Goal: Information Seeking & Learning: Compare options

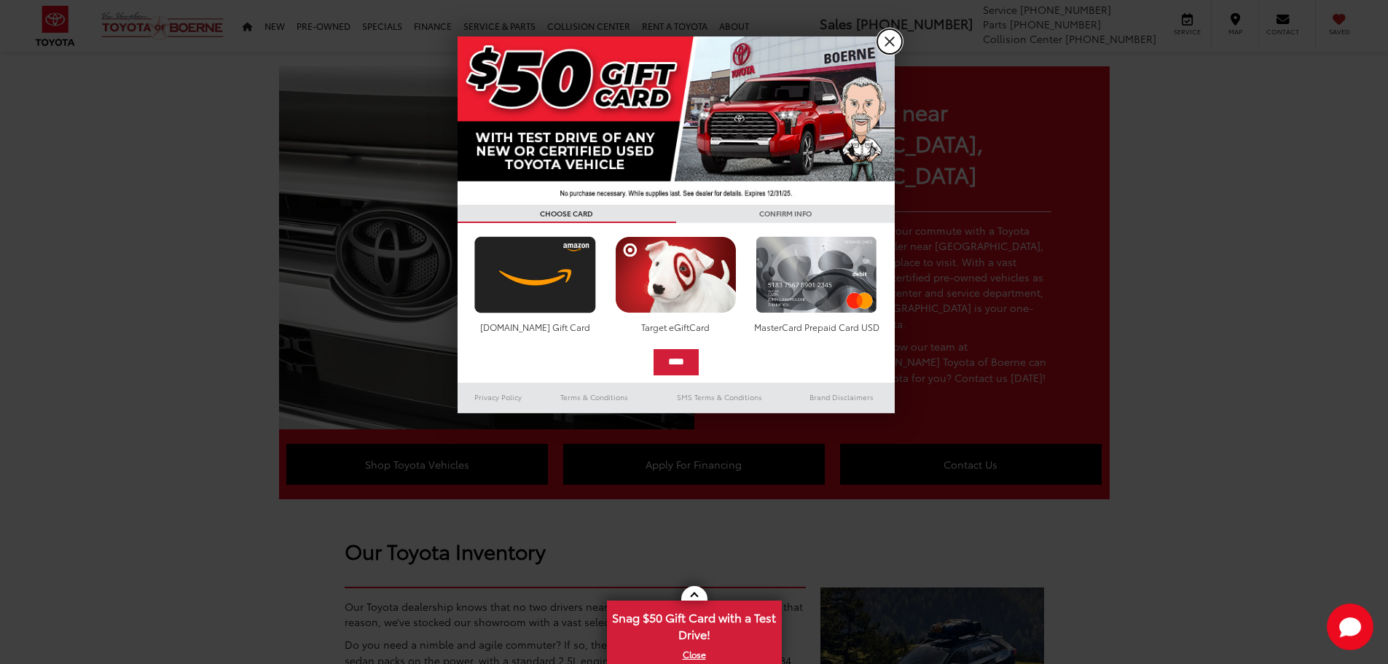
click at [891, 44] on link "X" at bounding box center [889, 41] width 25 height 25
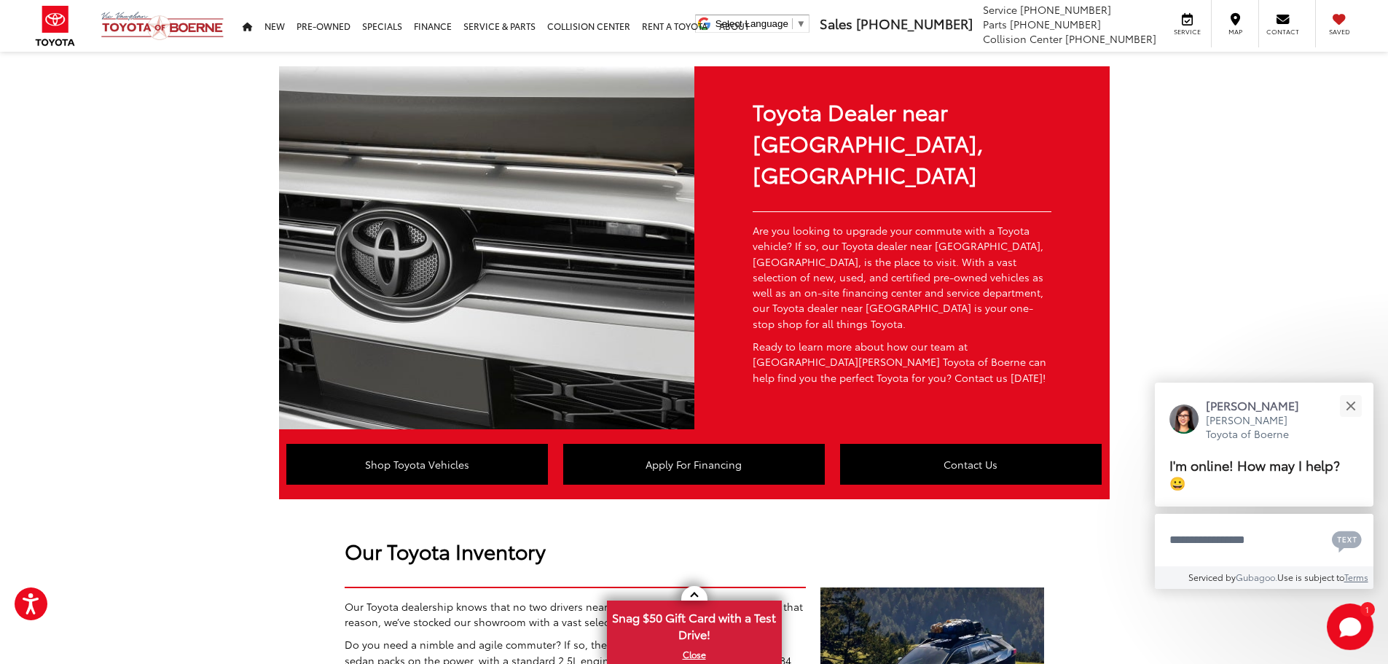
click at [1354, 411] on button "Close" at bounding box center [1350, 405] width 31 height 31
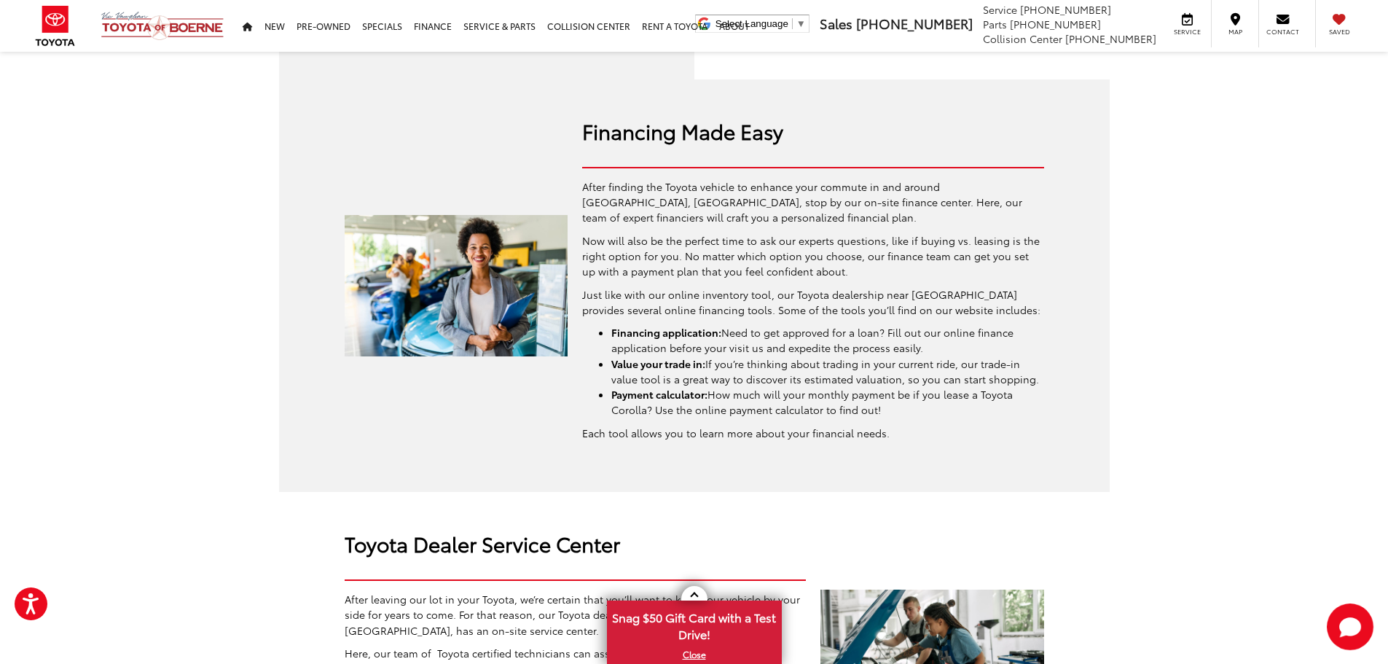
scroll to position [1238, 0]
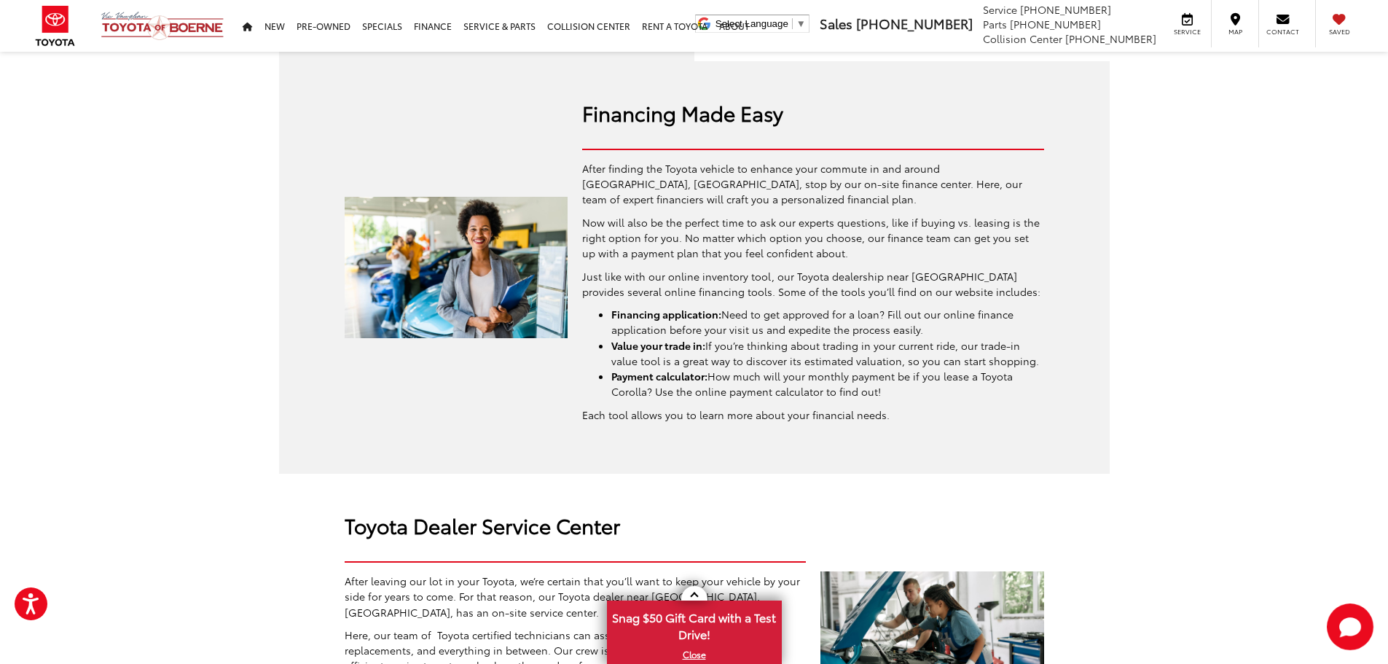
click at [227, 146] on section "Toyota Dealer near New Braunfels, TX Are you looking to upgrade your commute wi…" at bounding box center [694, 452] width 1388 height 3279
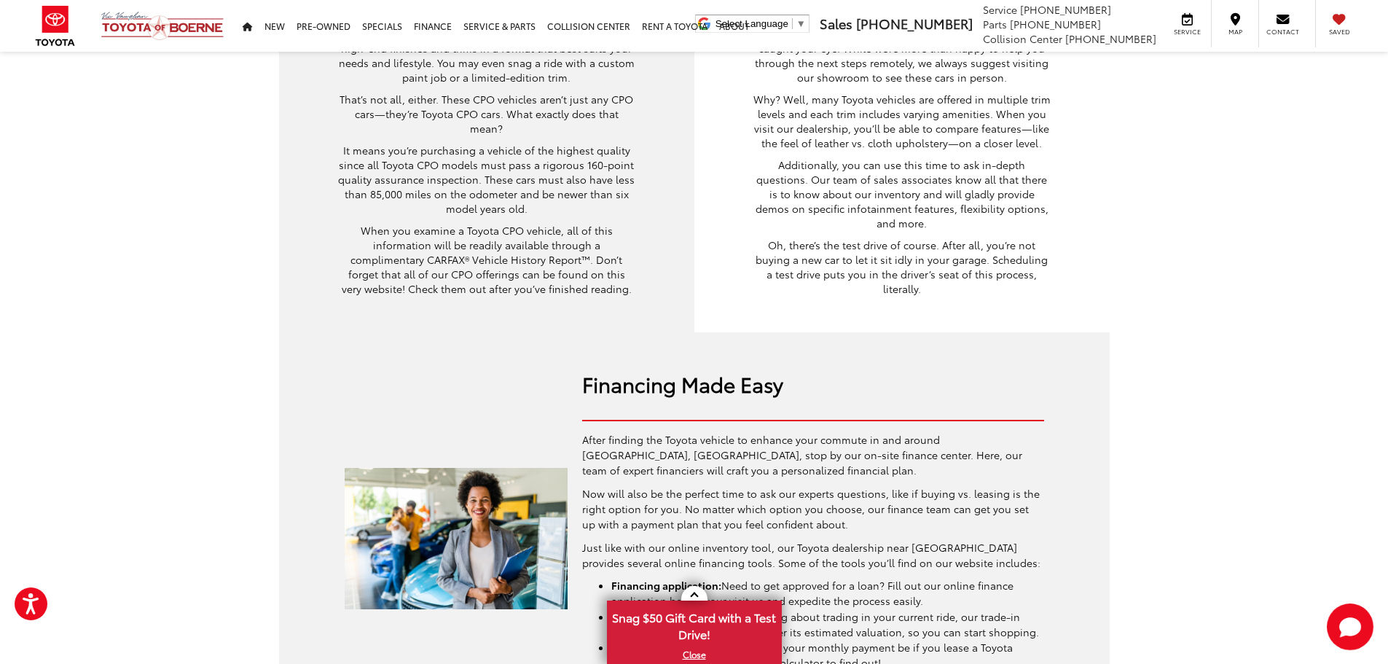
scroll to position [729, 0]
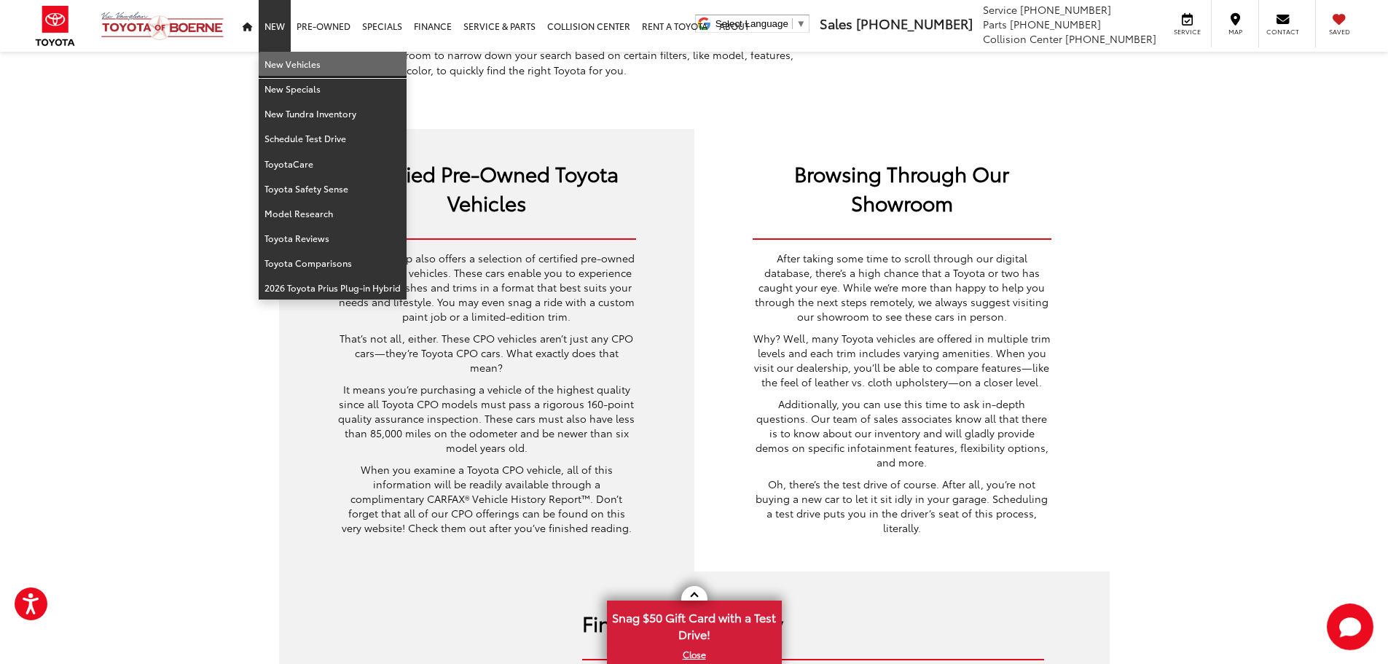
click at [270, 67] on link "New Vehicles" at bounding box center [333, 64] width 148 height 25
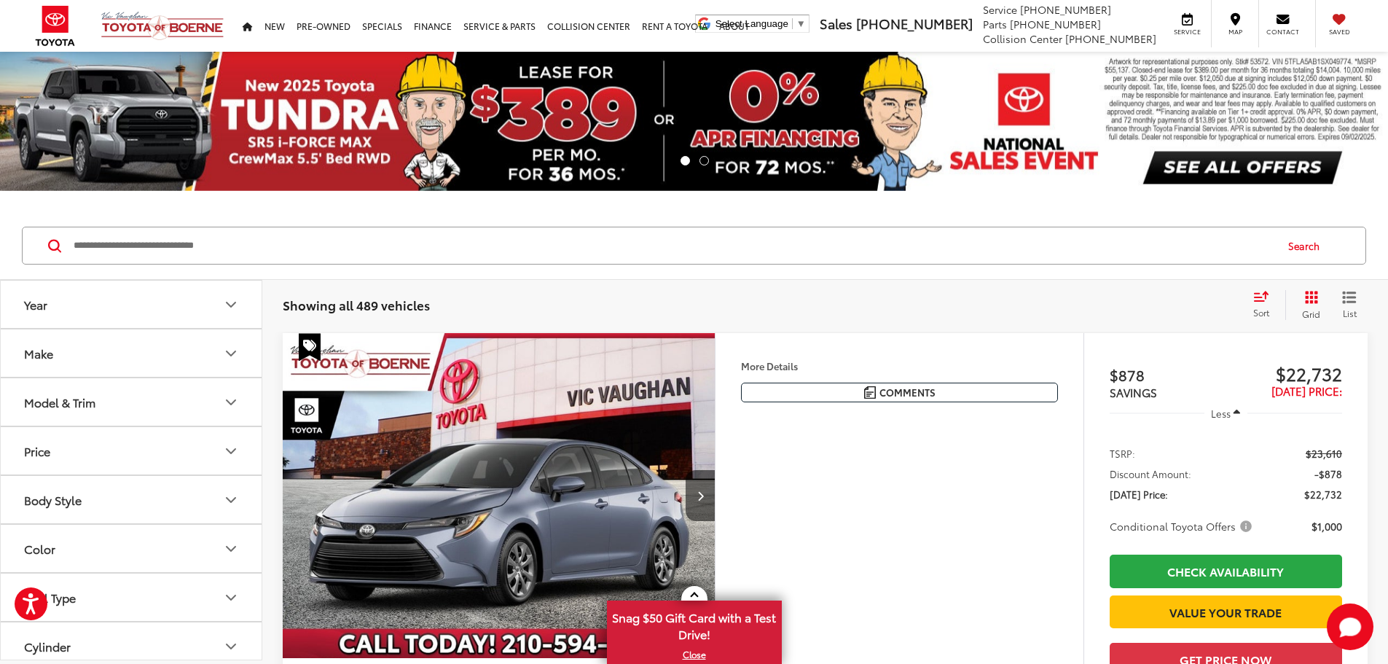
click at [140, 361] on button "Make" at bounding box center [132, 352] width 262 height 47
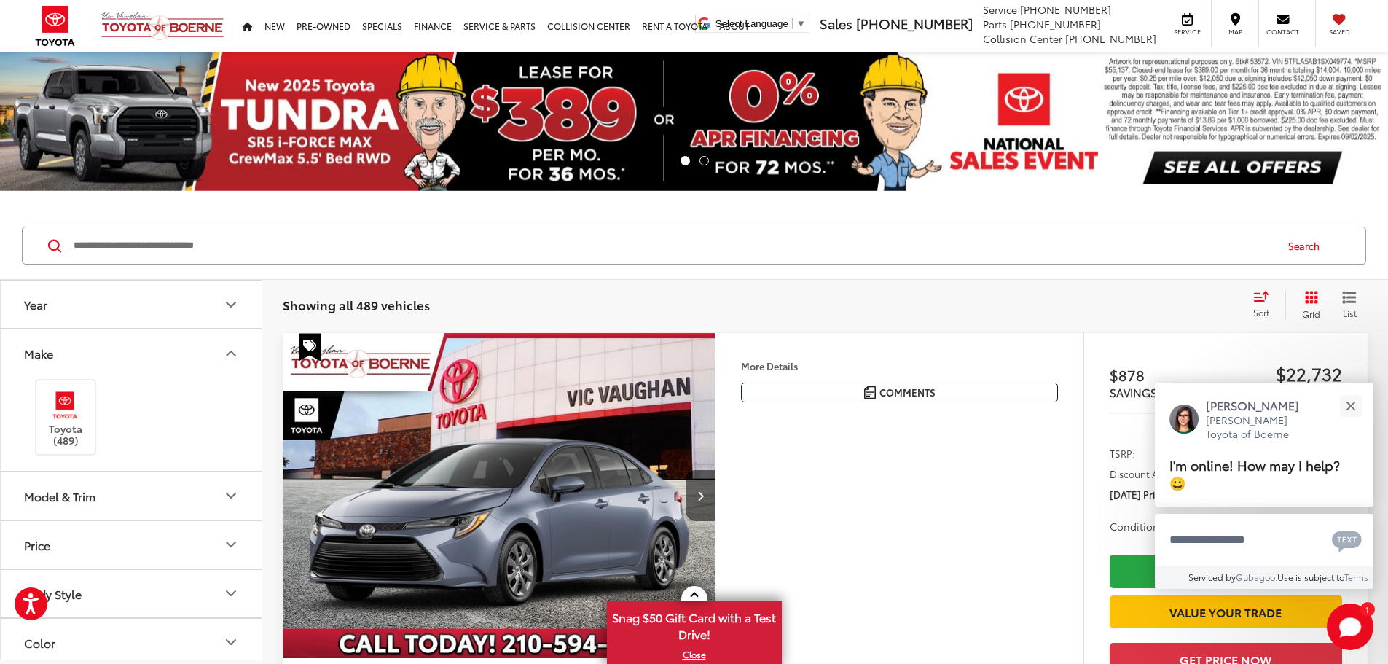
click at [170, 487] on button "Model & Trim" at bounding box center [132, 495] width 262 height 47
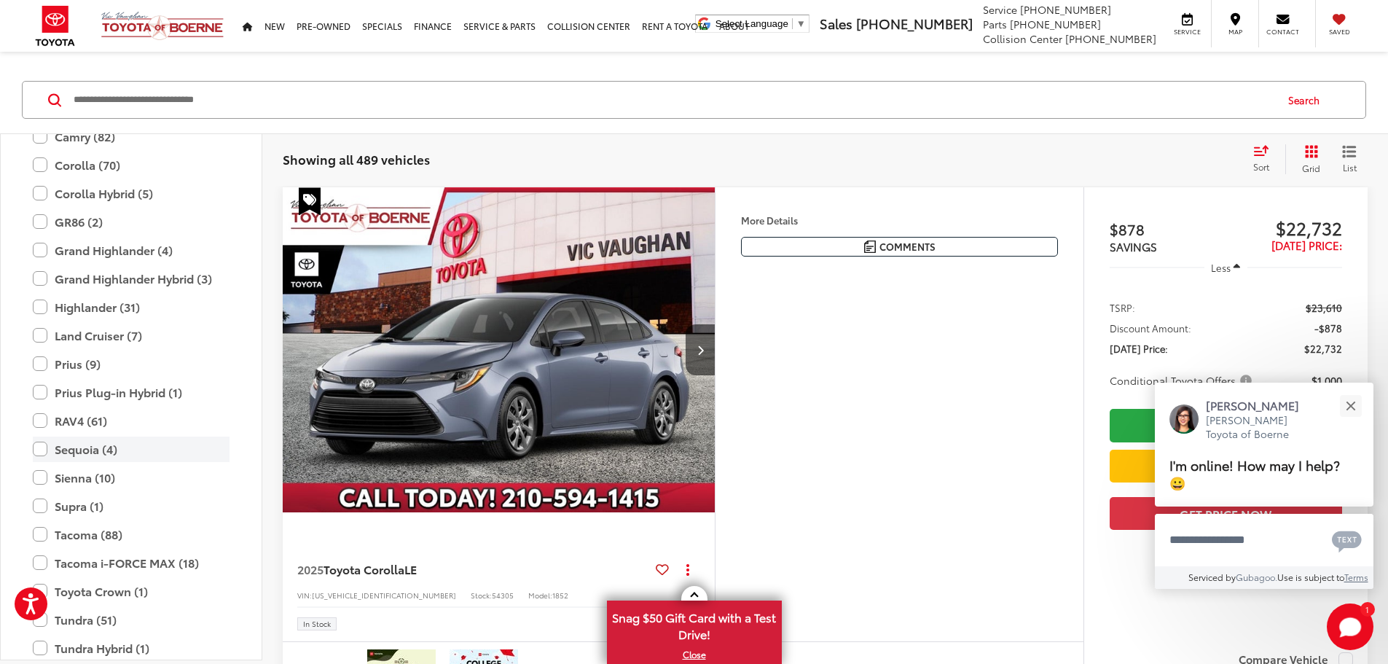
scroll to position [356, 0]
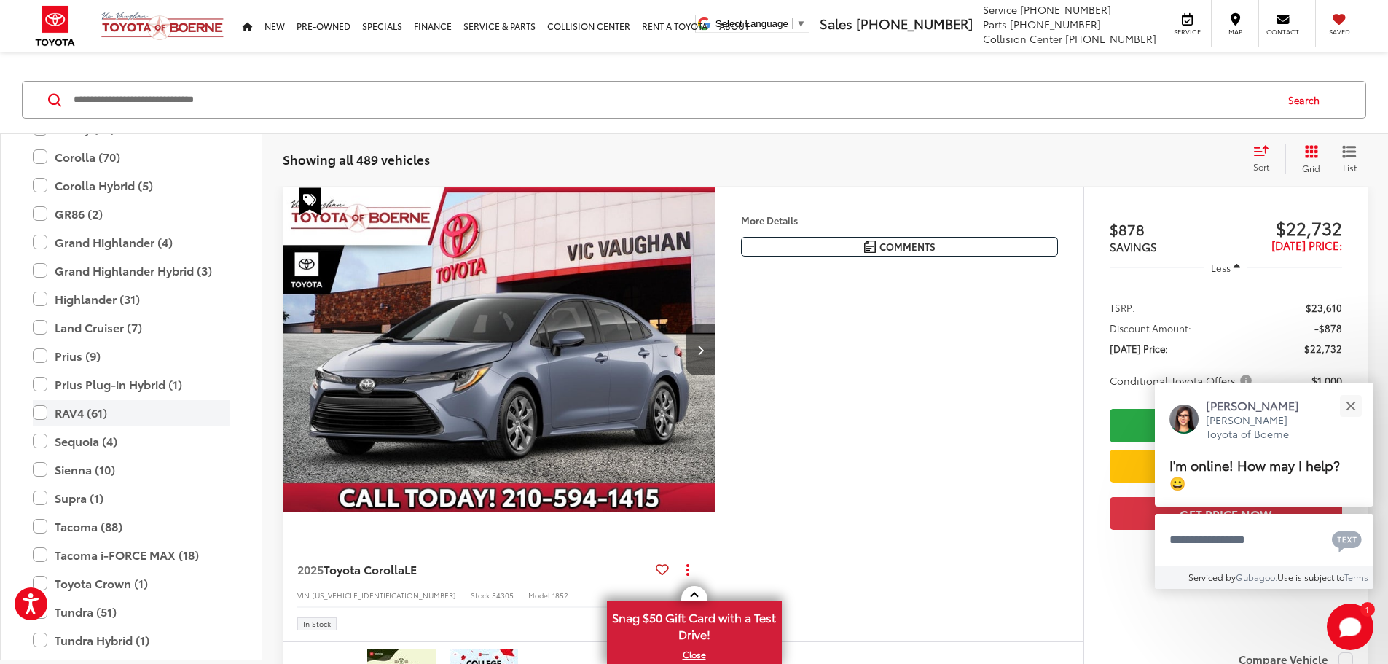
click at [89, 417] on label "RAV4 (61)" at bounding box center [131, 412] width 197 height 25
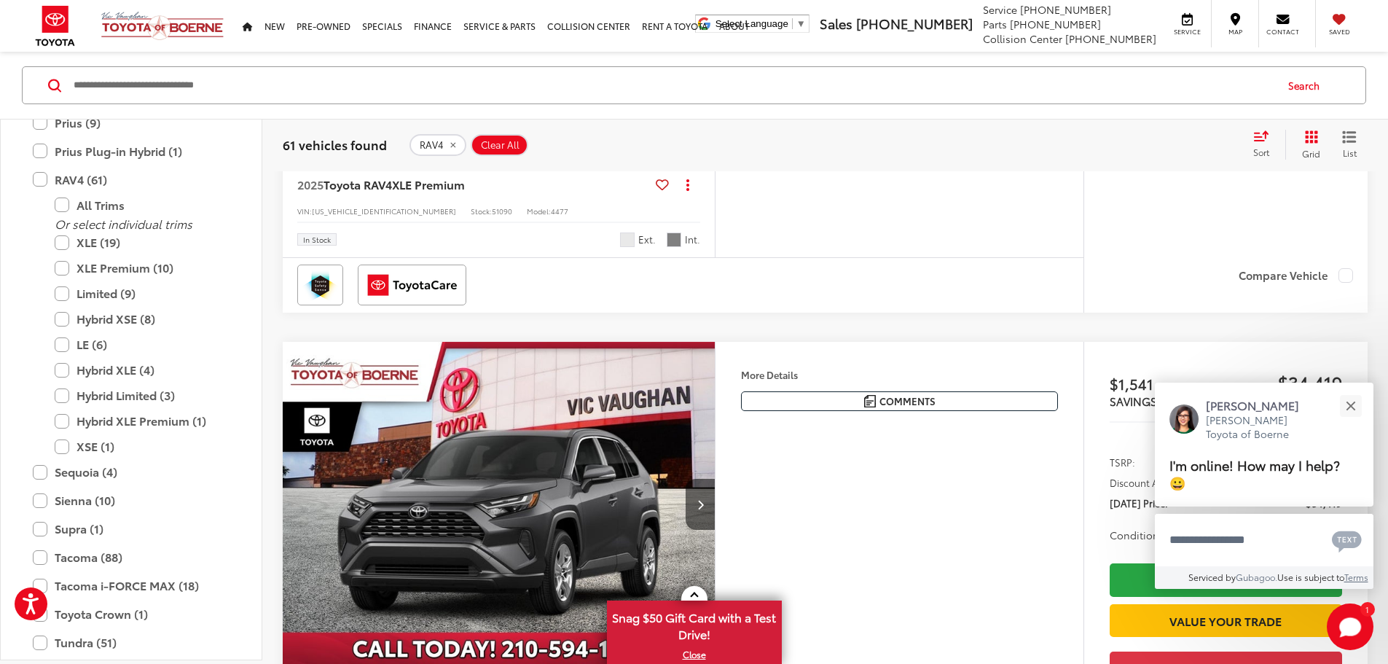
scroll to position [1603, 0]
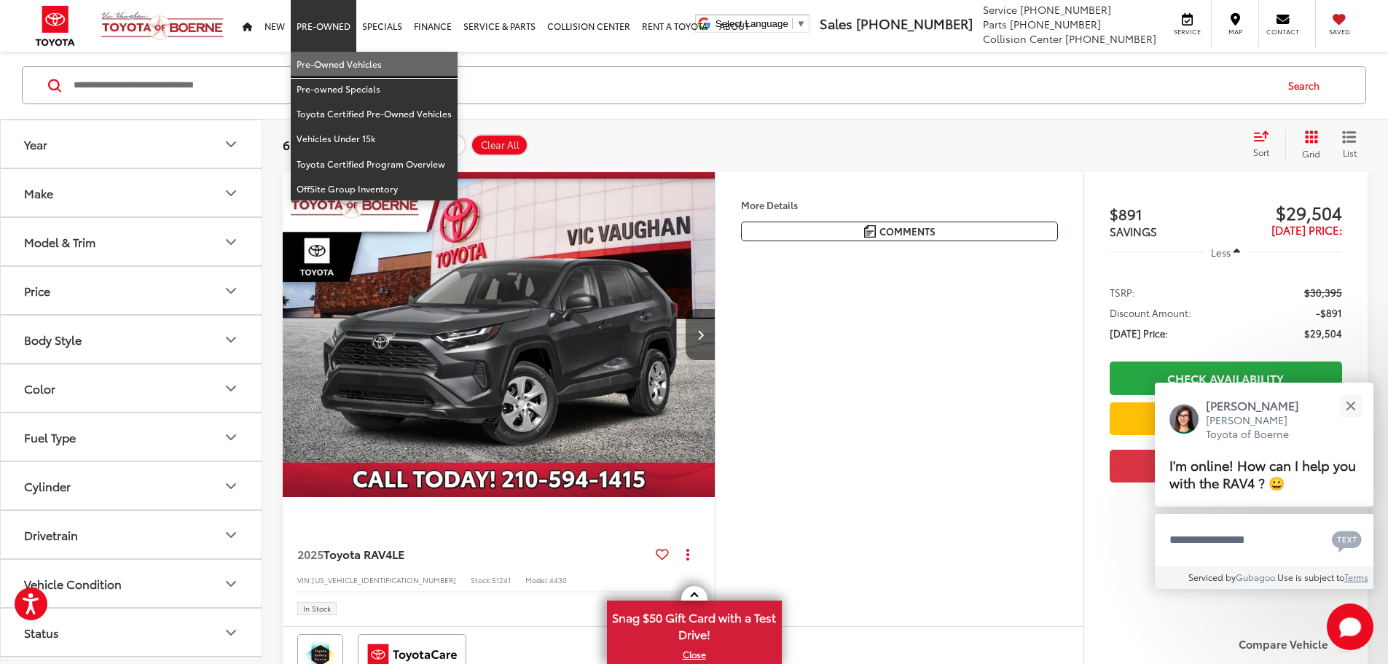
click at [337, 69] on link "Pre-Owned Vehicles" at bounding box center [374, 64] width 167 height 25
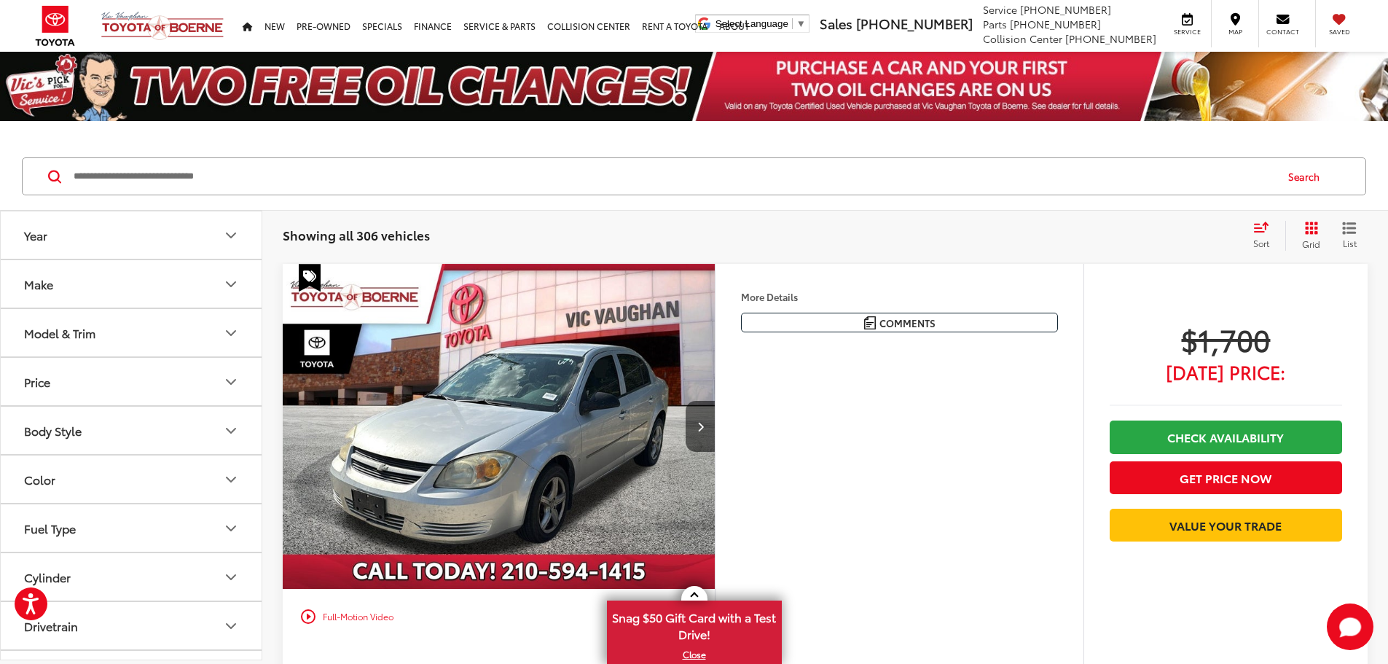
click at [133, 337] on button "Model & Trim" at bounding box center [132, 332] width 262 height 47
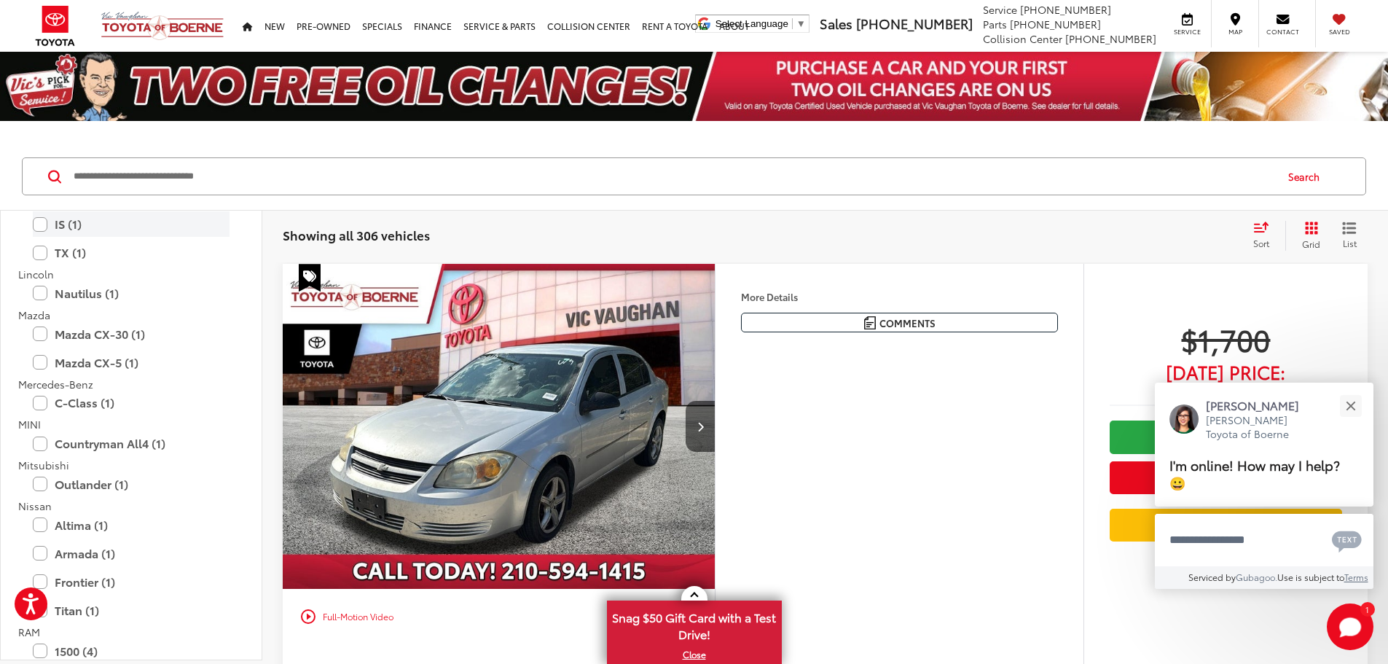
scroll to position [1603, 0]
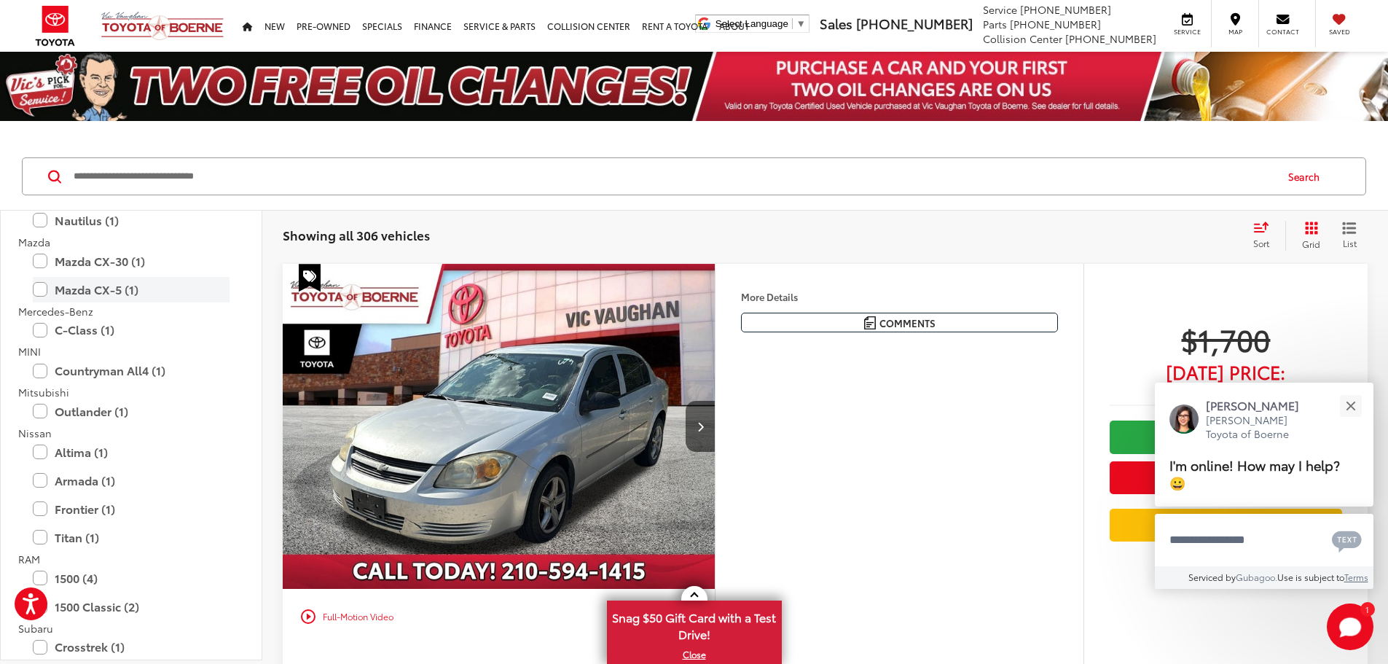
click at [39, 288] on label "Mazda CX-5 (1)" at bounding box center [131, 289] width 197 height 25
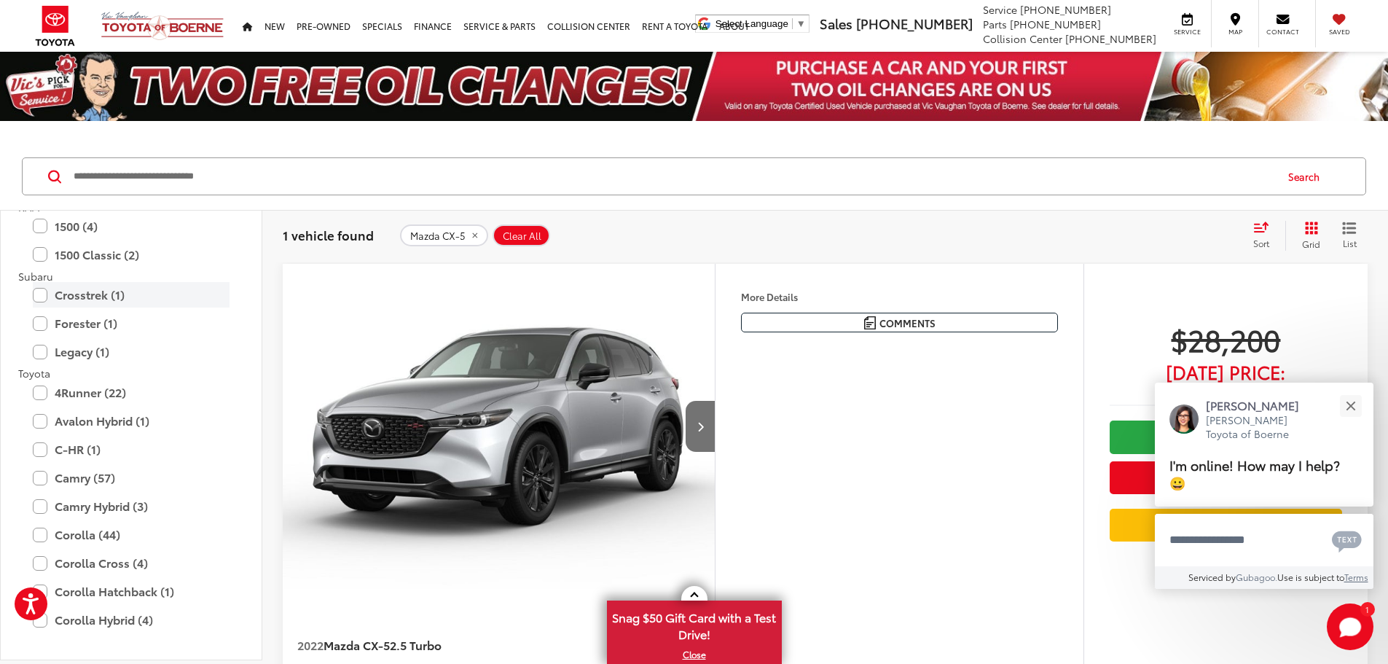
scroll to position [1980, 0]
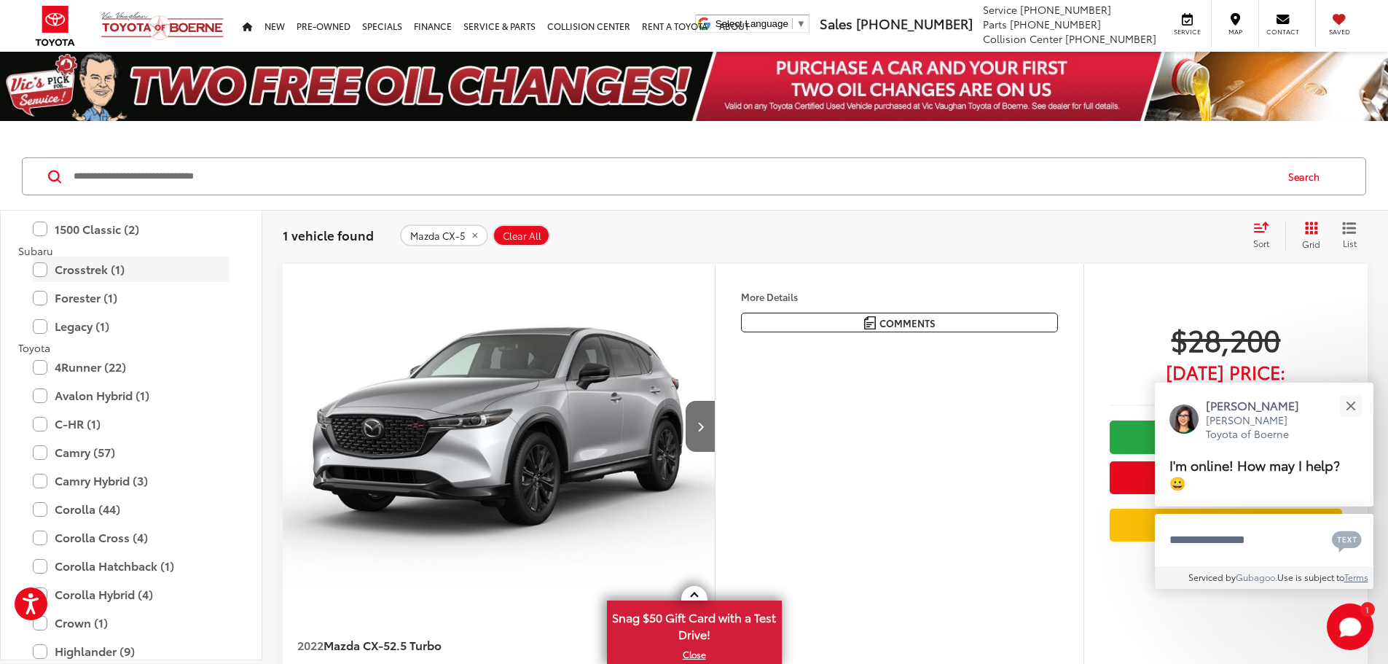
click at [43, 269] on label "Crosstrek (1)" at bounding box center [131, 268] width 197 height 25
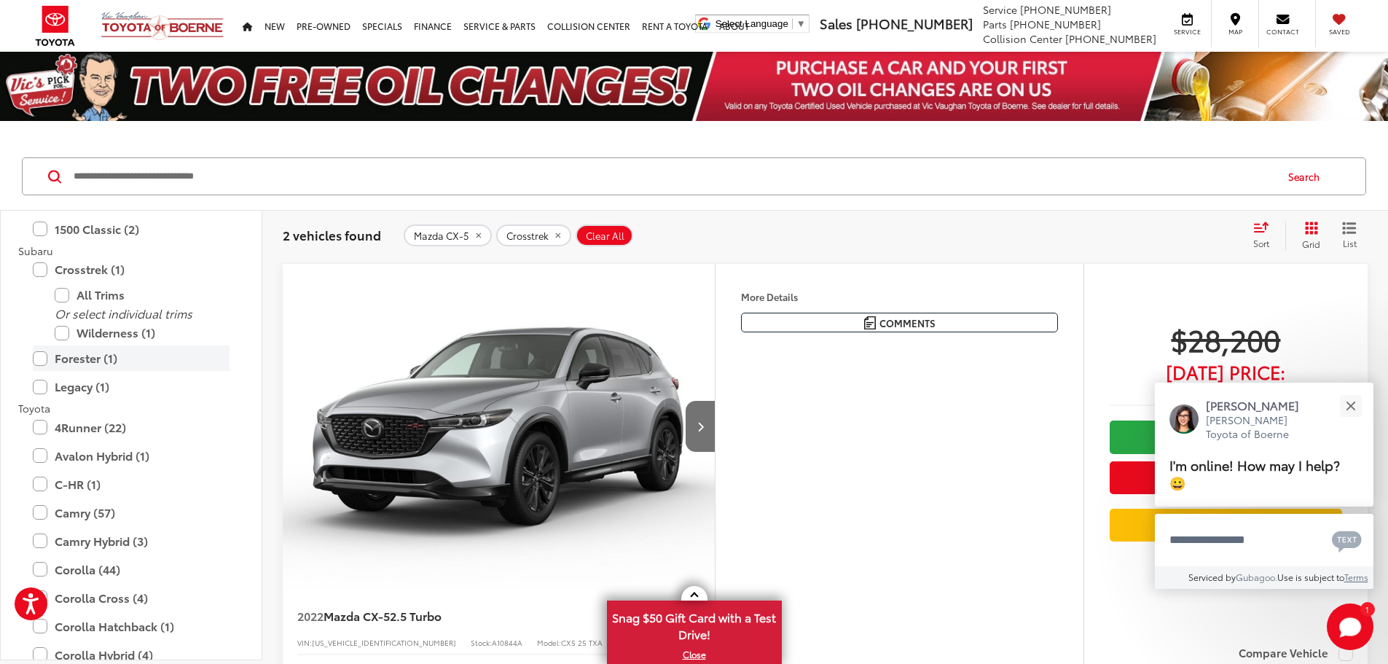
click at [41, 360] on label "Forester (1)" at bounding box center [131, 357] width 197 height 25
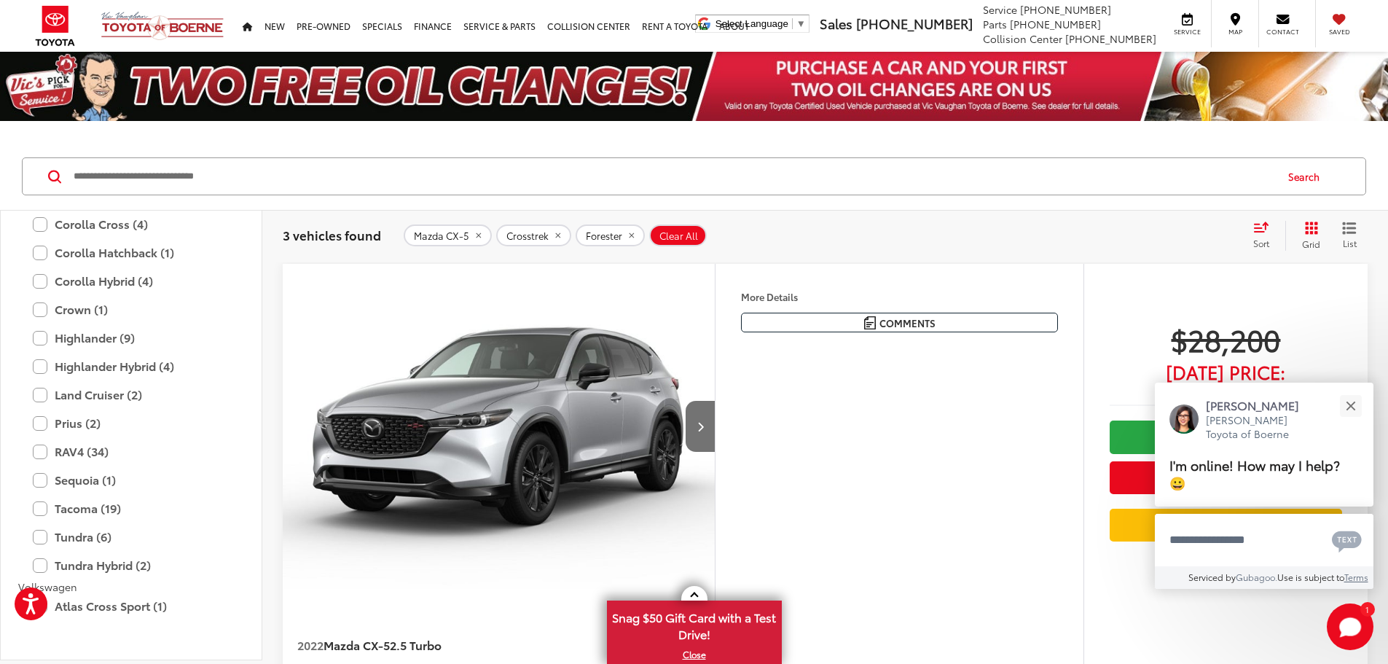
scroll to position [2298, 0]
click at [43, 441] on label "RAV4 (34)" at bounding box center [131, 446] width 197 height 25
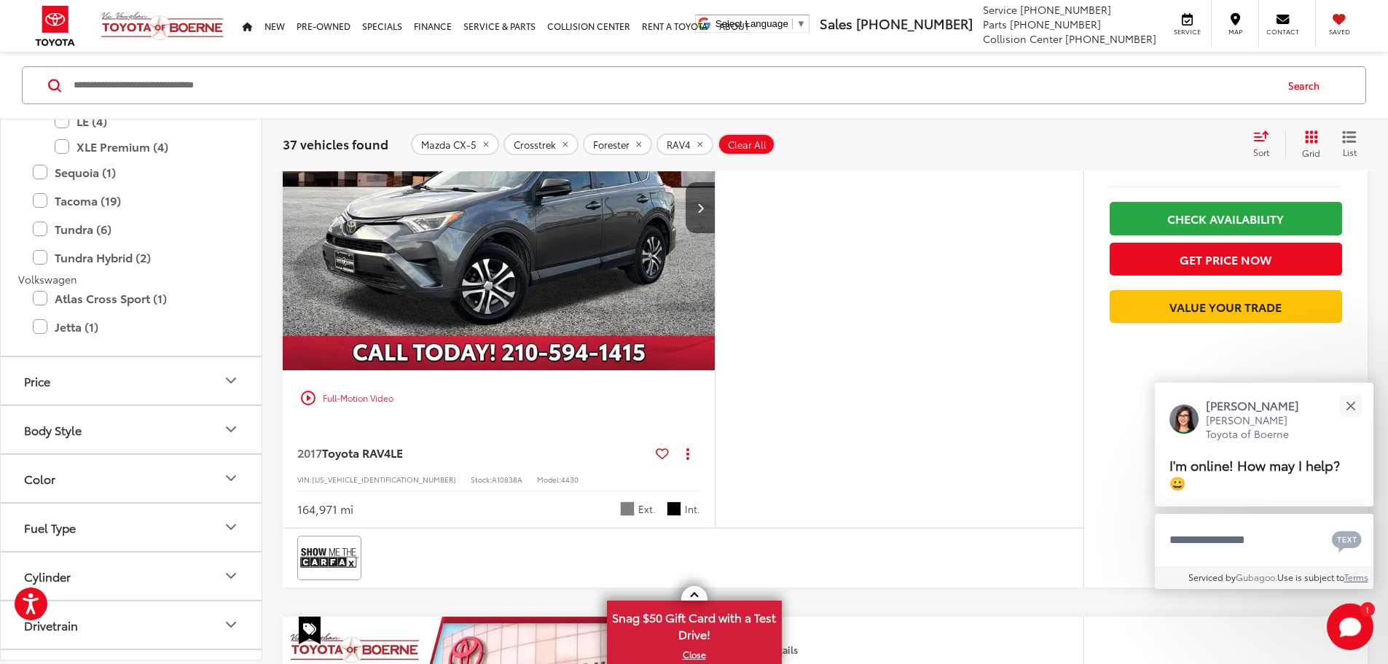
scroll to position [2662, 0]
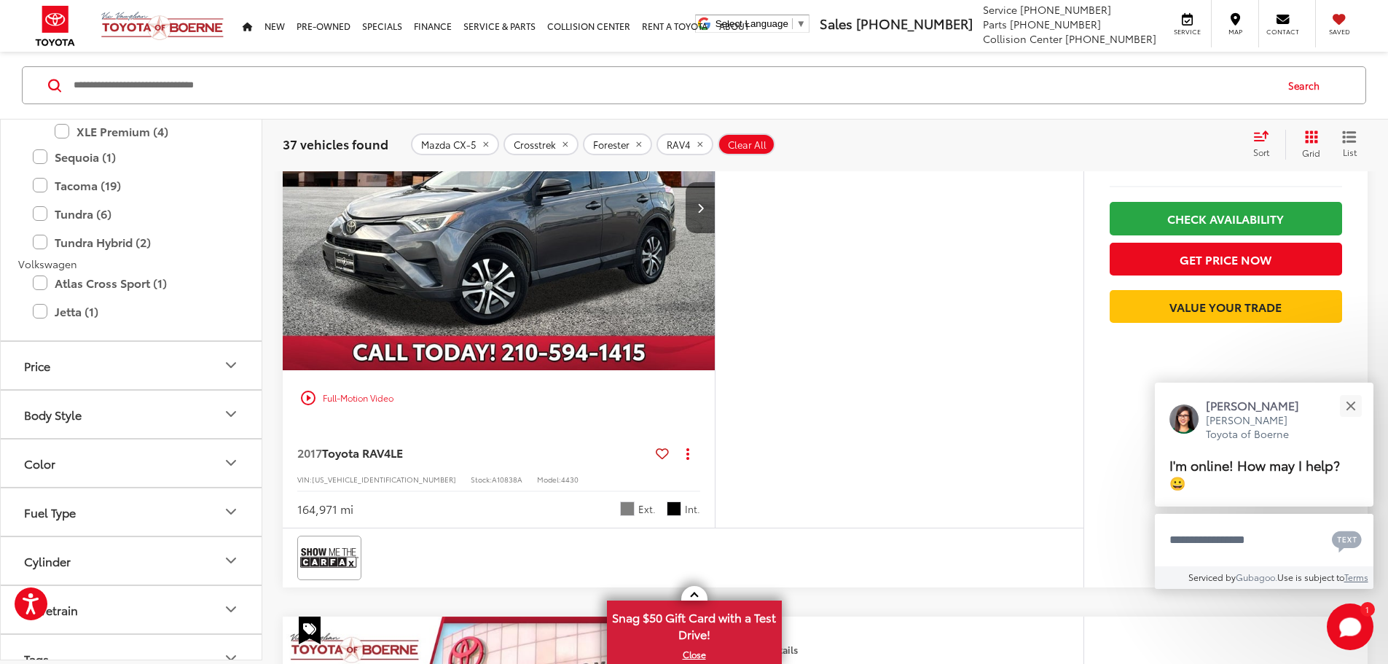
click at [111, 374] on button "Price" at bounding box center [132, 365] width 262 height 47
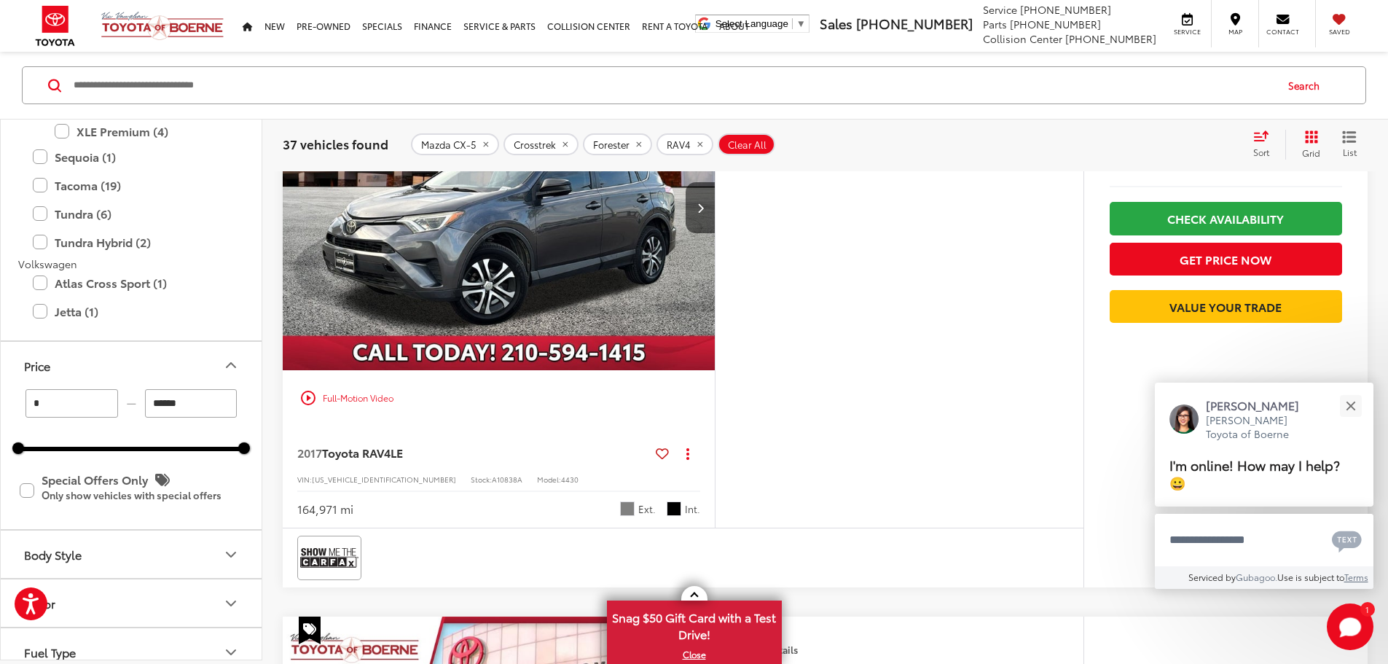
drag, startPoint x: 189, startPoint y: 407, endPoint x: 147, endPoint y: 406, distance: 42.3
click at [147, 406] on input "******" at bounding box center [191, 403] width 93 height 28
click at [890, 399] on div "More Details Comments Dealer Comments 2017 Toyota RAV4 LE Magnetic Gray Metalli…" at bounding box center [899, 286] width 369 height 482
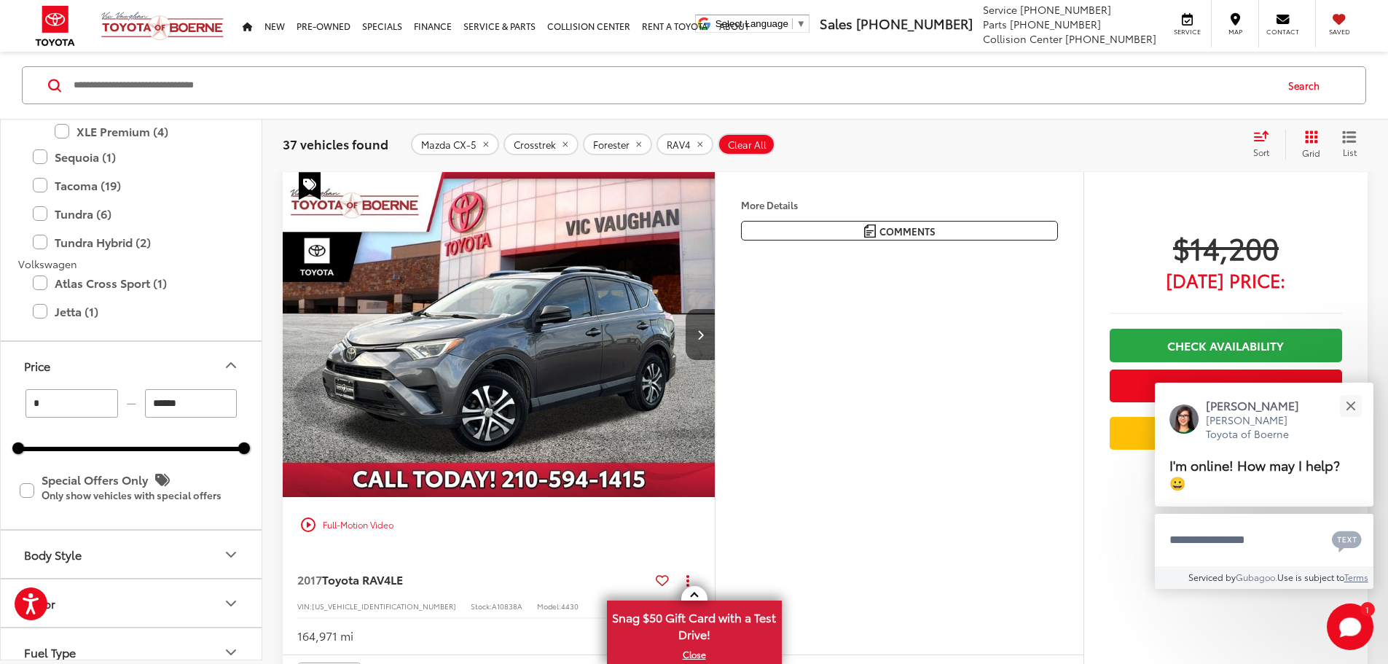
scroll to position [0, 0]
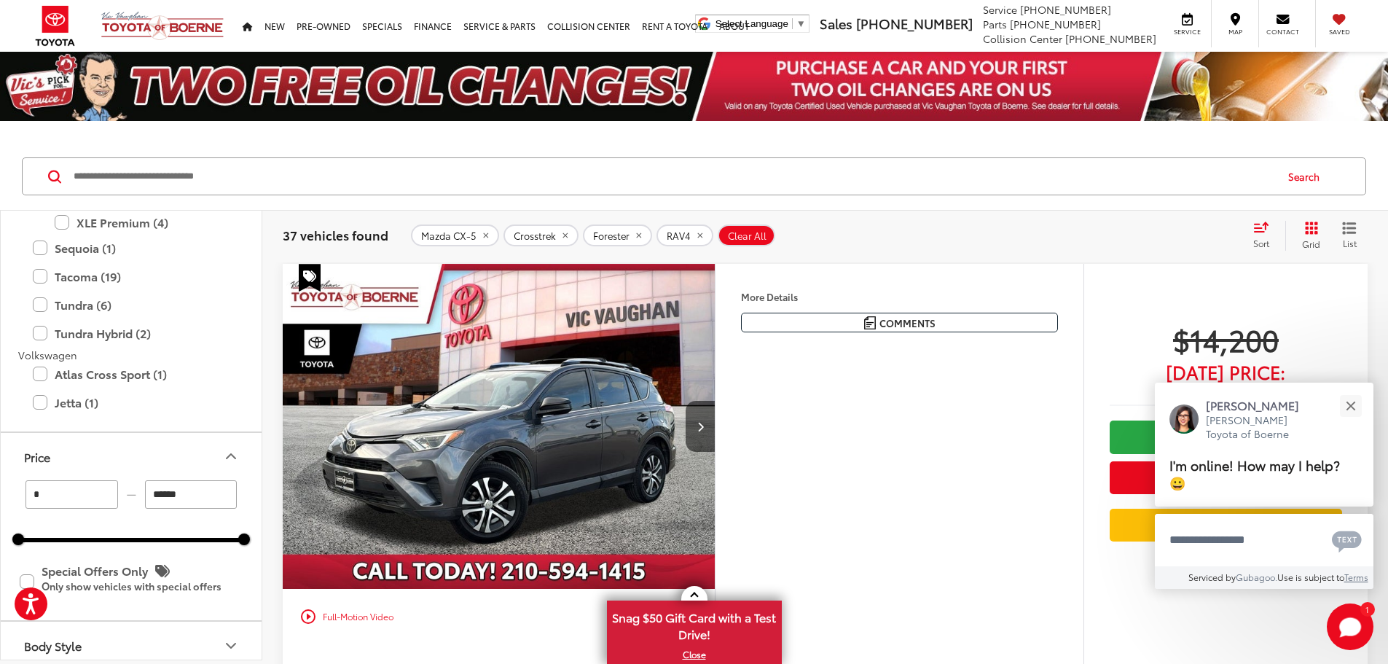
click at [986, 300] on h4 "More Details" at bounding box center [899, 296] width 317 height 10
click at [1352, 401] on button "Close" at bounding box center [1350, 405] width 31 height 31
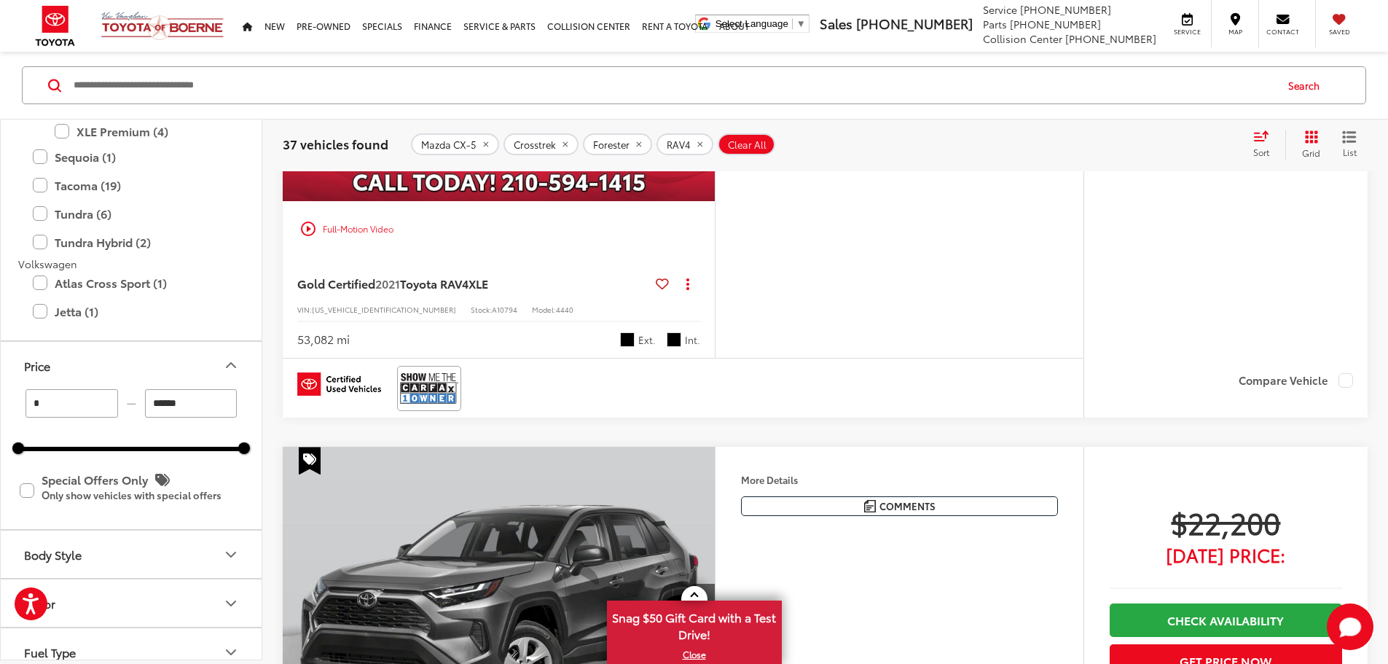
scroll to position [1457, 0]
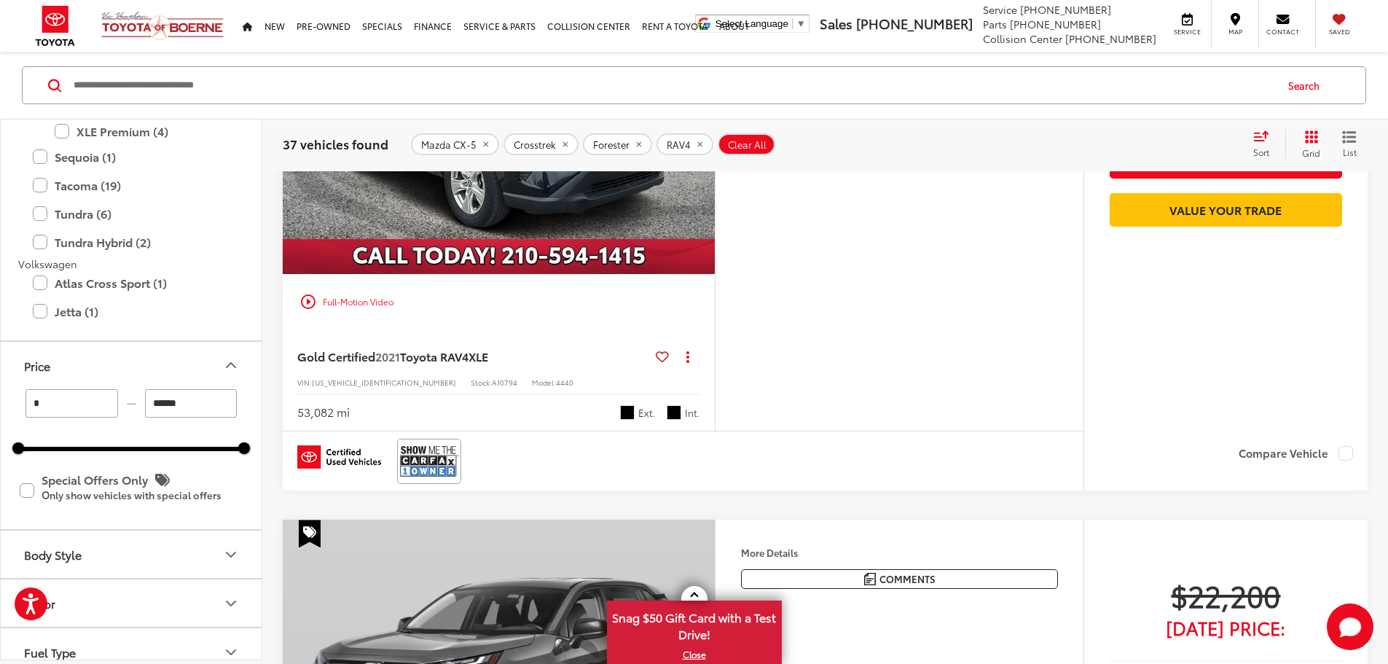
click at [1220, 138] on link "Check Availability" at bounding box center [1226, 122] width 232 height 33
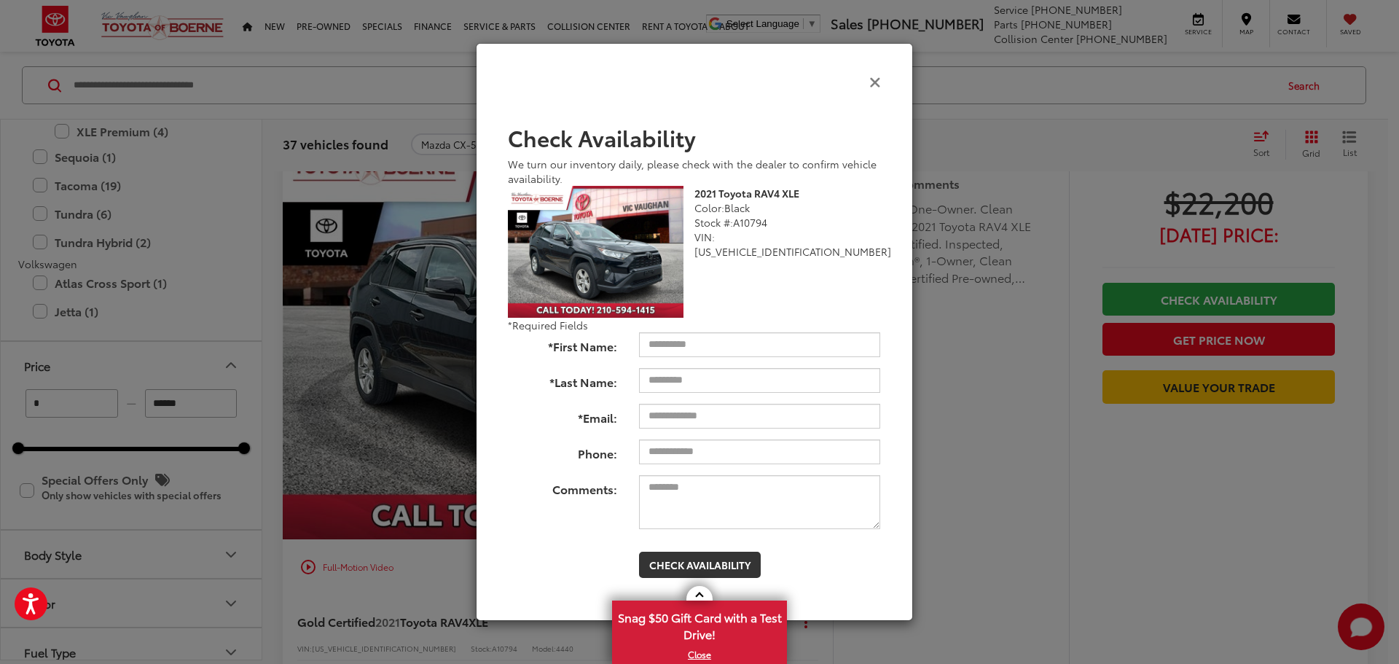
click at [873, 84] on icon "Close" at bounding box center [875, 81] width 12 height 15
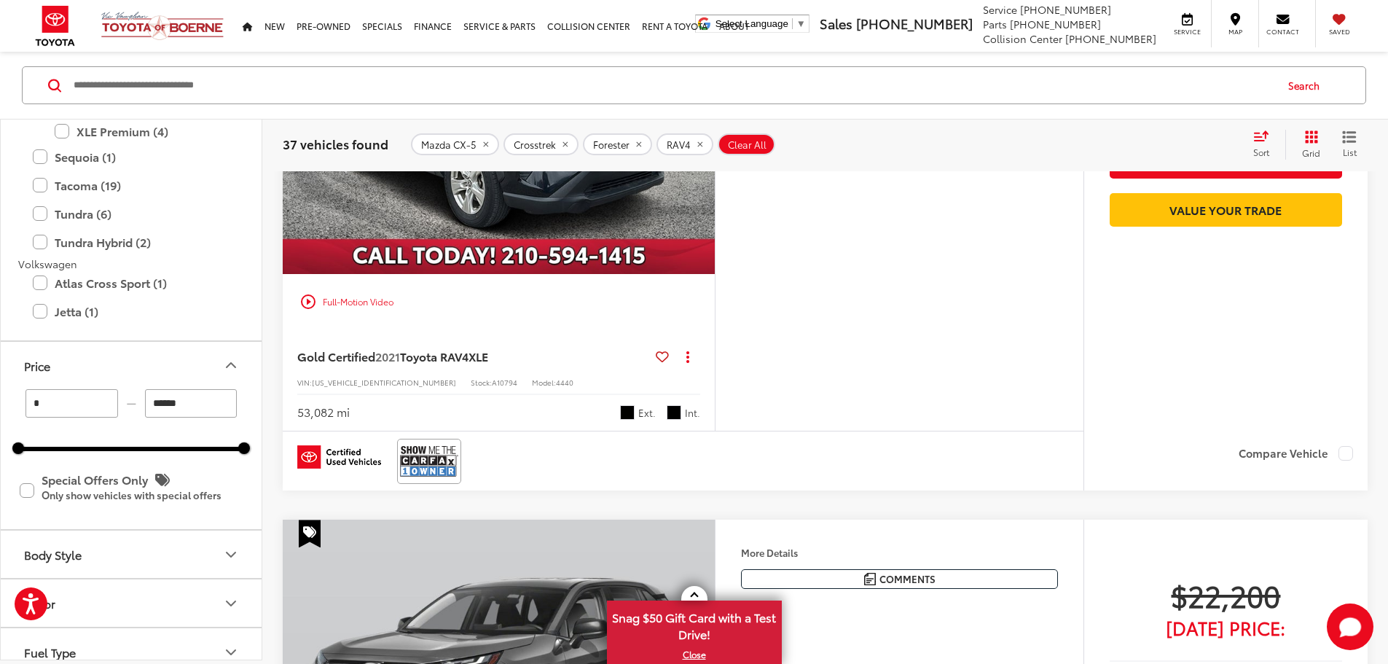
click at [664, 275] on img "2021 Toyota RAV4 XLE 0" at bounding box center [499, 112] width 434 height 326
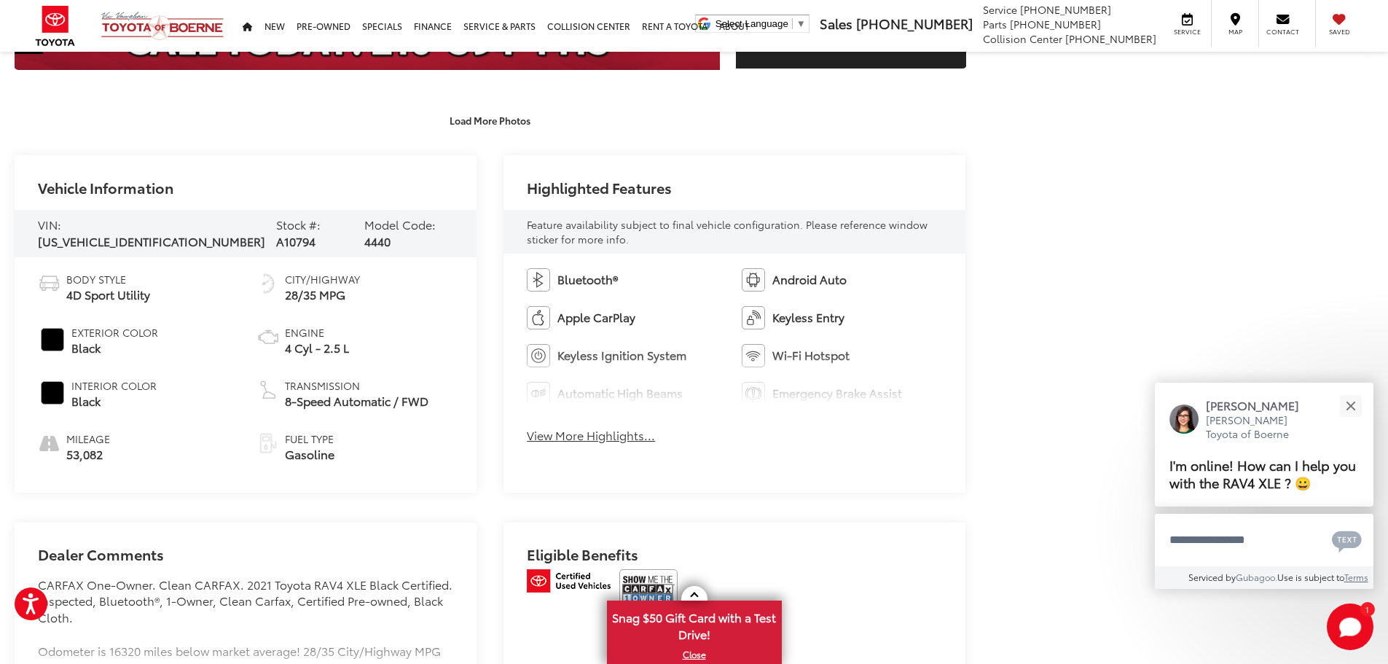
scroll to position [583, 0]
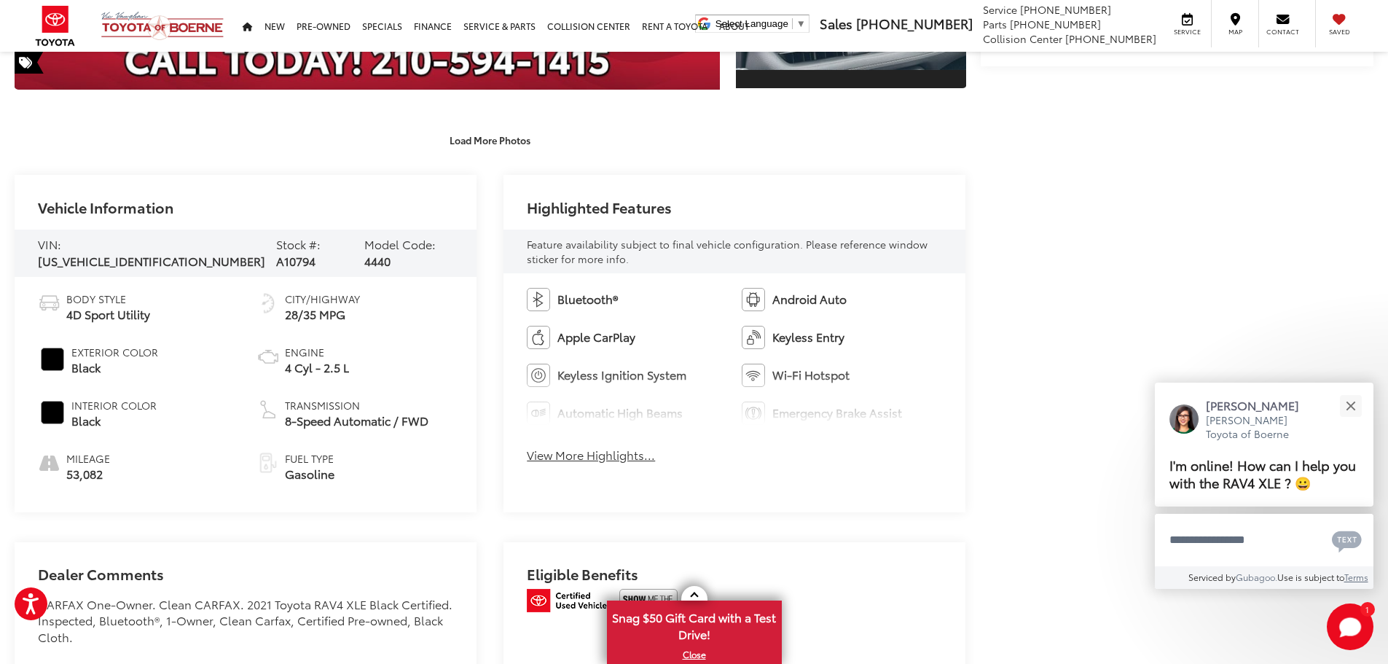
click at [605, 457] on button "View More Highlights..." at bounding box center [591, 455] width 128 height 17
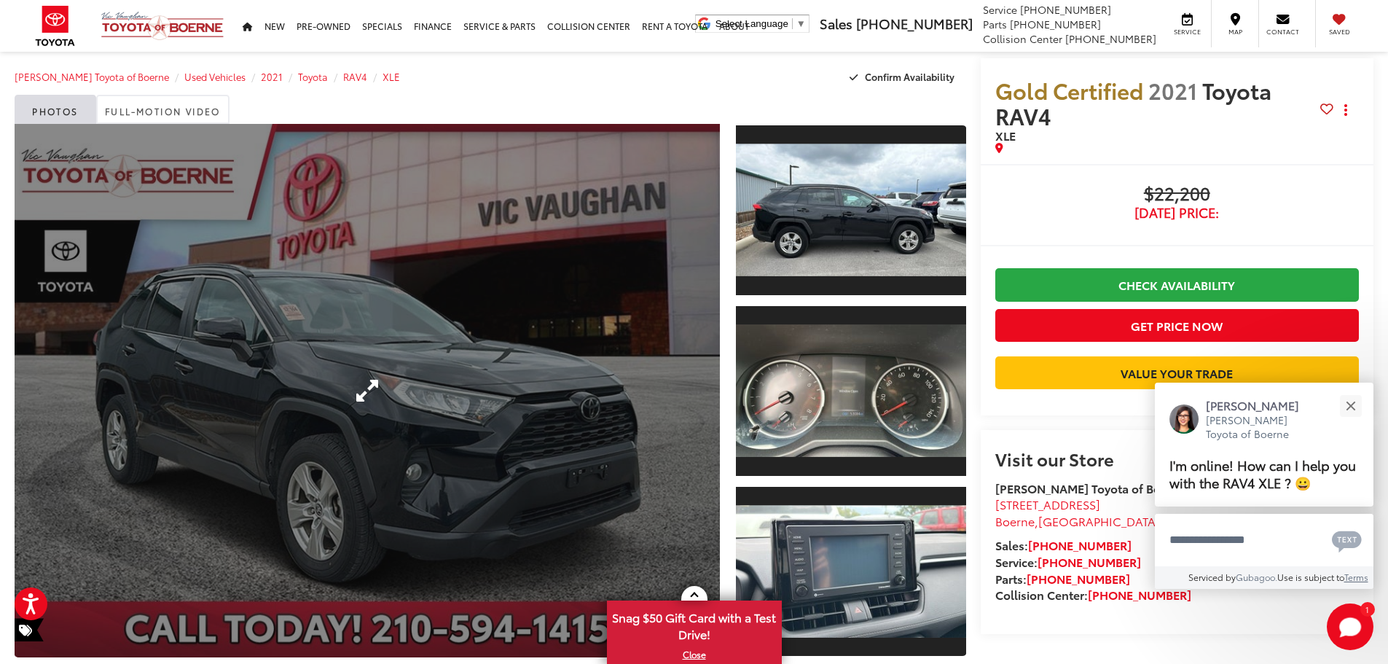
scroll to position [0, 0]
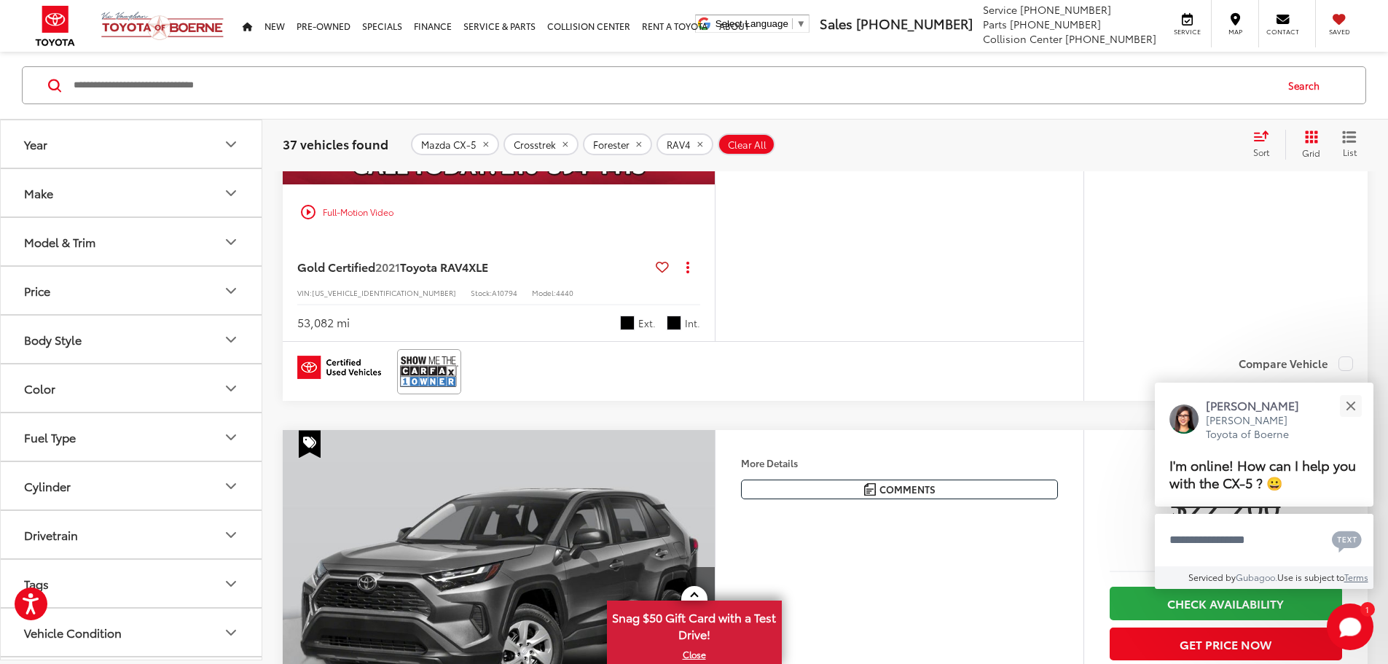
scroll to position [1548, 0]
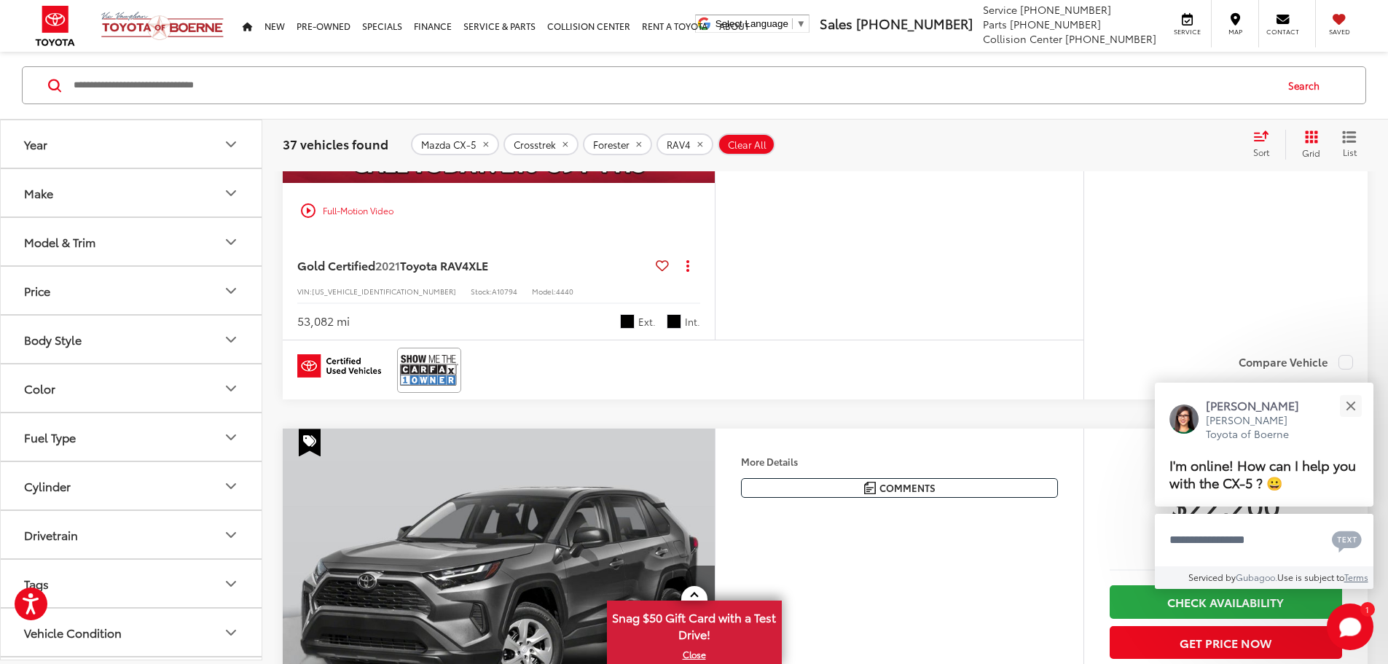
click at [584, 184] on img "2021 Toyota RAV4 XLE 0" at bounding box center [499, 21] width 434 height 326
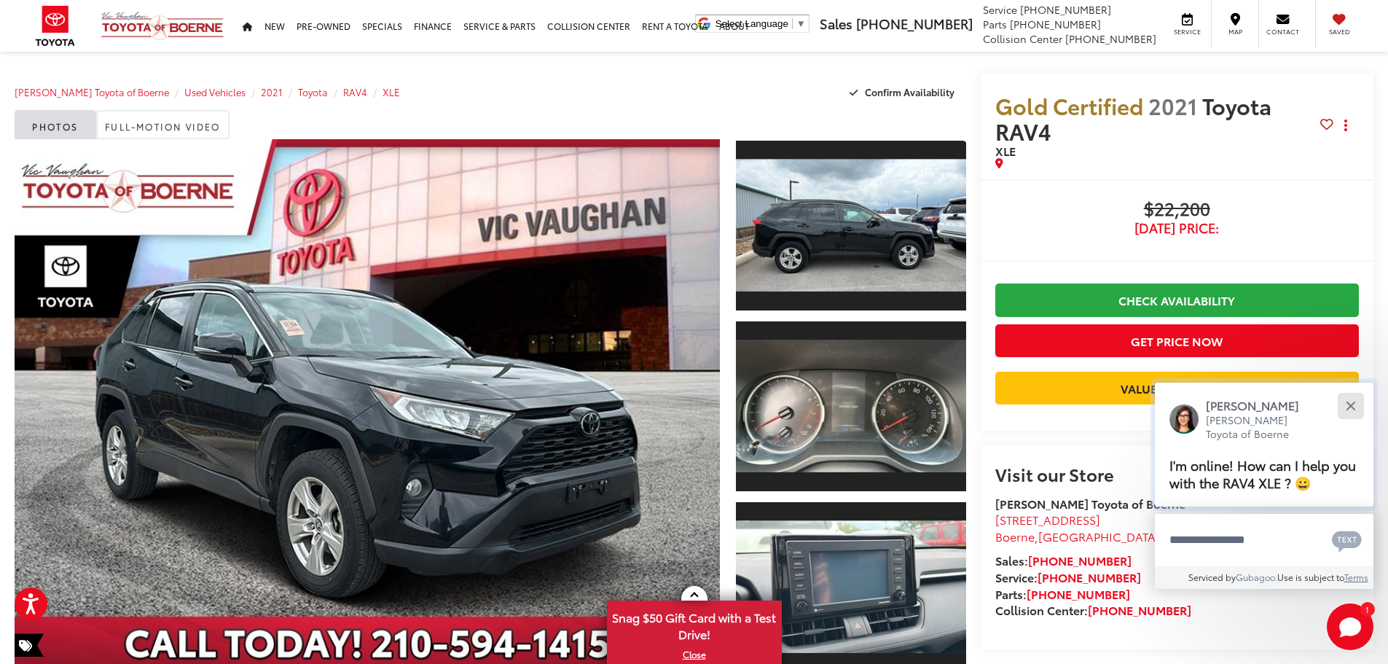
click at [1357, 407] on button "Close" at bounding box center [1350, 405] width 31 height 31
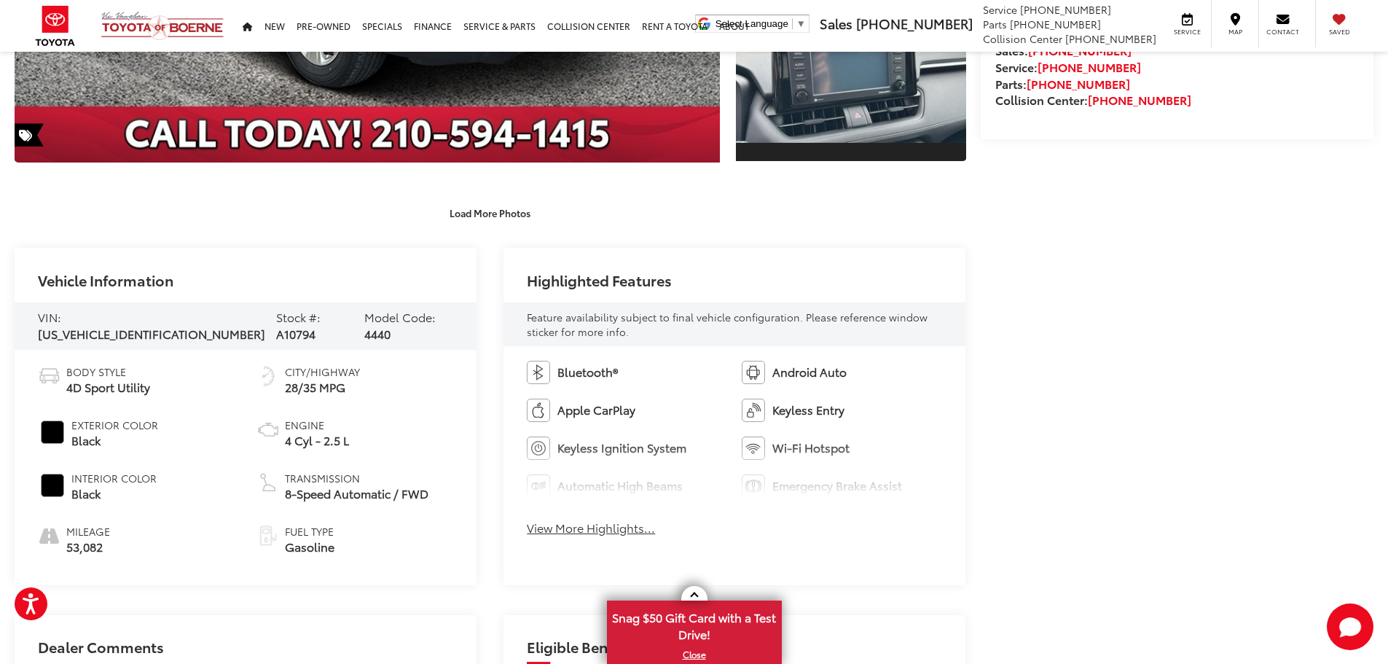
scroll to position [583, 0]
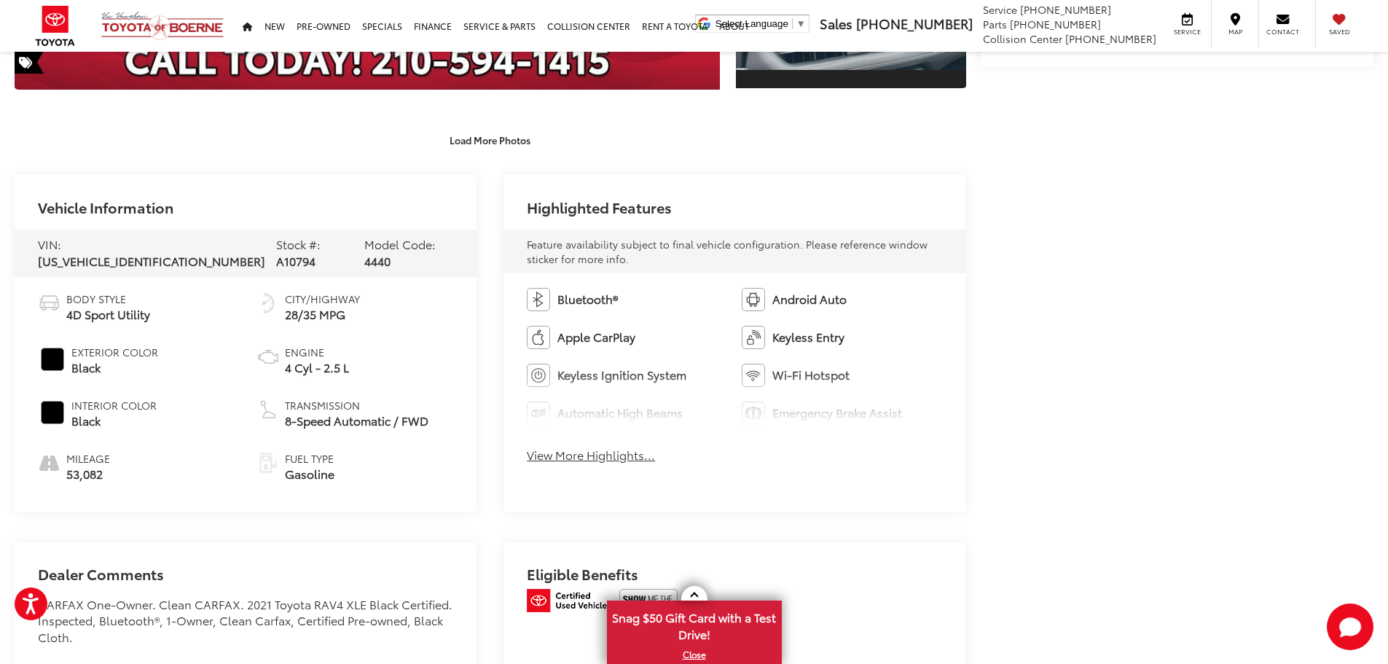
click at [638, 458] on button "View More Highlights..." at bounding box center [591, 455] width 128 height 17
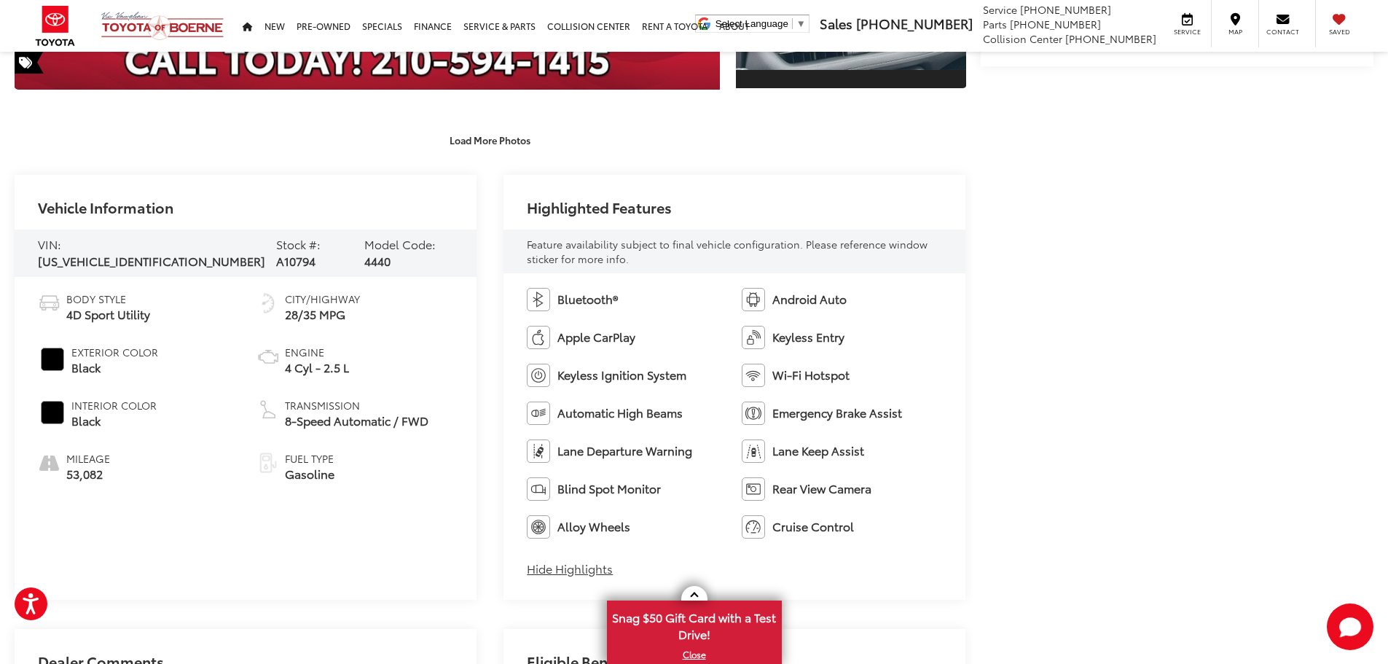
click at [1000, 452] on div "[PERSON_NAME] Toyota of Boerne Used Vehicles 2021 Toyota RAV4 XLE Confirm Avail…" at bounding box center [694, 652] width 1388 height 2366
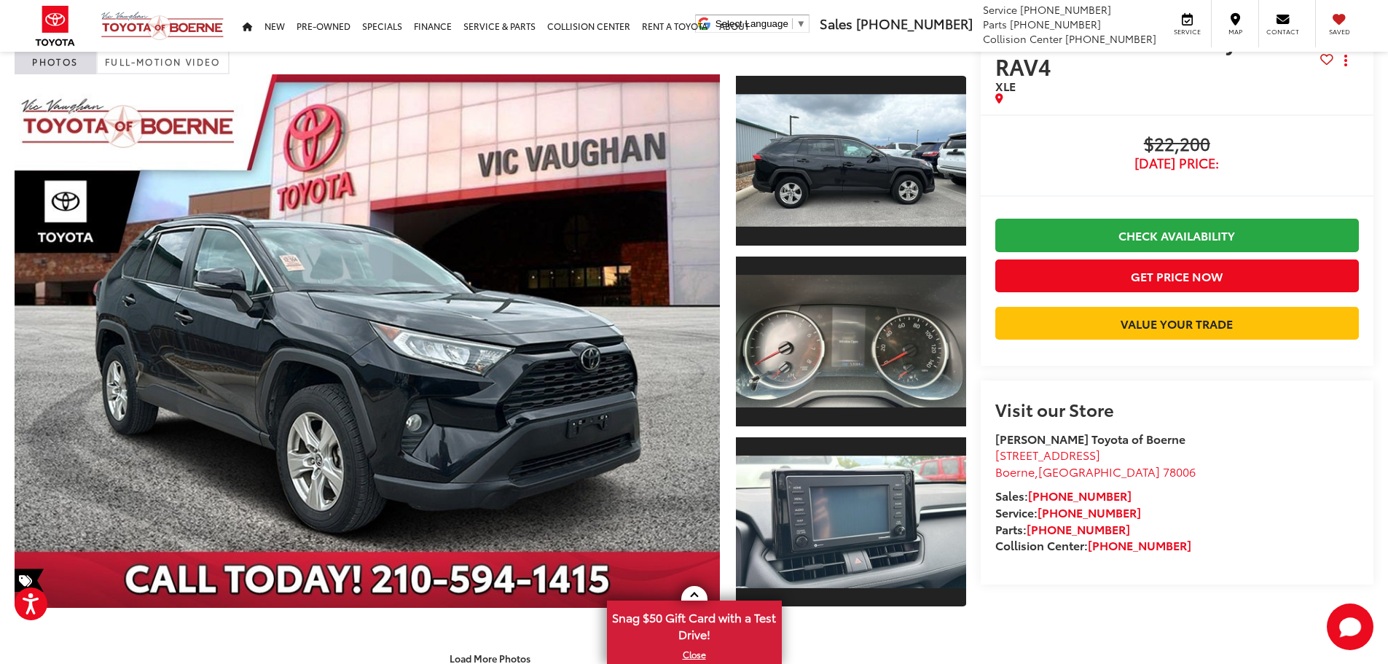
scroll to position [0, 0]
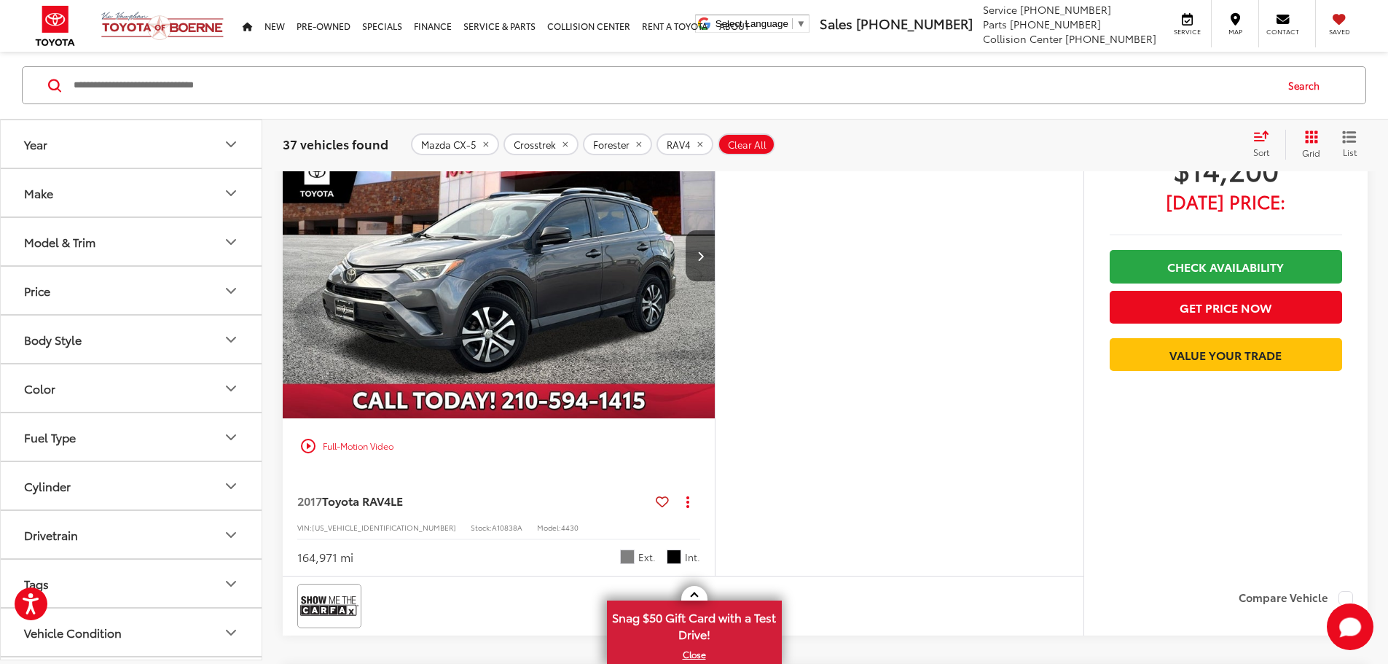
scroll to position [164, 0]
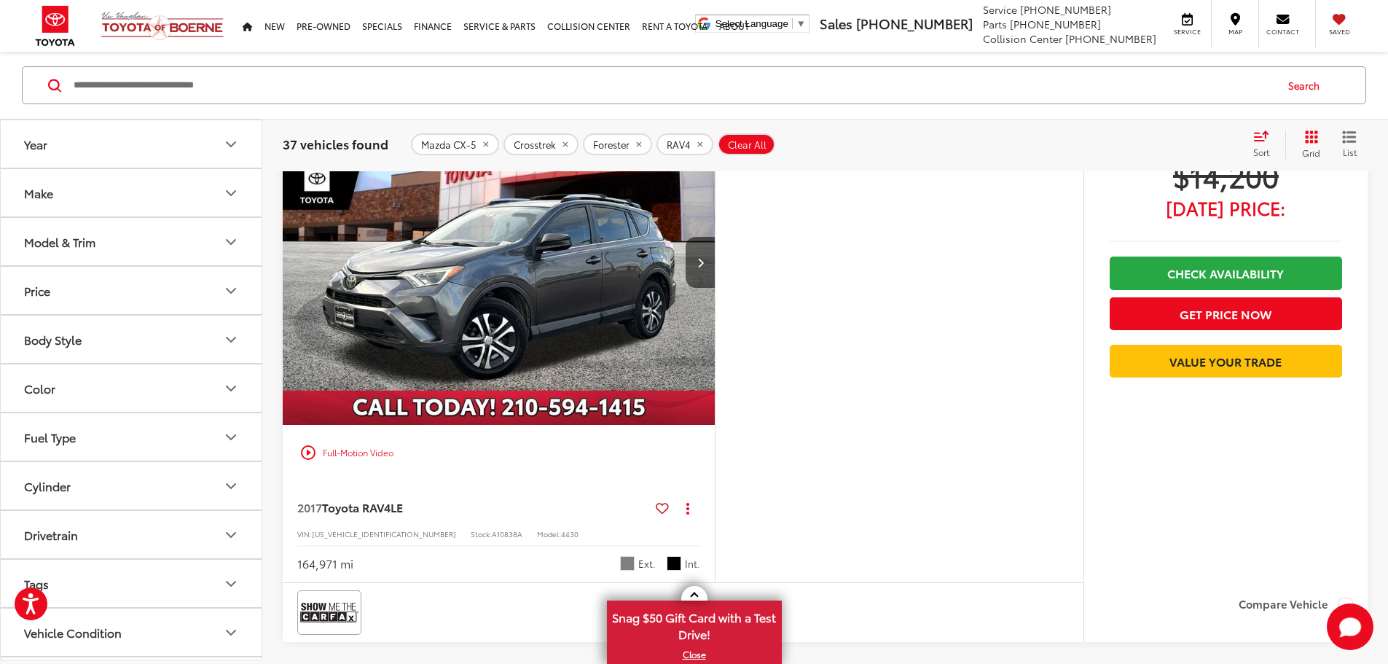
click at [176, 242] on button "Model & Trim" at bounding box center [132, 241] width 262 height 47
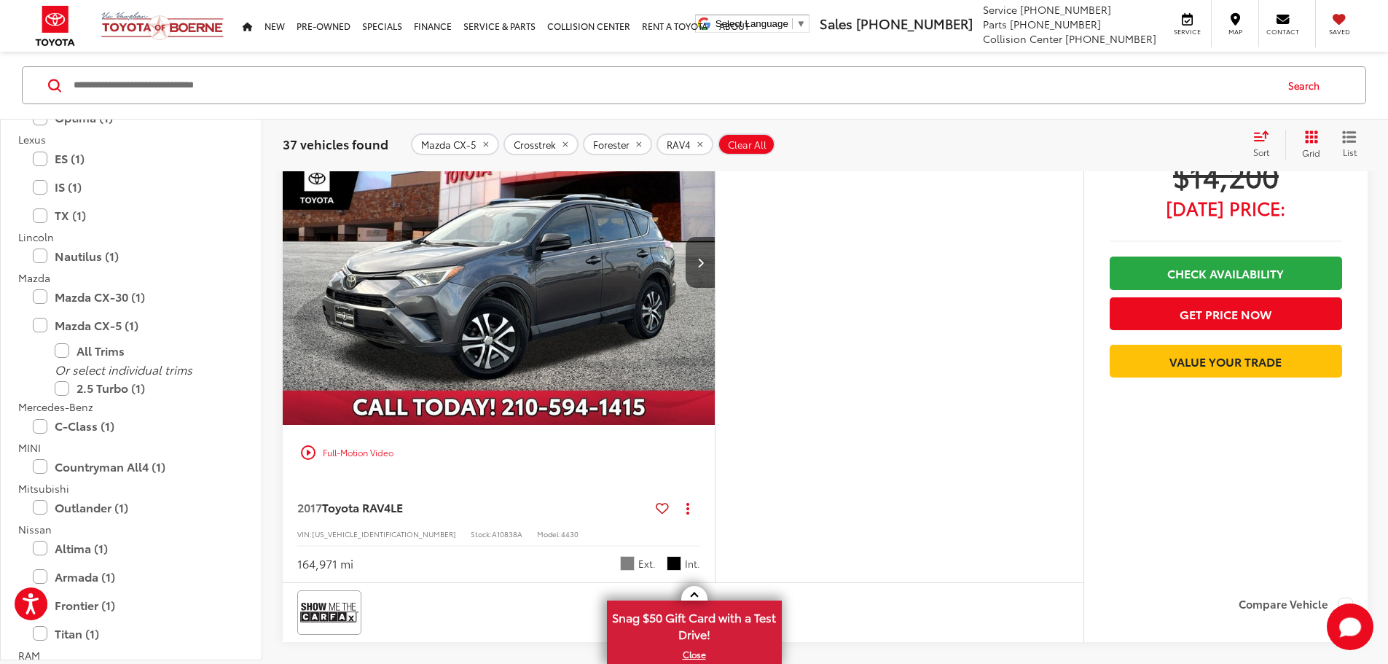
scroll to position [1603, 0]
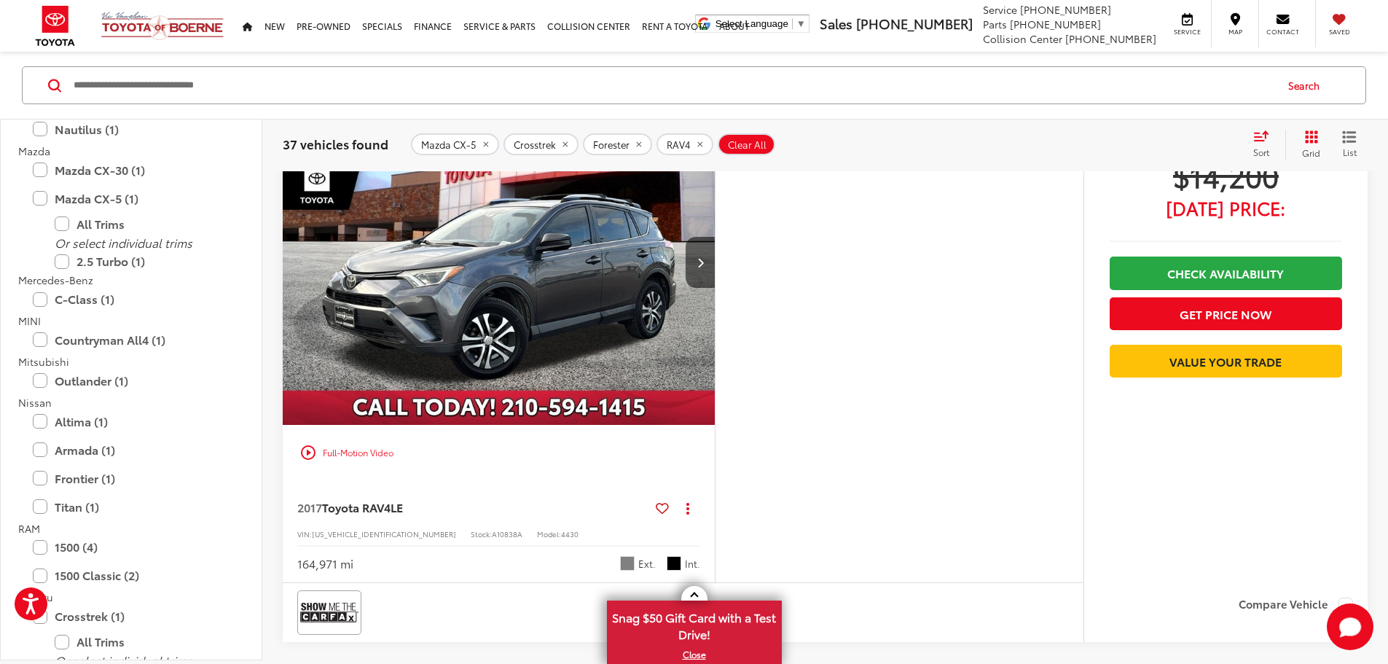
click at [1096, 490] on div "Track Price $14,200 Today's Price: Check Availability Get Price Now Value Your …" at bounding box center [1225, 343] width 284 height 487
click at [973, 364] on div "More Details Comments Dealer Comments 2017 Toyota RAV4 LE Magnetic Gray Metalli…" at bounding box center [899, 341] width 369 height 482
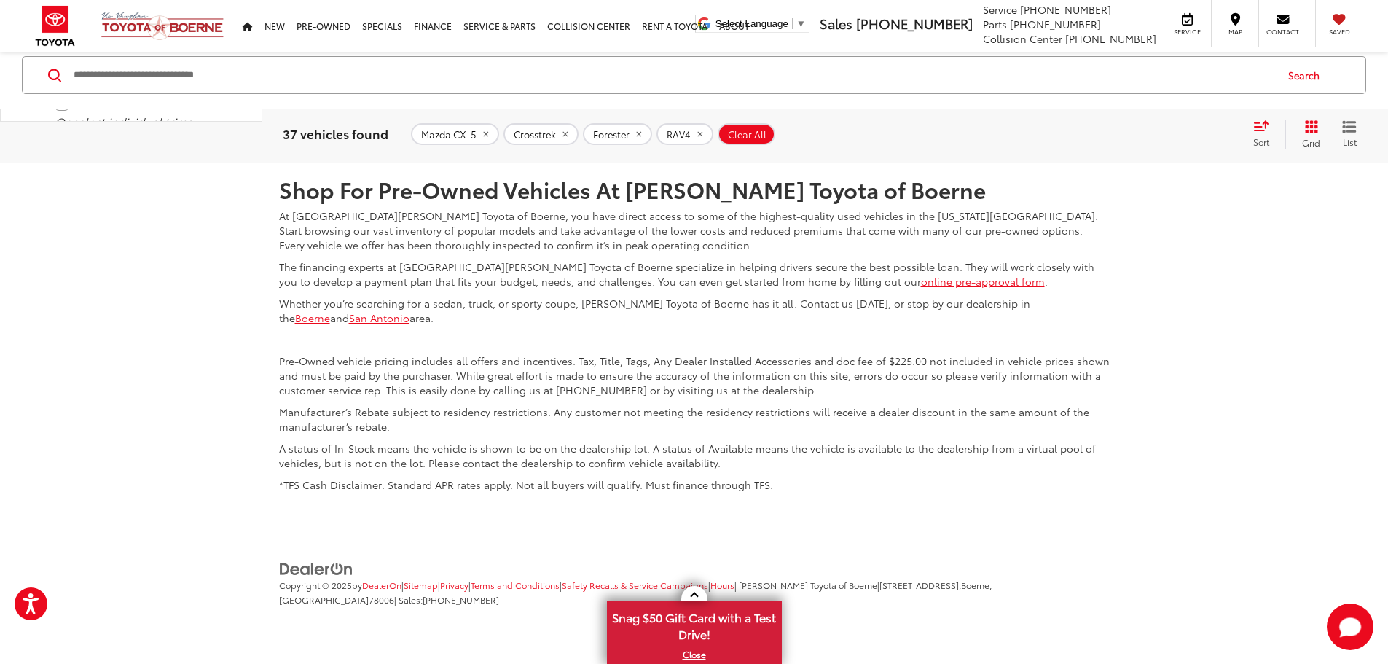
scroll to position [7741, 0]
click at [1118, 133] on link "2" at bounding box center [1129, 119] width 23 height 26
click at [1139, 133] on link "3" at bounding box center [1150, 119] width 23 height 26
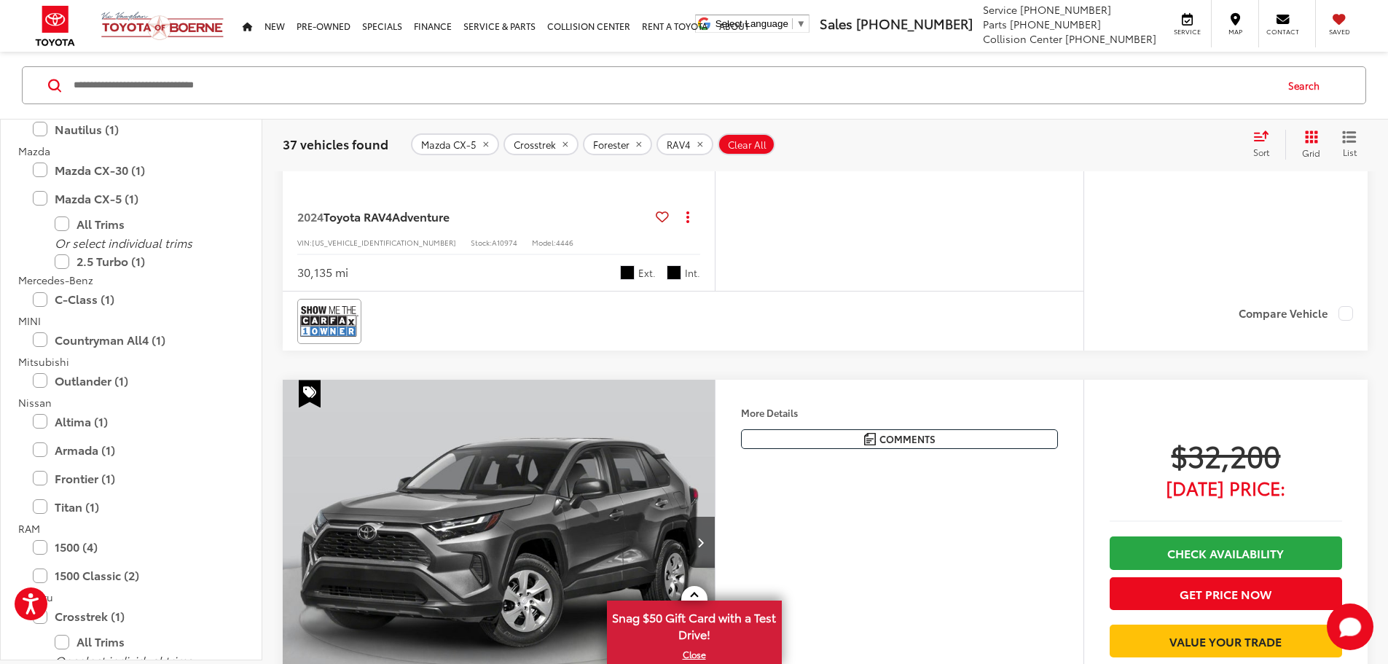
scroll to position [3278, 0]
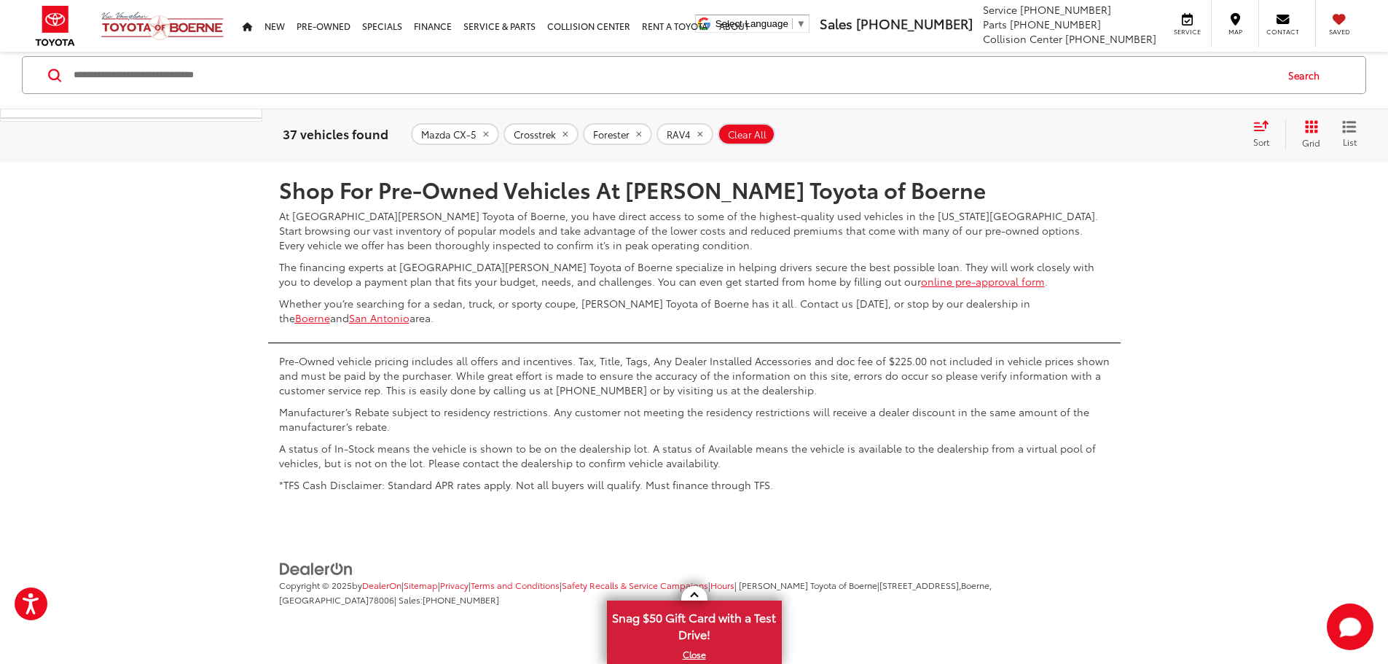
scroll to position [7730, 0]
click at [1097, 133] on link "1" at bounding box center [1107, 119] width 21 height 26
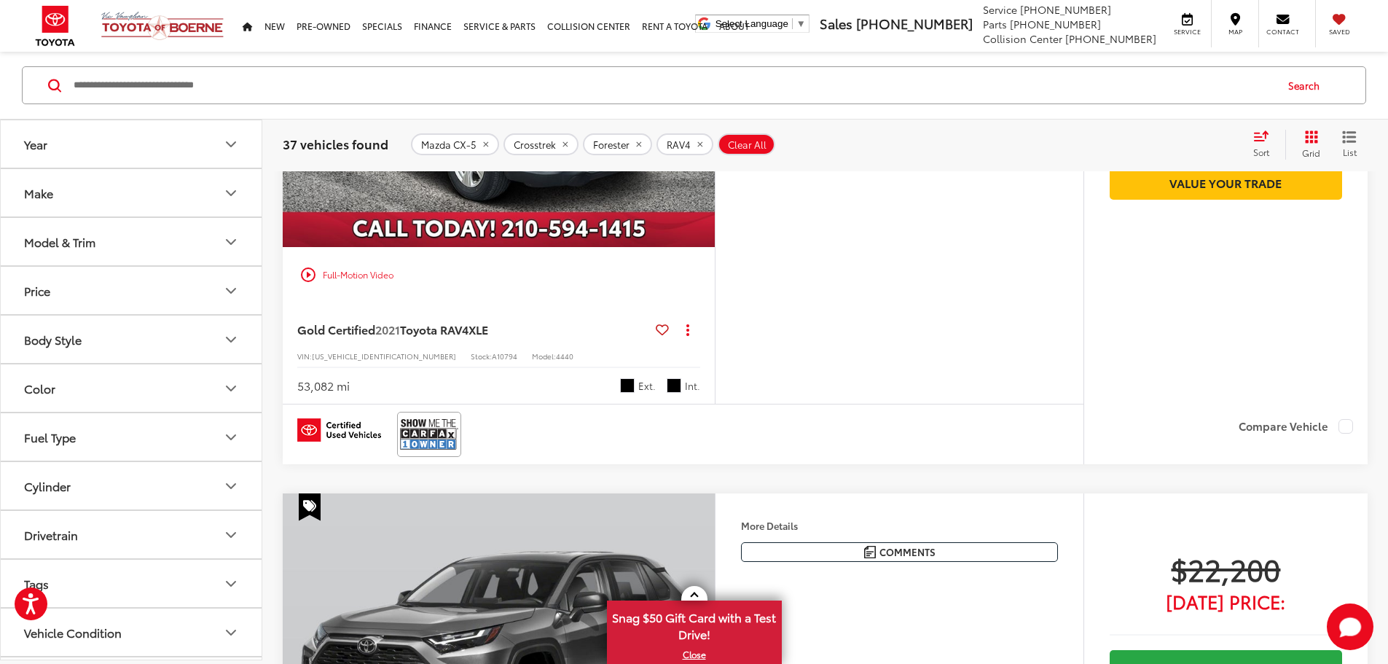
scroll to position [1548, 0]
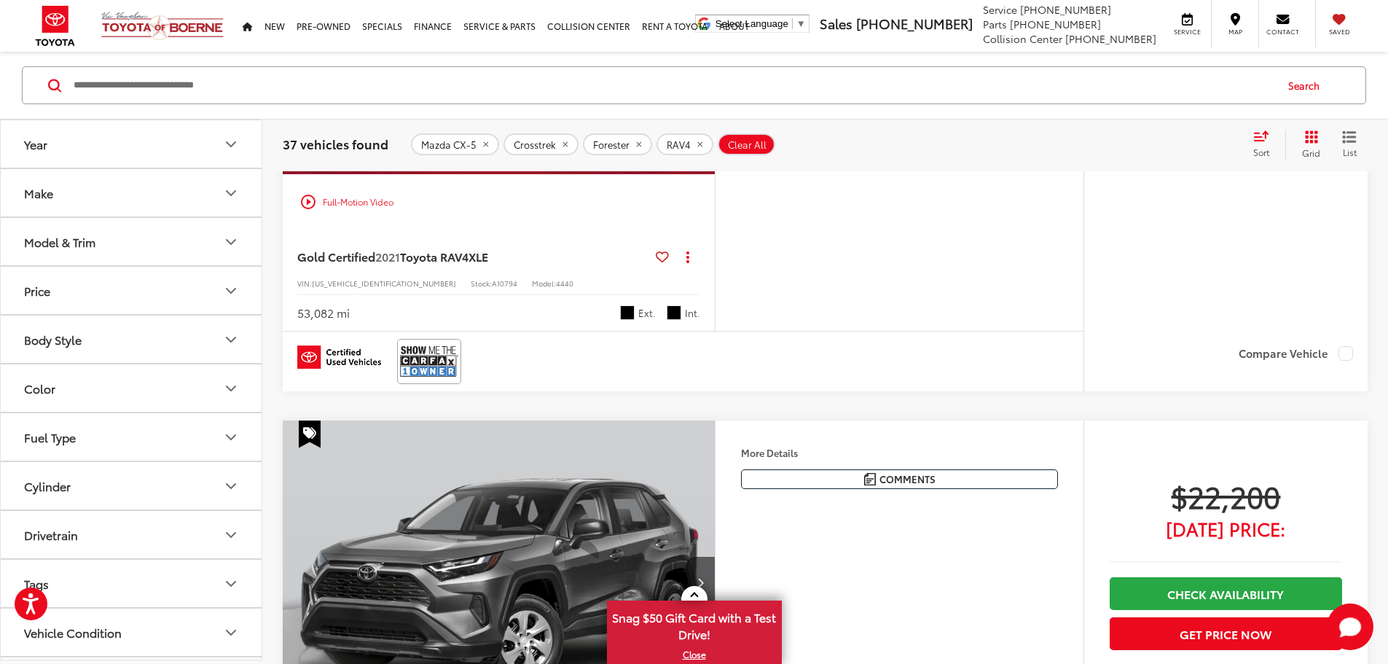
click at [533, 175] on img "2021 Toyota RAV4 XLE 0" at bounding box center [499, 12] width 434 height 326
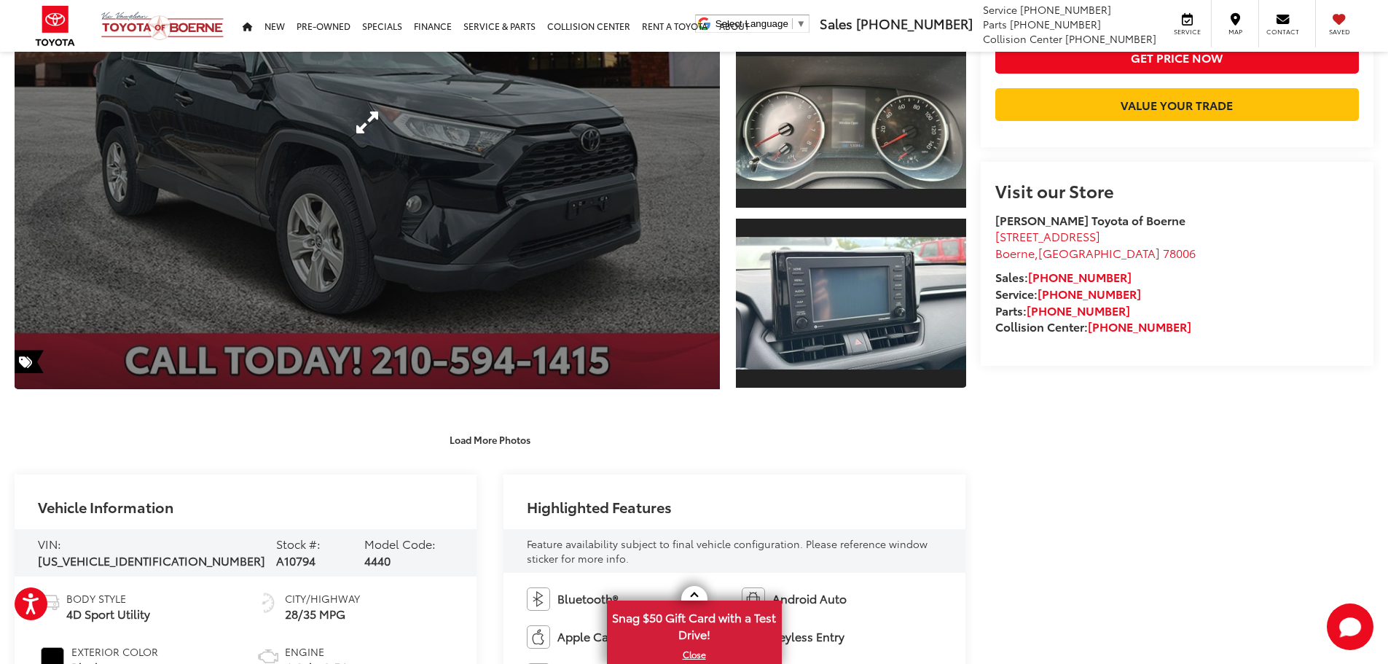
scroll to position [291, 0]
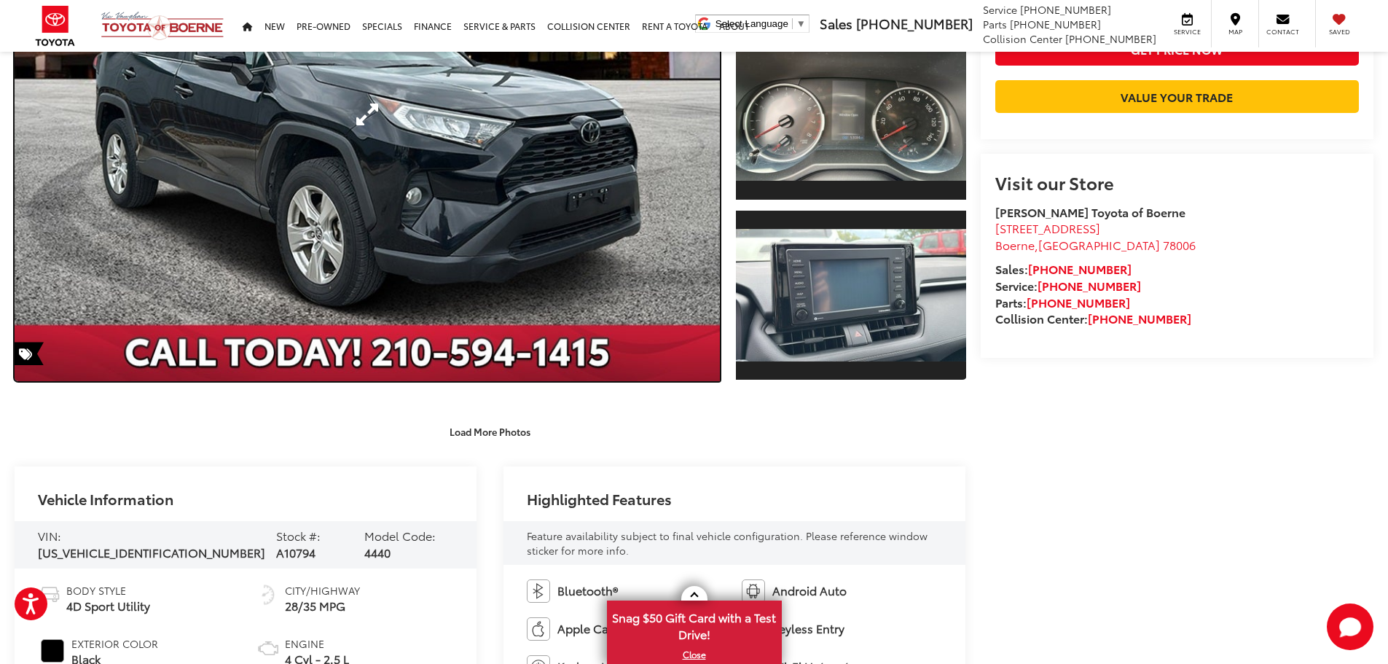
click at [486, 189] on link "Expand Photo 0" at bounding box center [367, 114] width 705 height 533
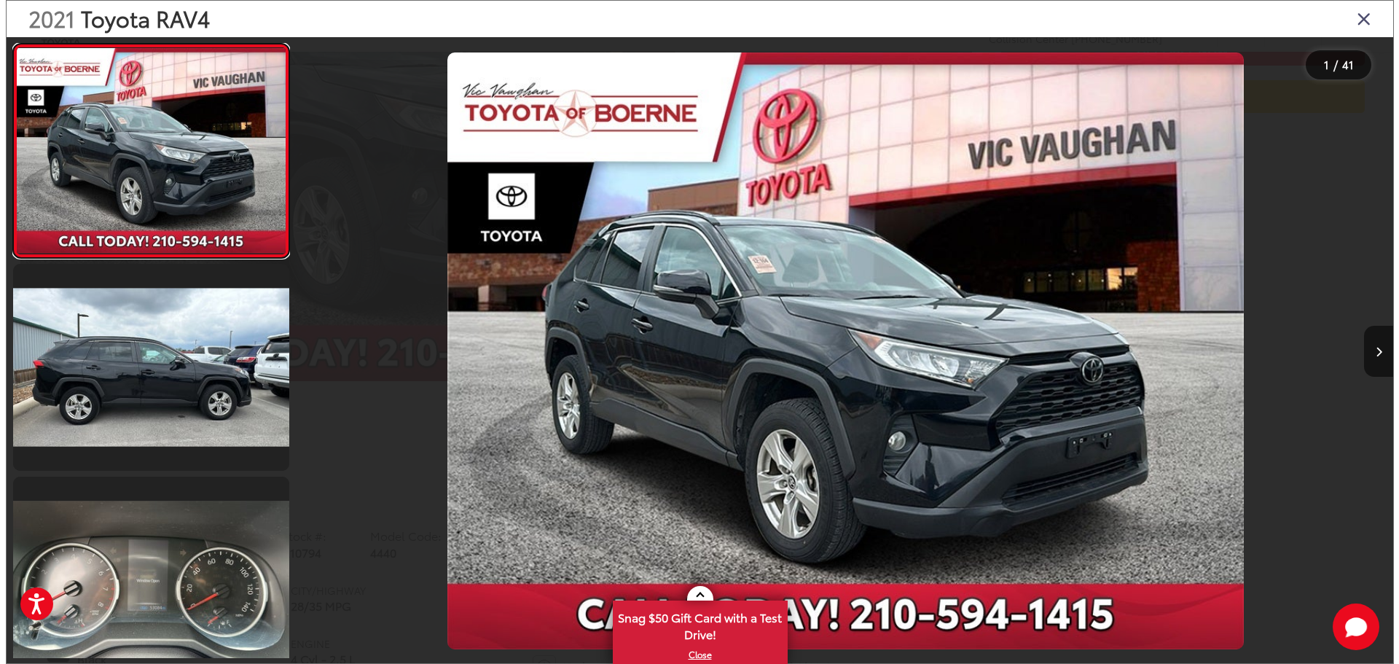
scroll to position [296, 0]
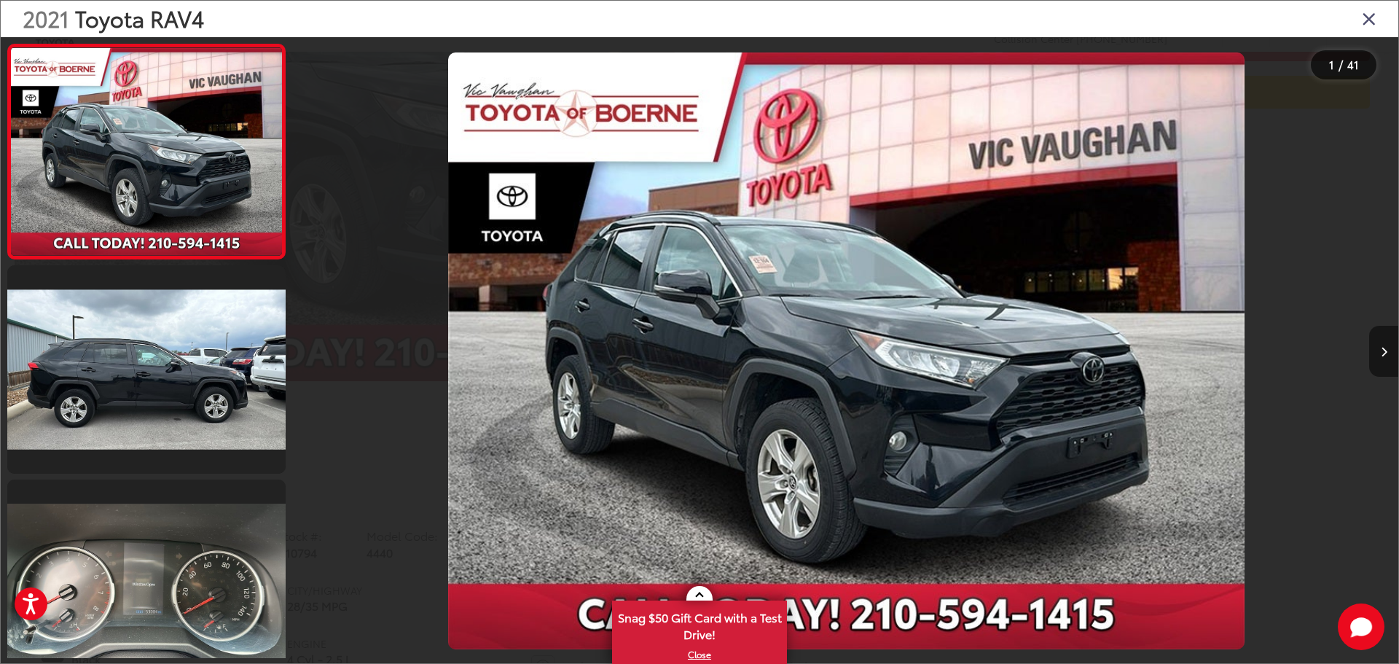
click at [1385, 350] on icon "Next image" at bounding box center [1384, 352] width 7 height 10
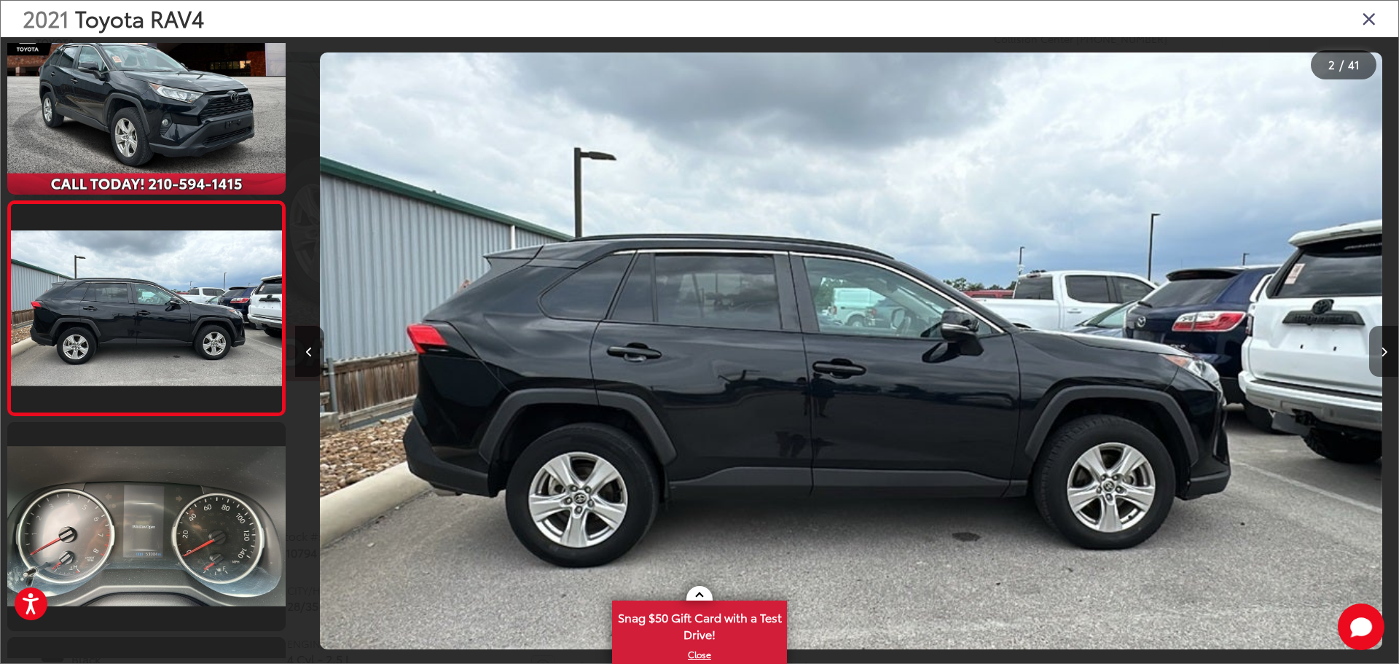
scroll to position [0, 1103]
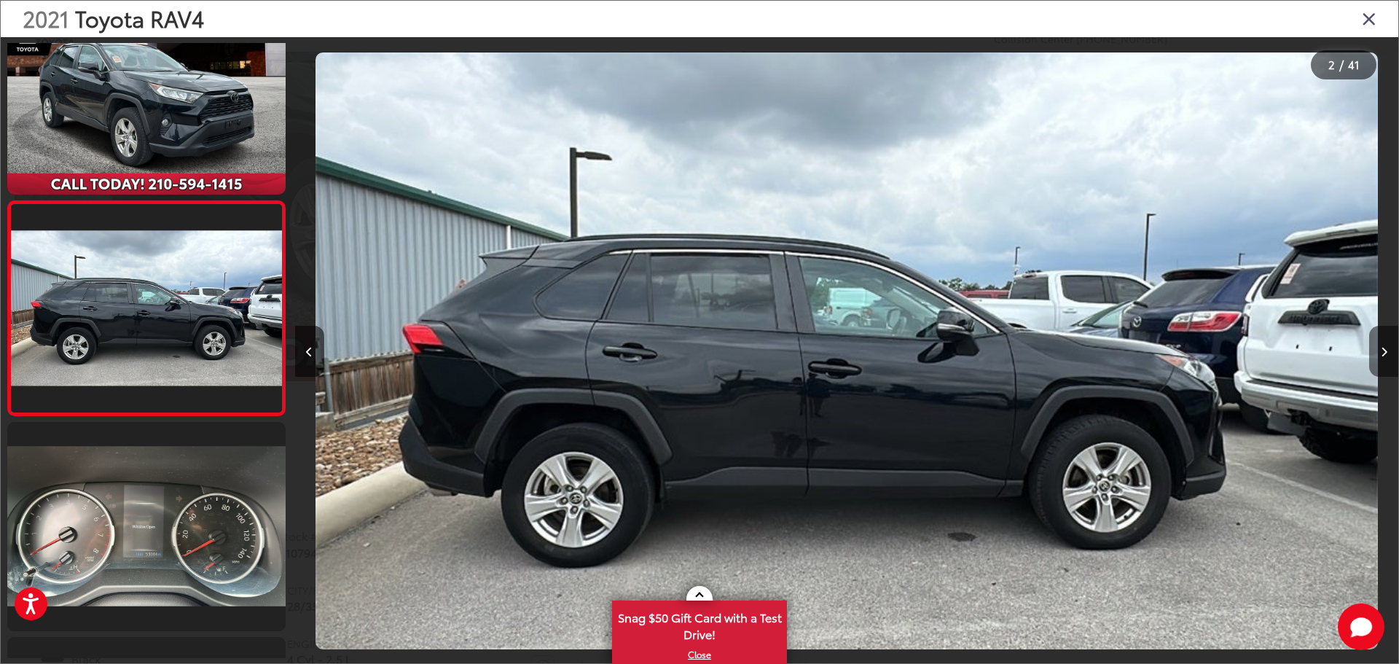
click at [1385, 350] on icon "Next image" at bounding box center [1384, 352] width 7 height 10
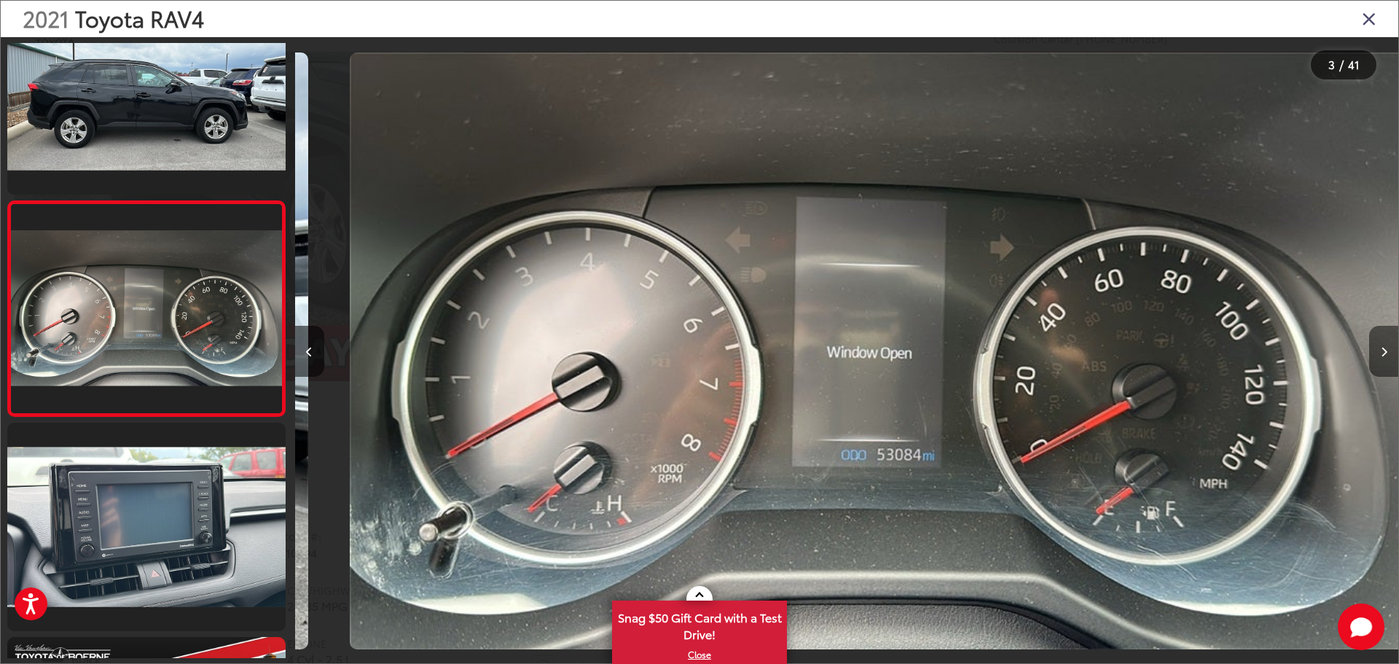
scroll to position [0, 2207]
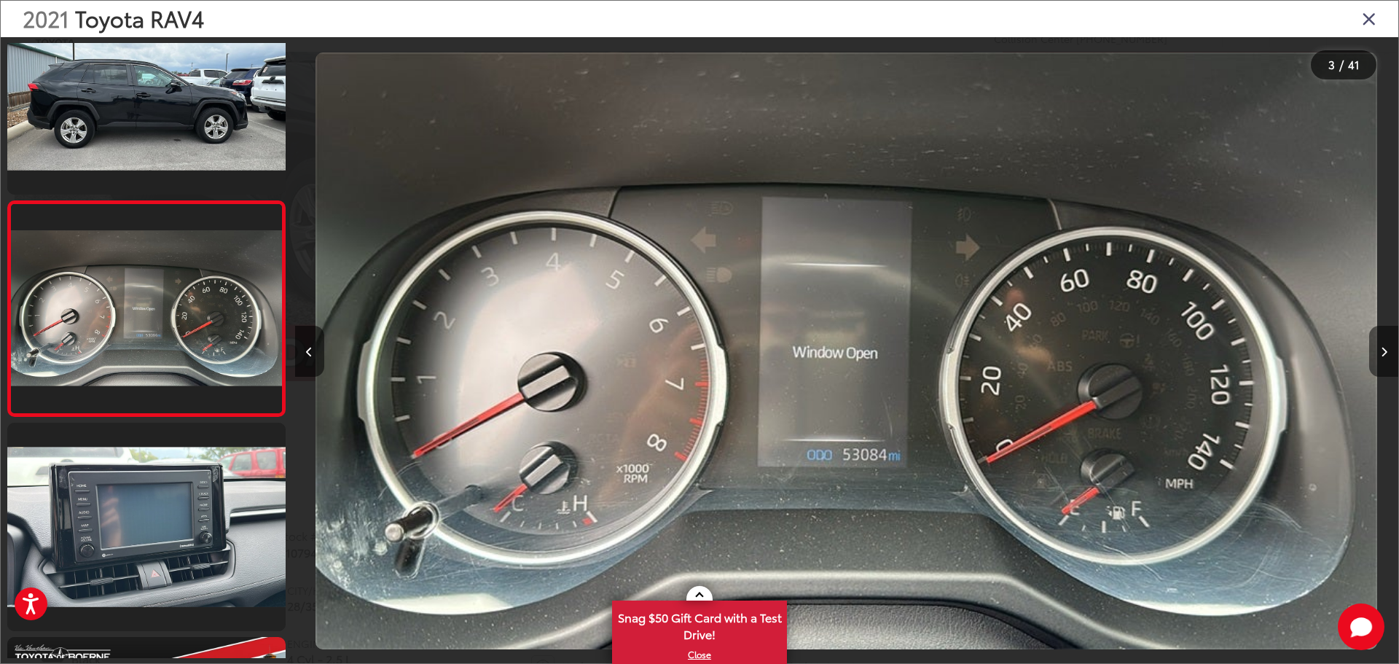
click at [1385, 350] on icon "Next image" at bounding box center [1384, 352] width 7 height 10
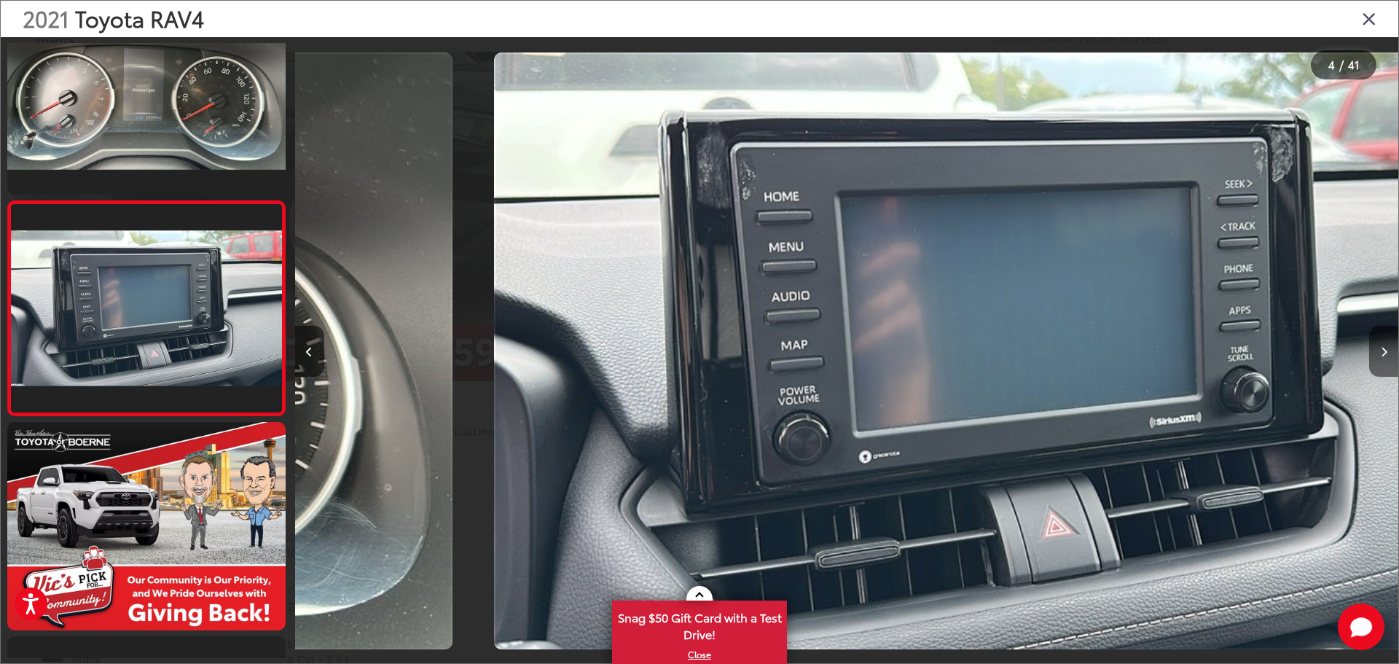
scroll to position [0, 3310]
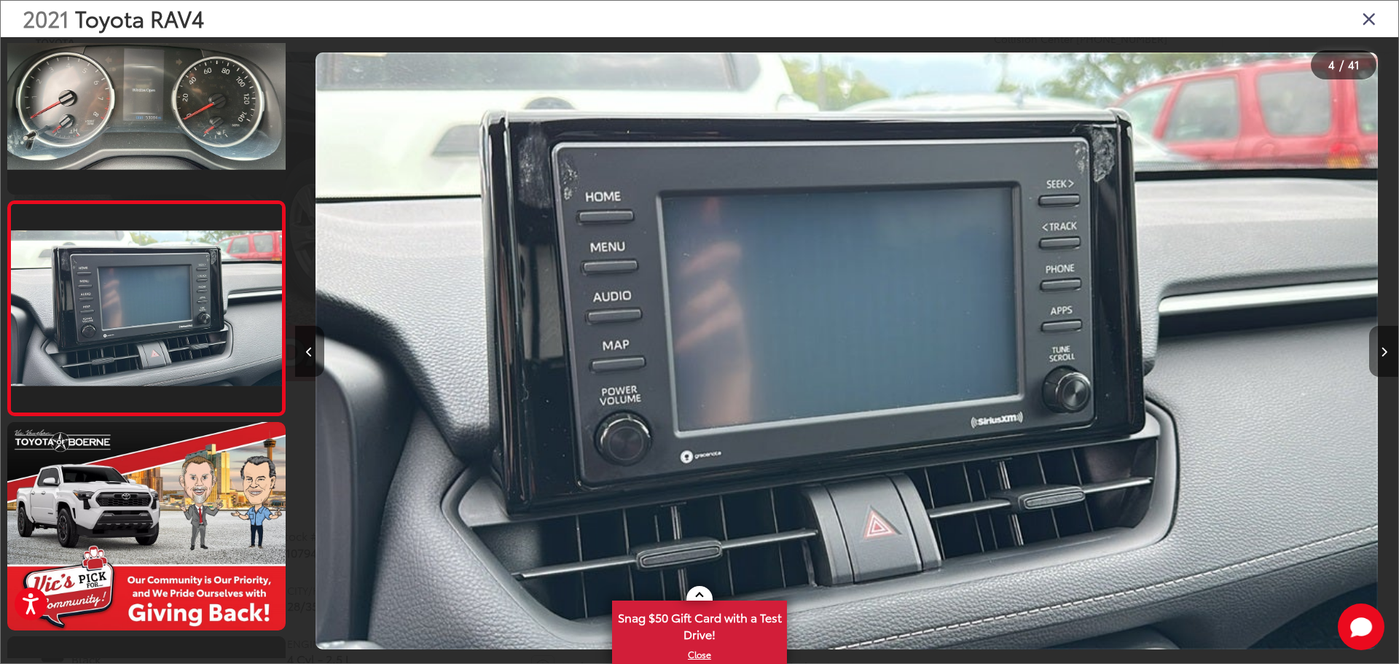
click at [1385, 350] on icon "Next image" at bounding box center [1384, 352] width 7 height 10
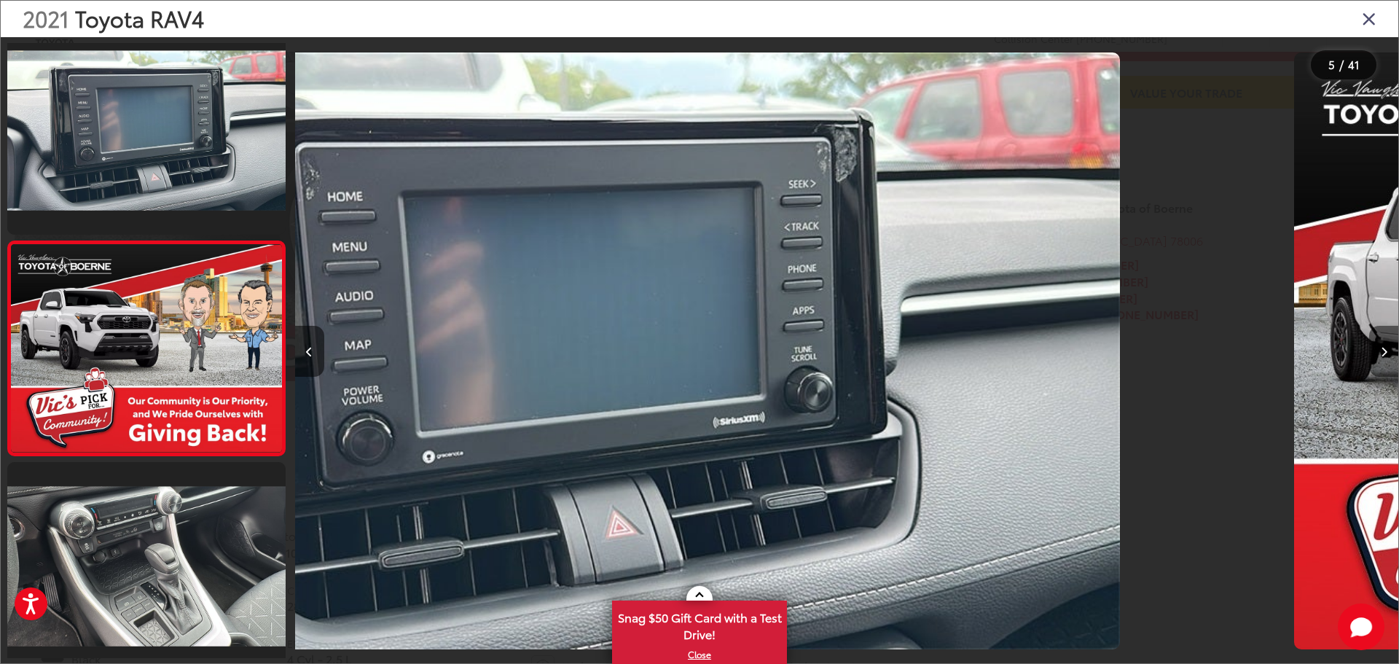
scroll to position [701, 0]
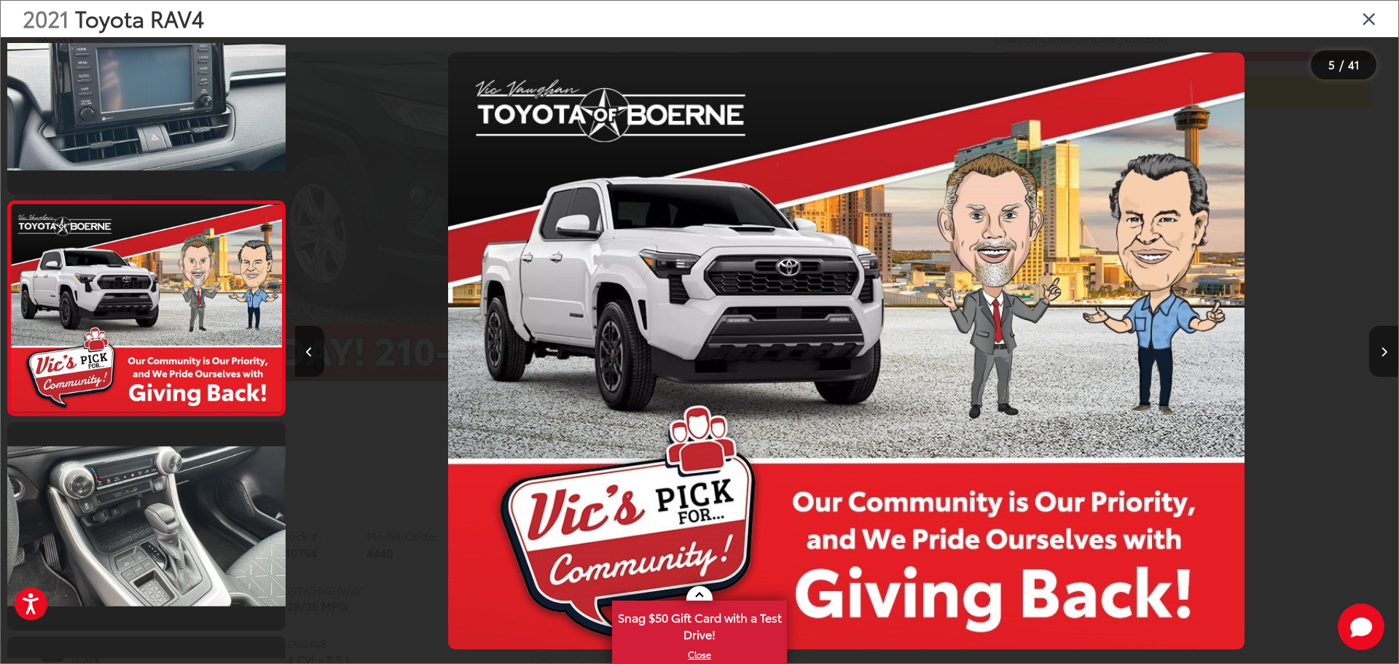
click at [1385, 350] on icon "Next image" at bounding box center [1384, 352] width 7 height 10
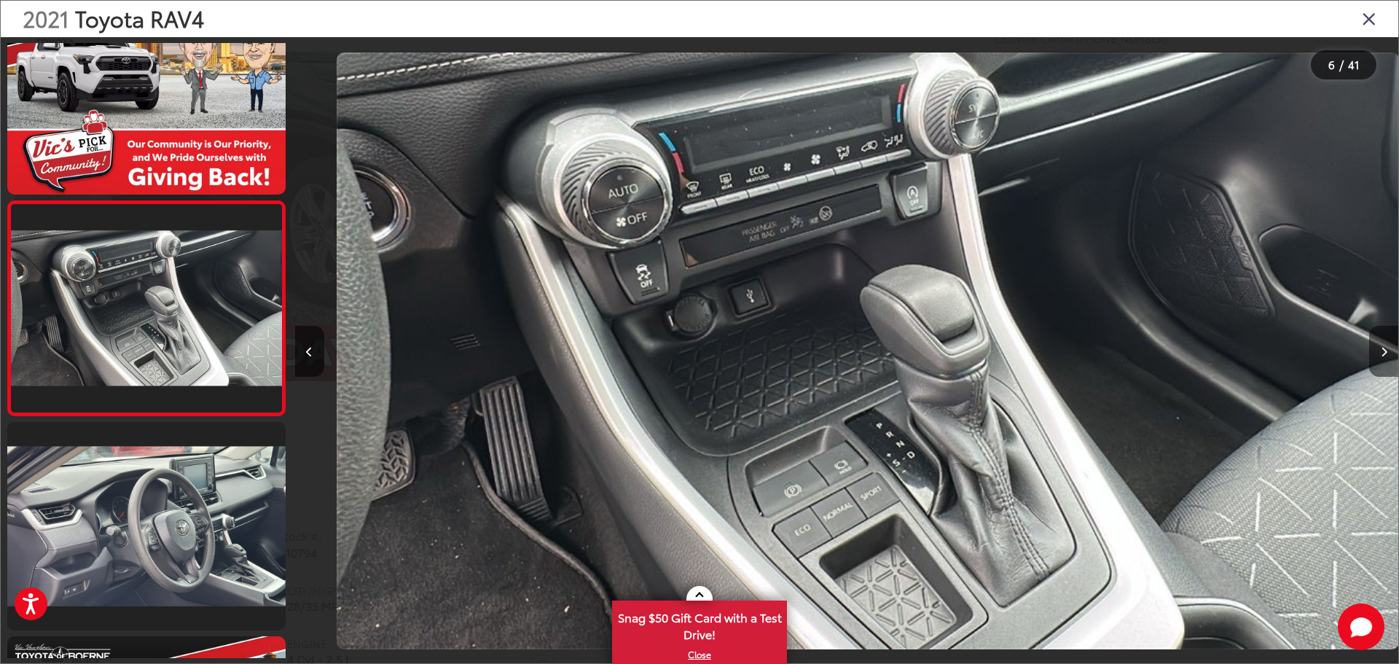
scroll to position [0, 5516]
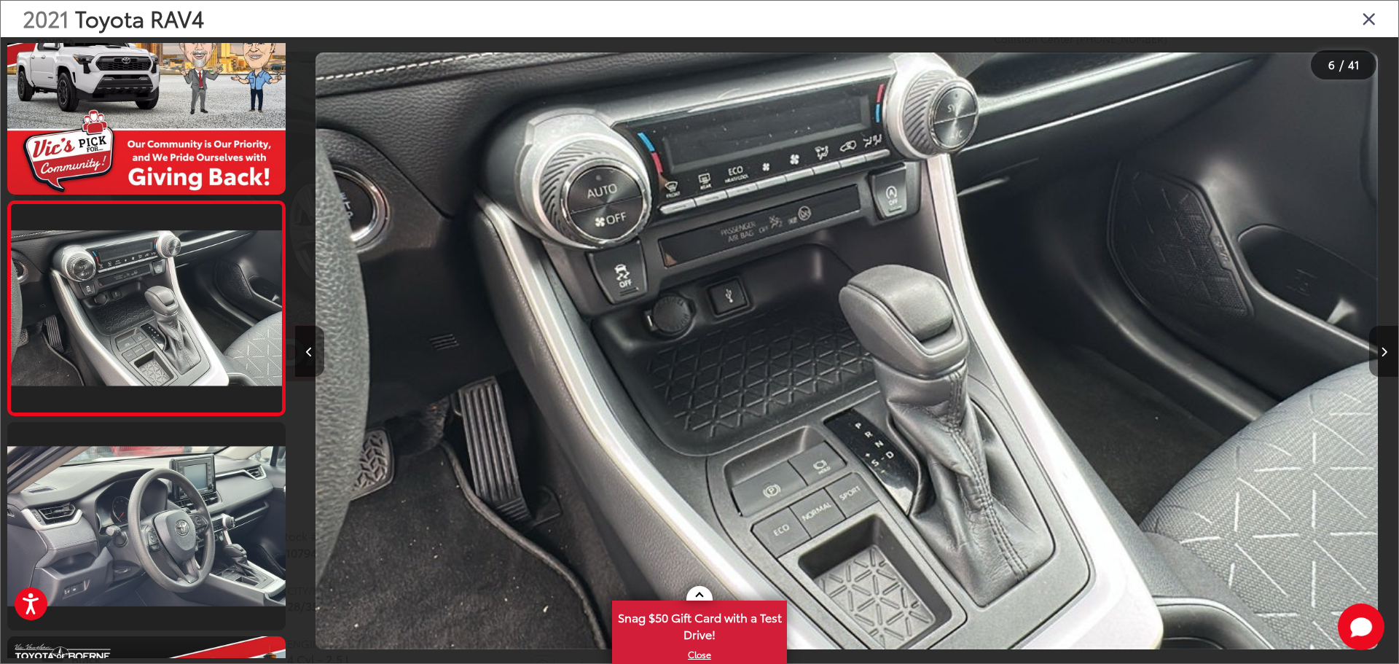
click at [1385, 350] on icon "Next image" at bounding box center [1384, 352] width 7 height 10
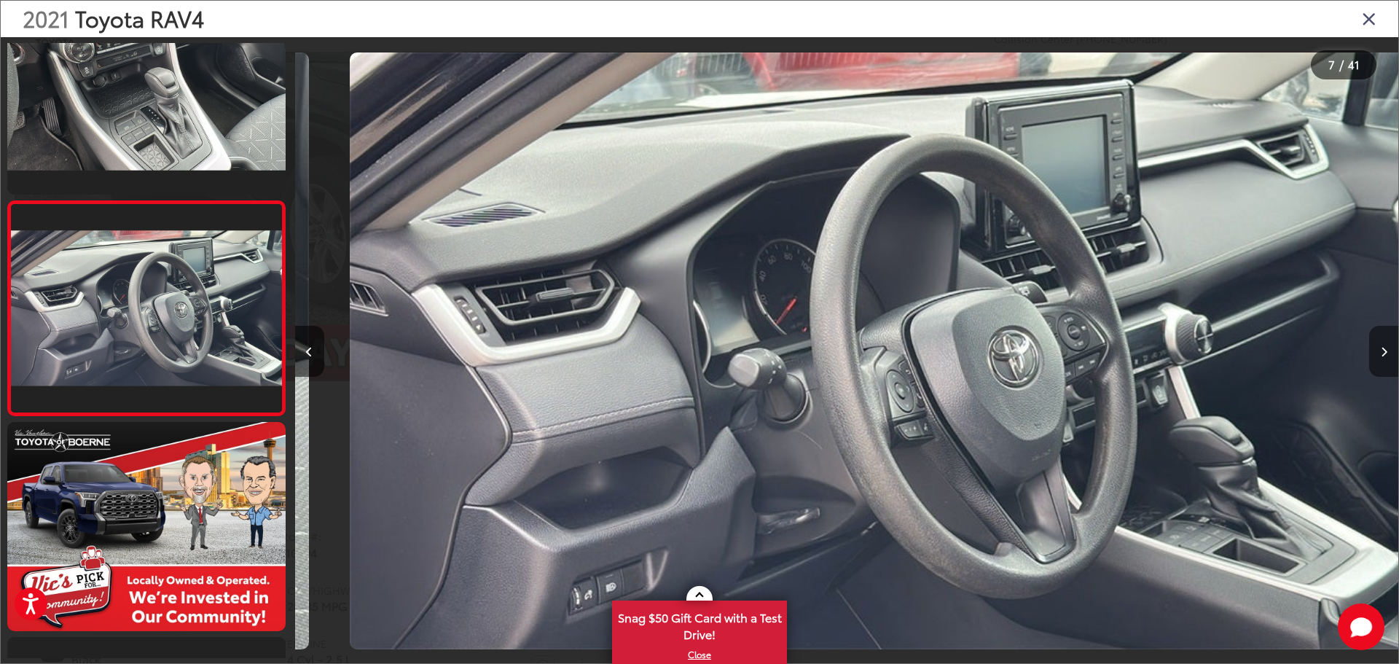
scroll to position [0, 6619]
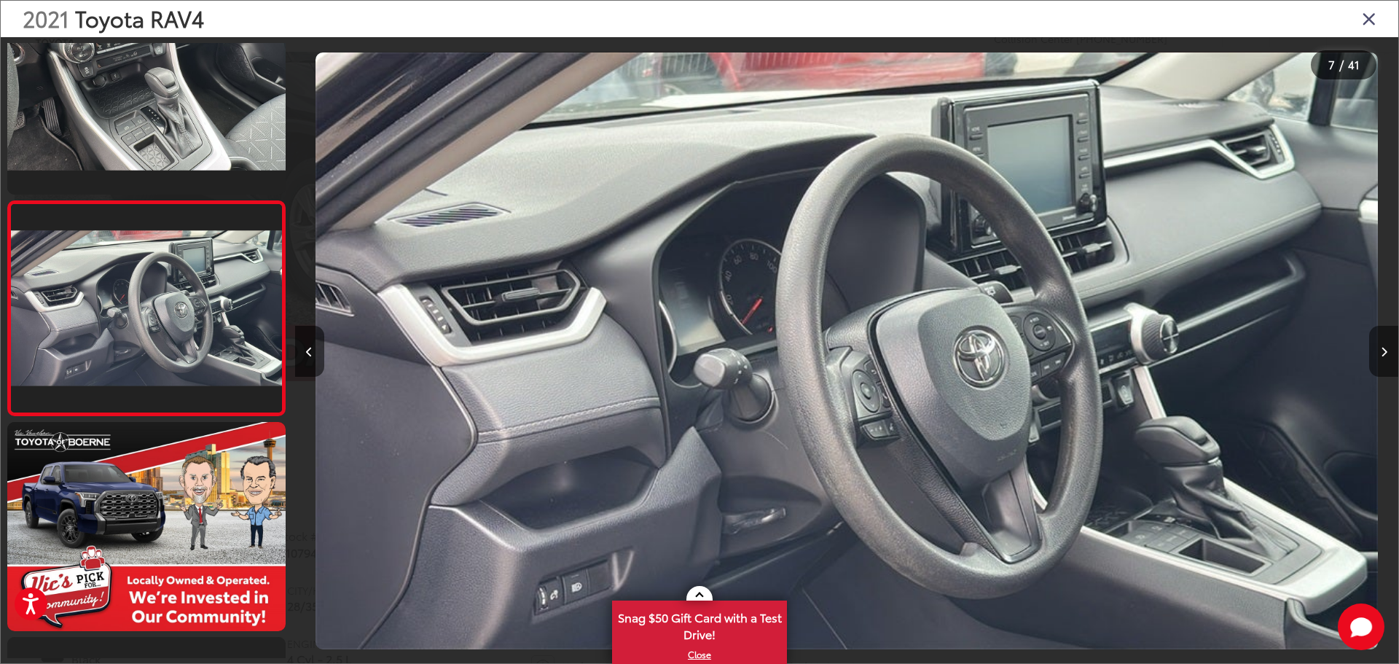
click at [1385, 350] on icon "Next image" at bounding box center [1384, 352] width 7 height 10
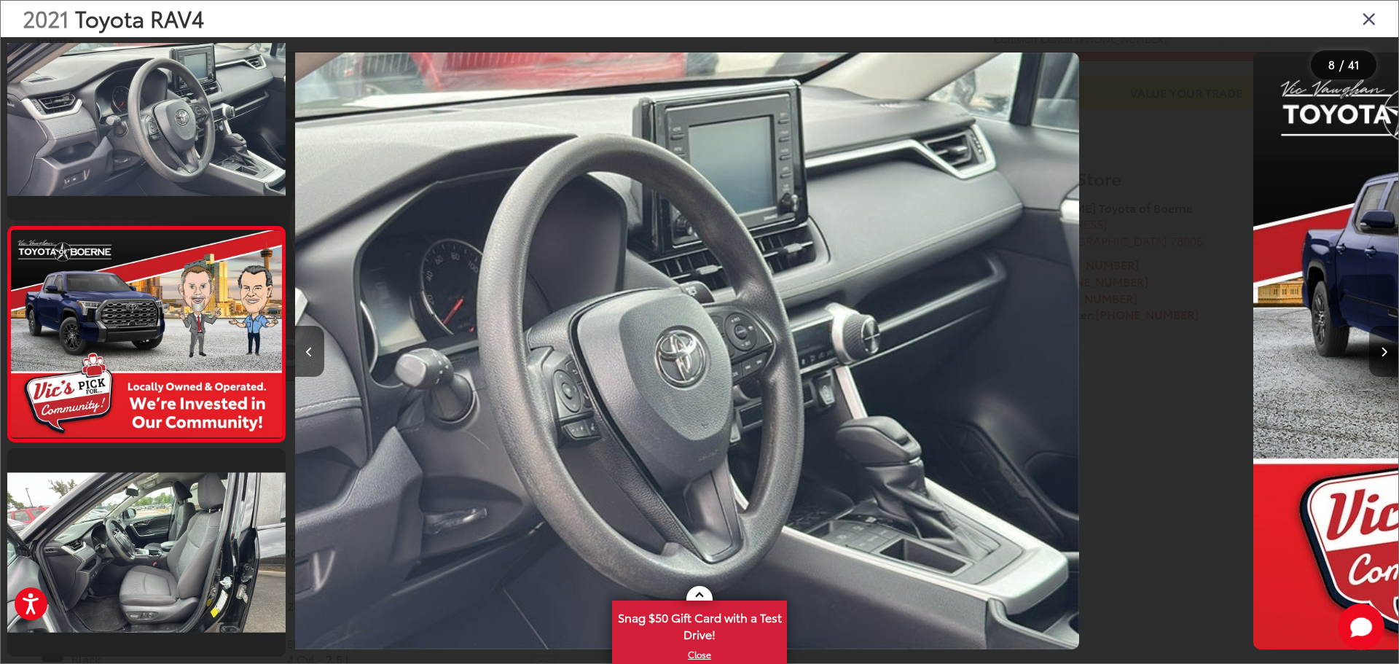
scroll to position [1343, 0]
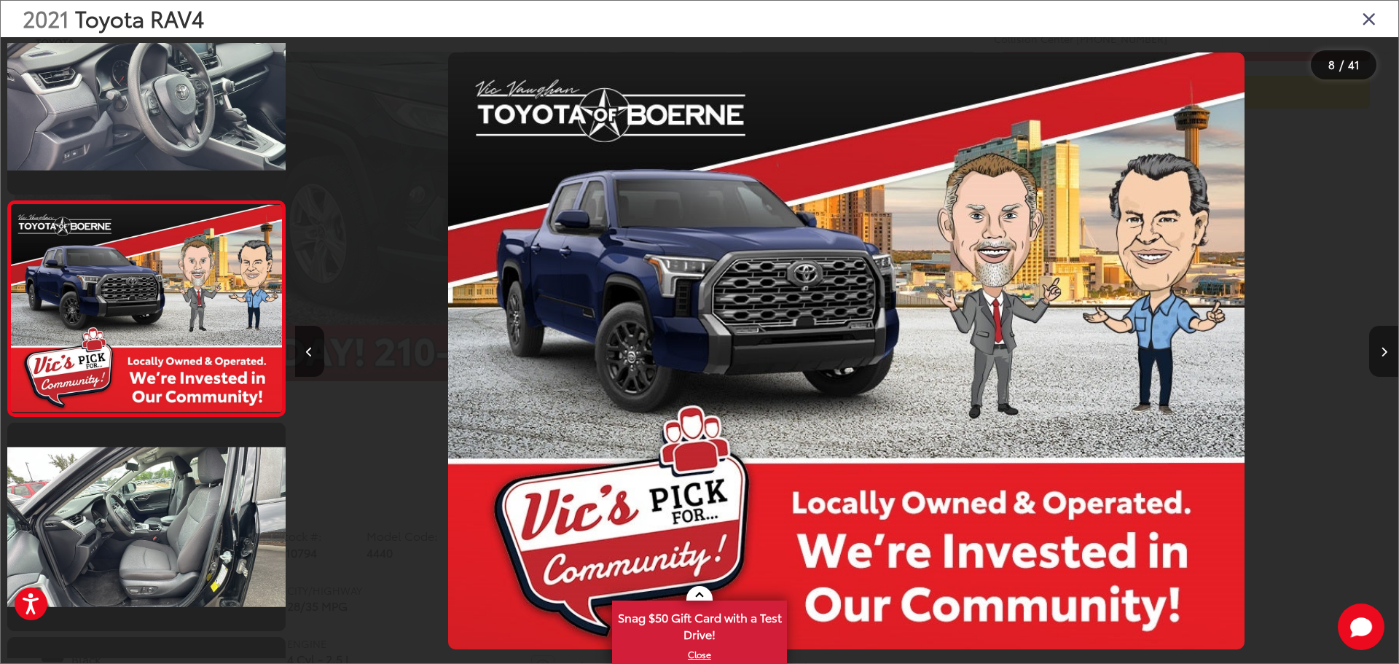
click at [1385, 350] on icon "Next image" at bounding box center [1384, 352] width 7 height 10
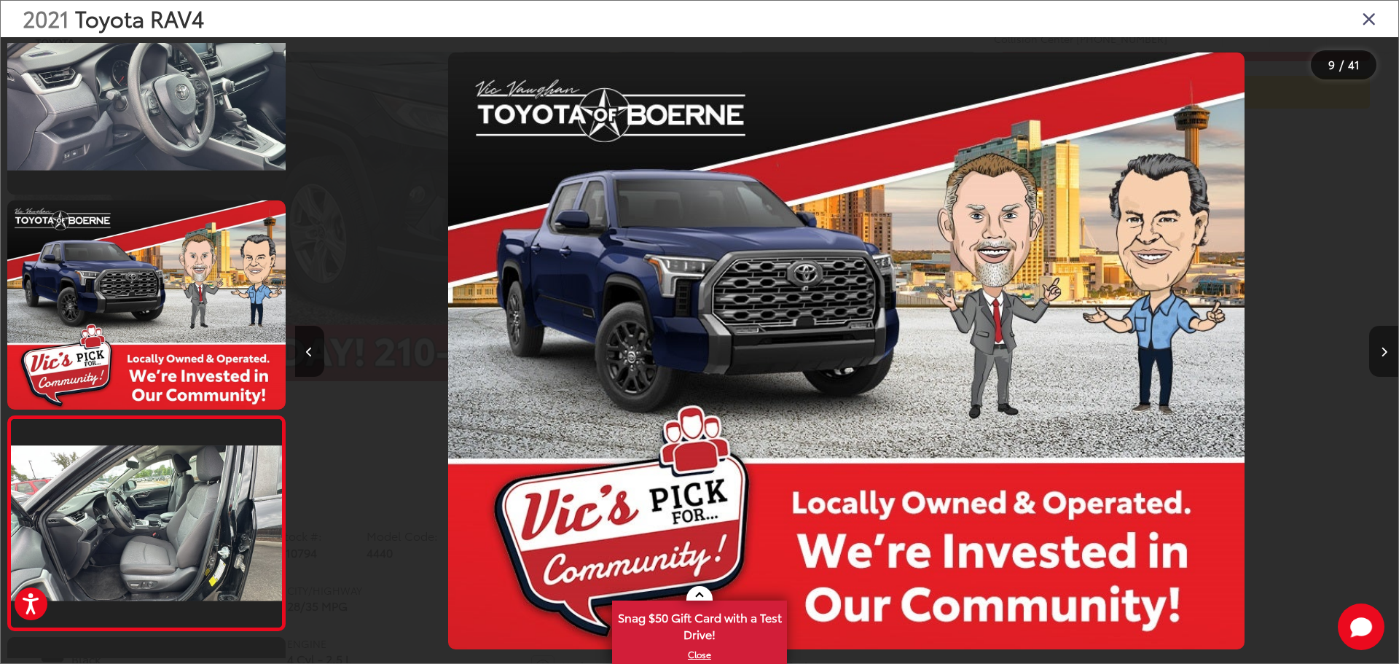
scroll to position [0, 0]
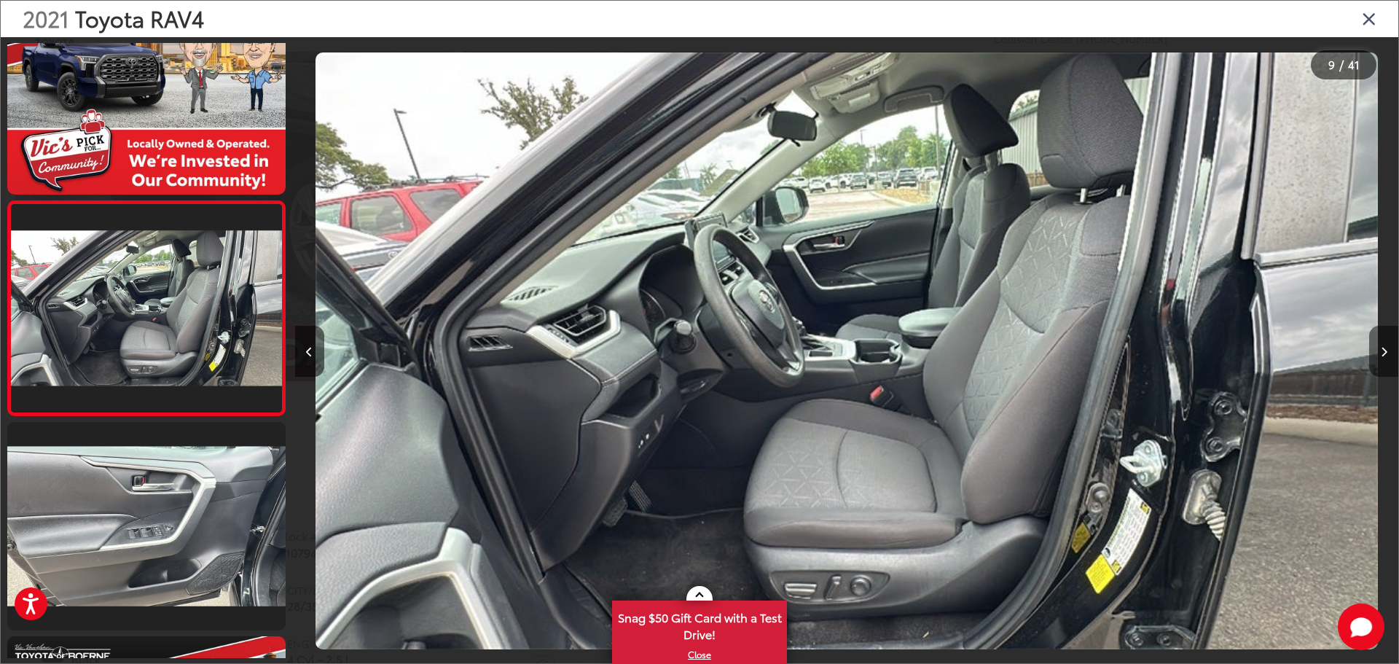
click at [1385, 350] on icon "Next image" at bounding box center [1384, 352] width 7 height 10
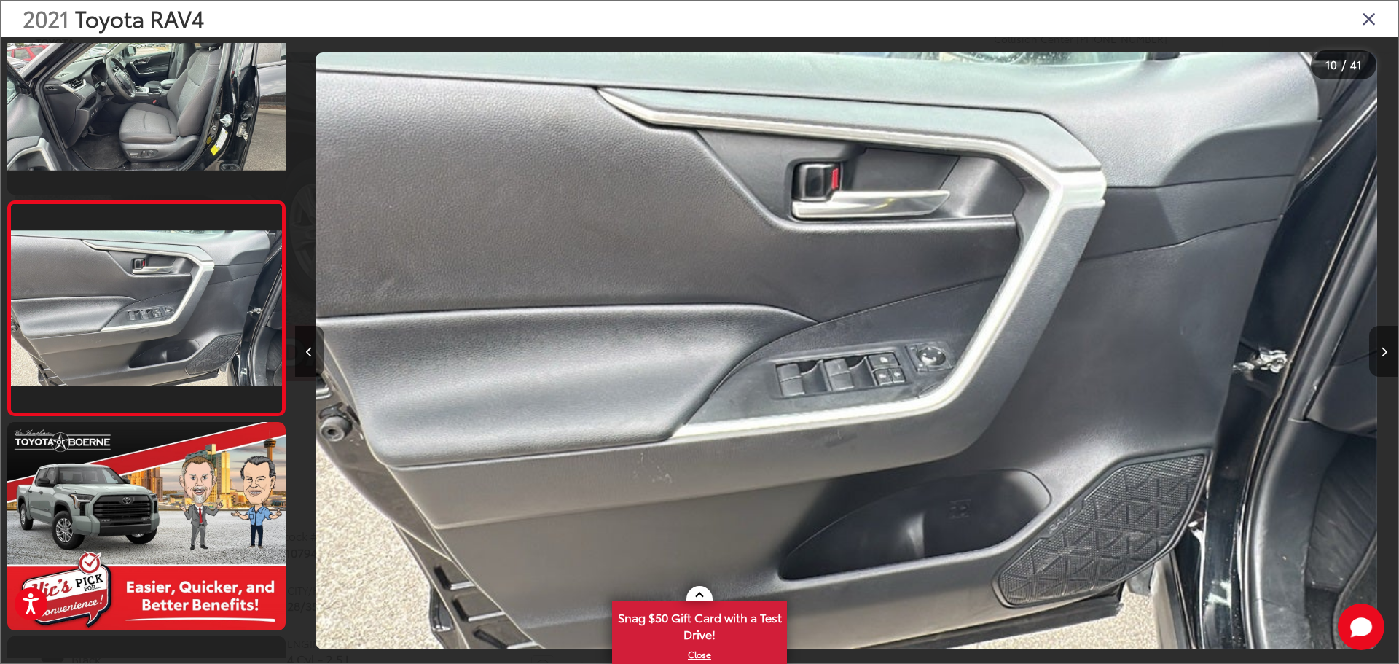
click at [1385, 350] on icon "Next image" at bounding box center [1384, 352] width 7 height 10
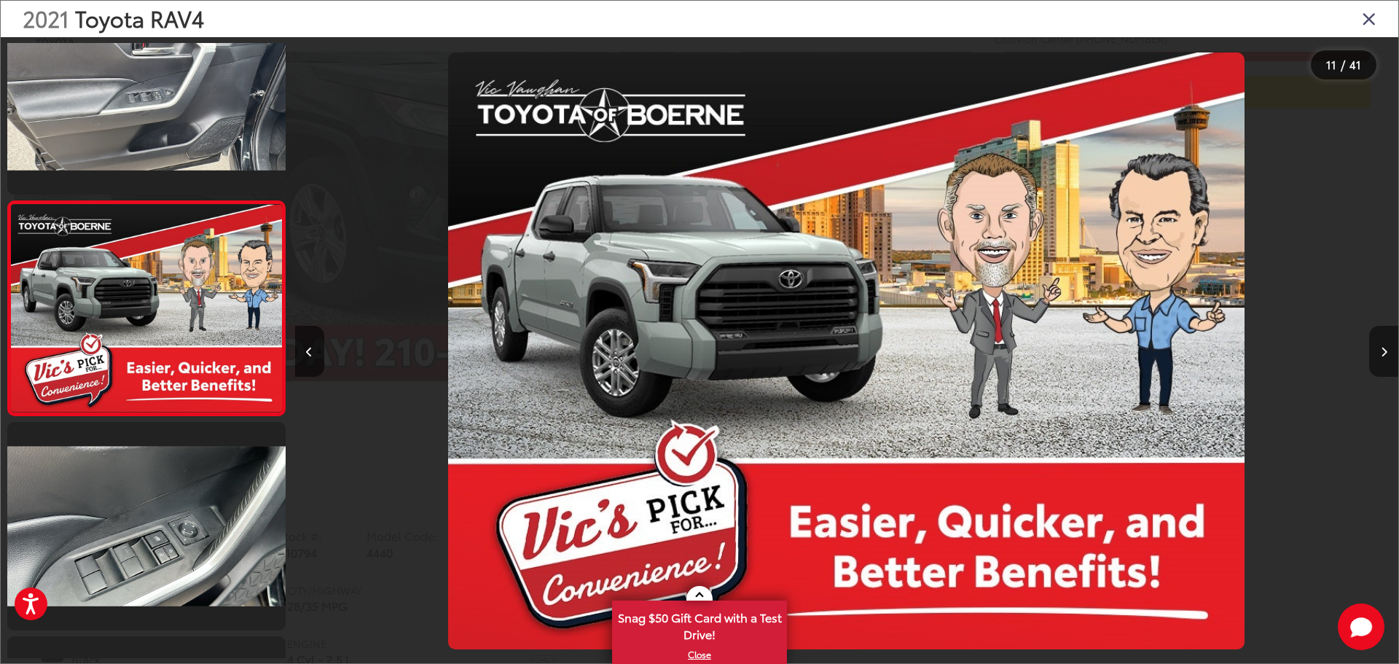
click at [1385, 350] on icon "Next image" at bounding box center [1384, 352] width 7 height 10
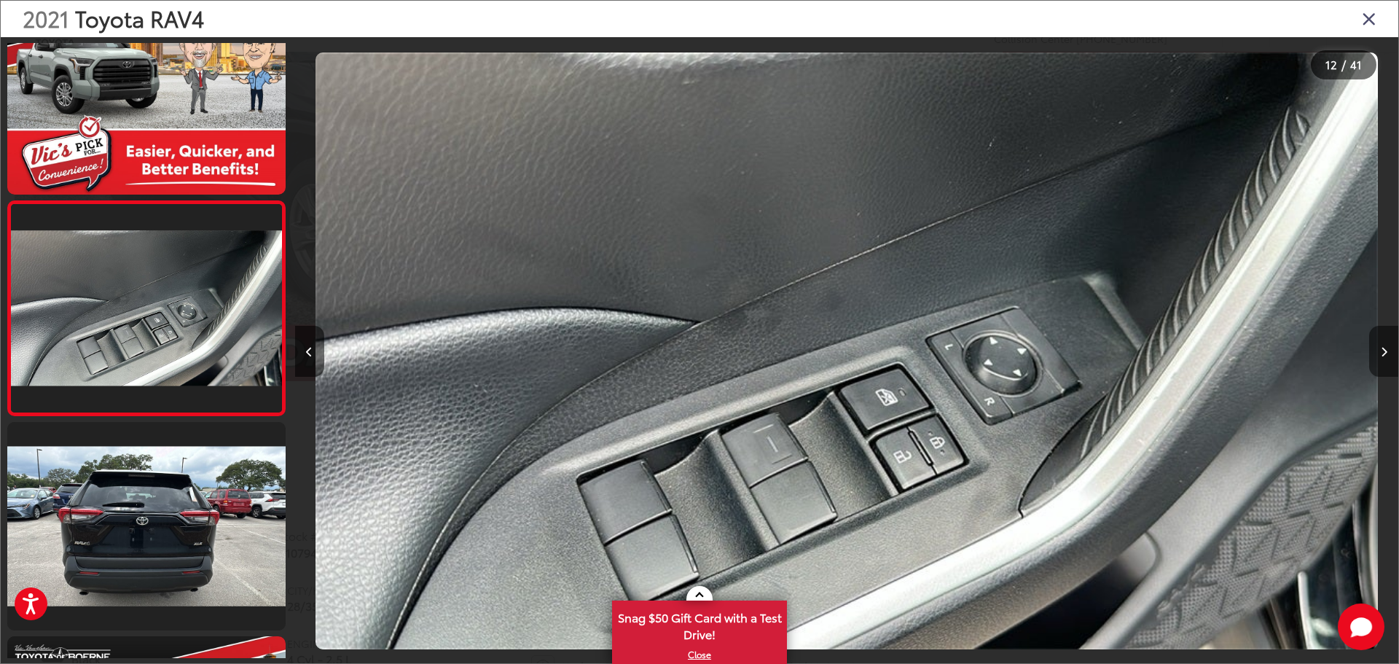
click at [1385, 350] on icon "Next image" at bounding box center [1384, 352] width 7 height 10
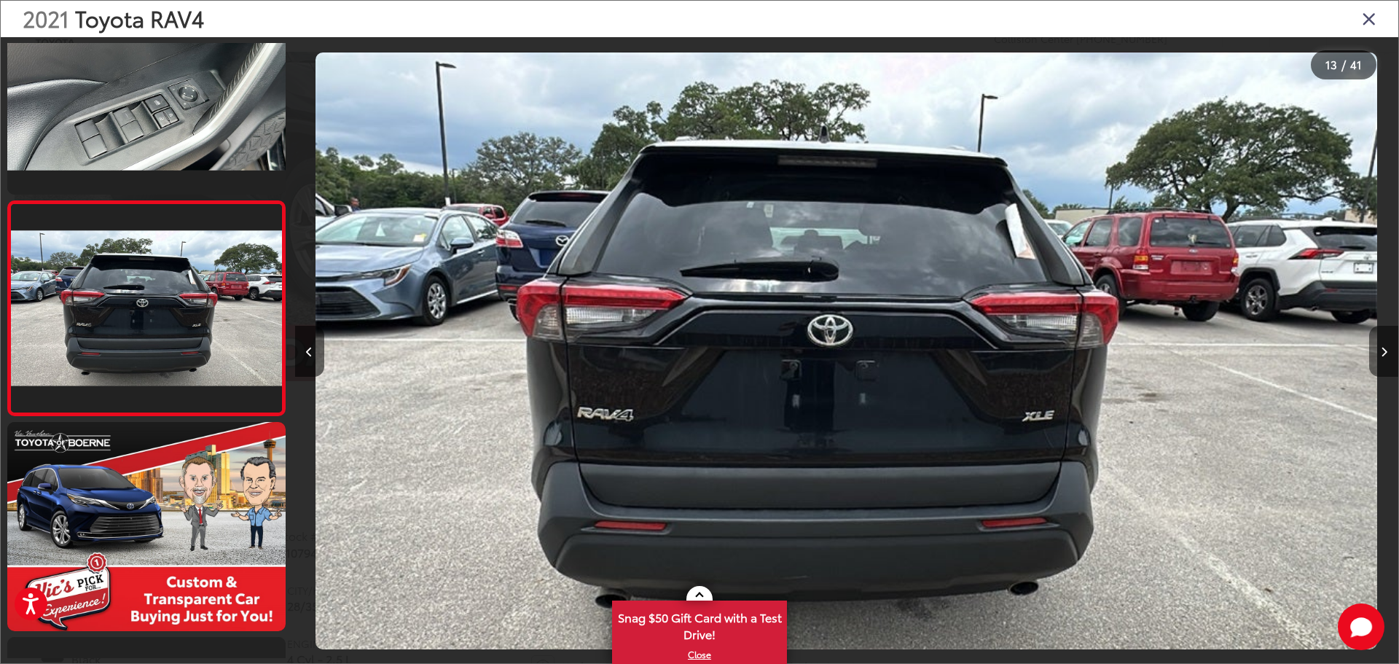
click at [1386, 354] on icon "Next image" at bounding box center [1384, 352] width 7 height 10
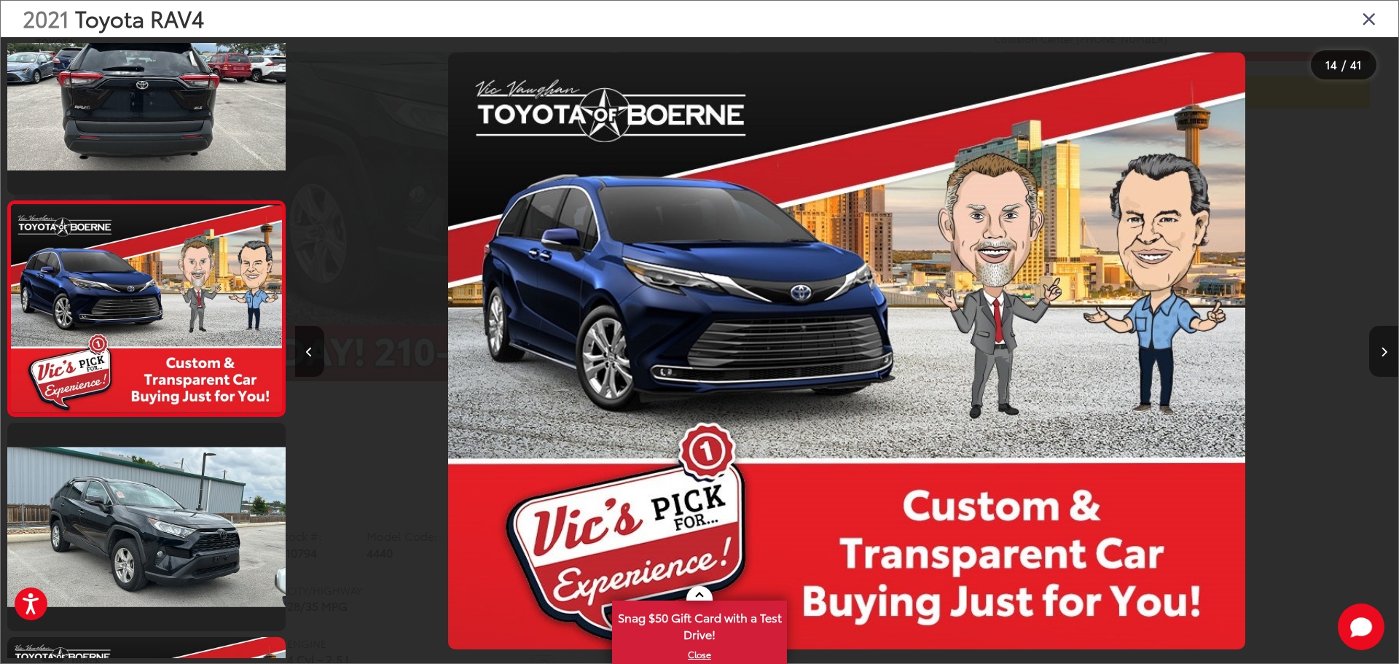
click at [1386, 354] on icon "Next image" at bounding box center [1384, 352] width 7 height 10
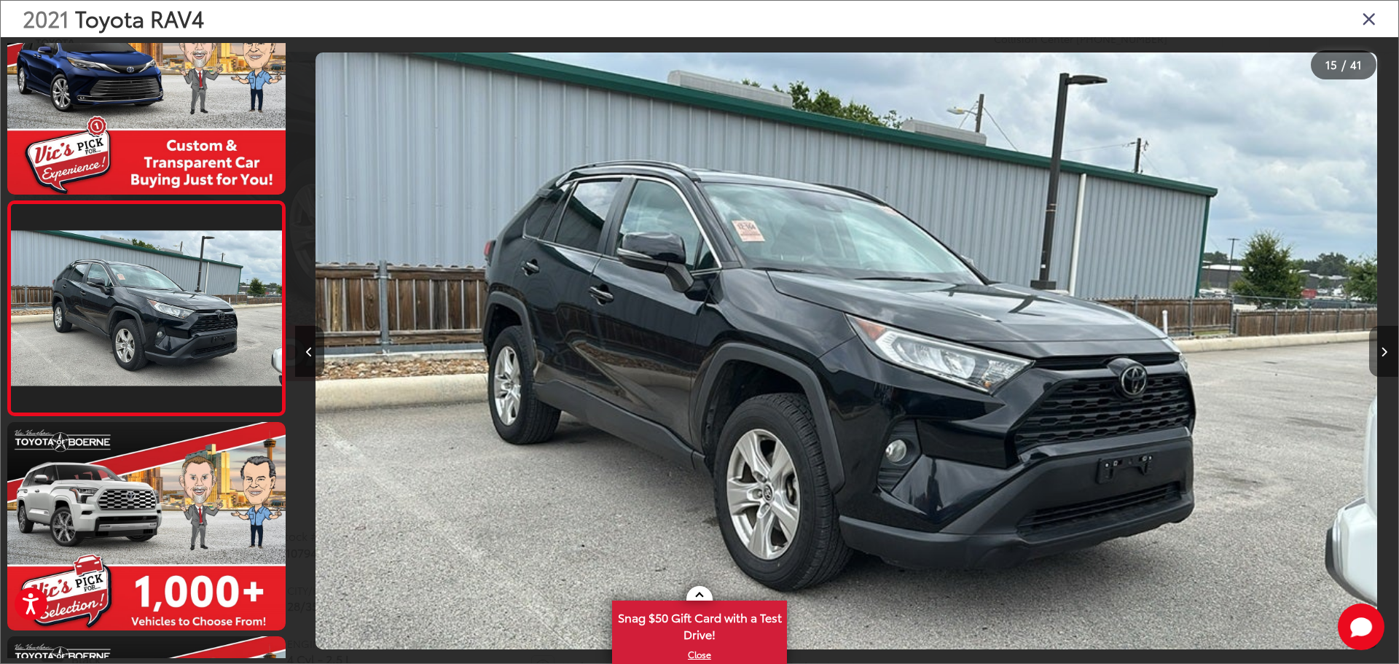
click at [1387, 350] on button "Next image" at bounding box center [1383, 351] width 29 height 51
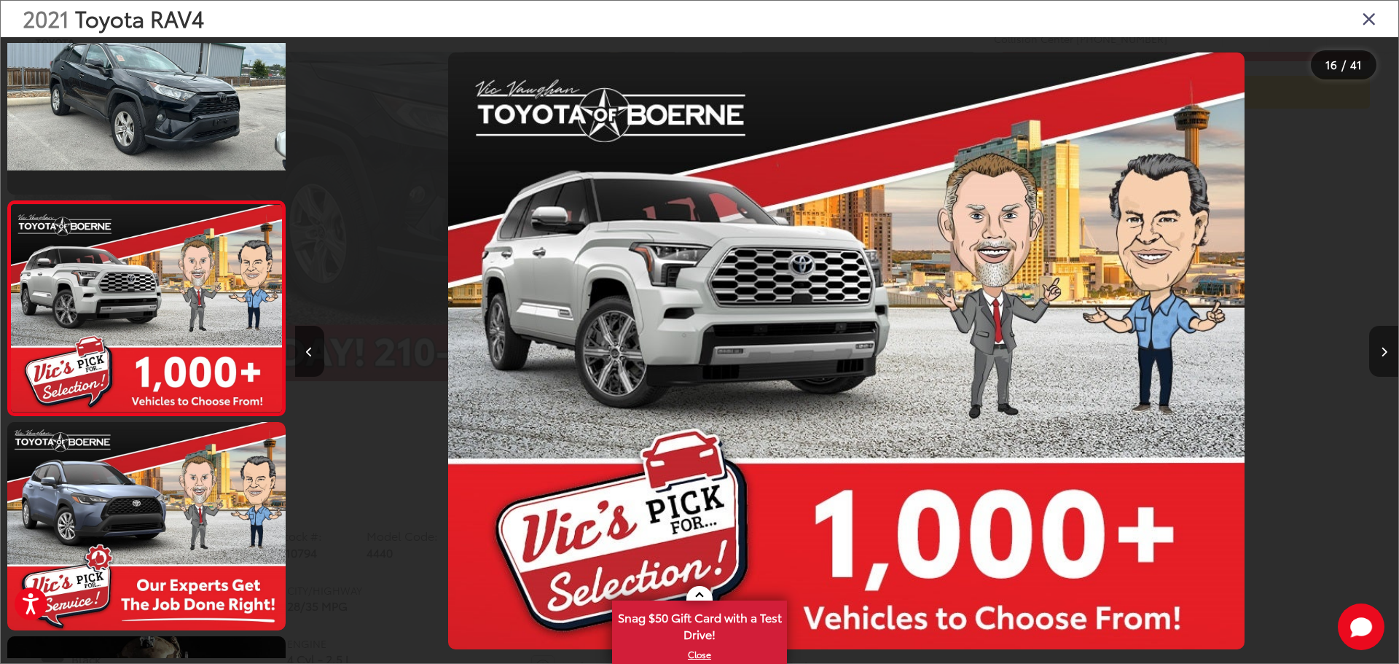
click at [1387, 349] on button "Next image" at bounding box center [1383, 351] width 29 height 51
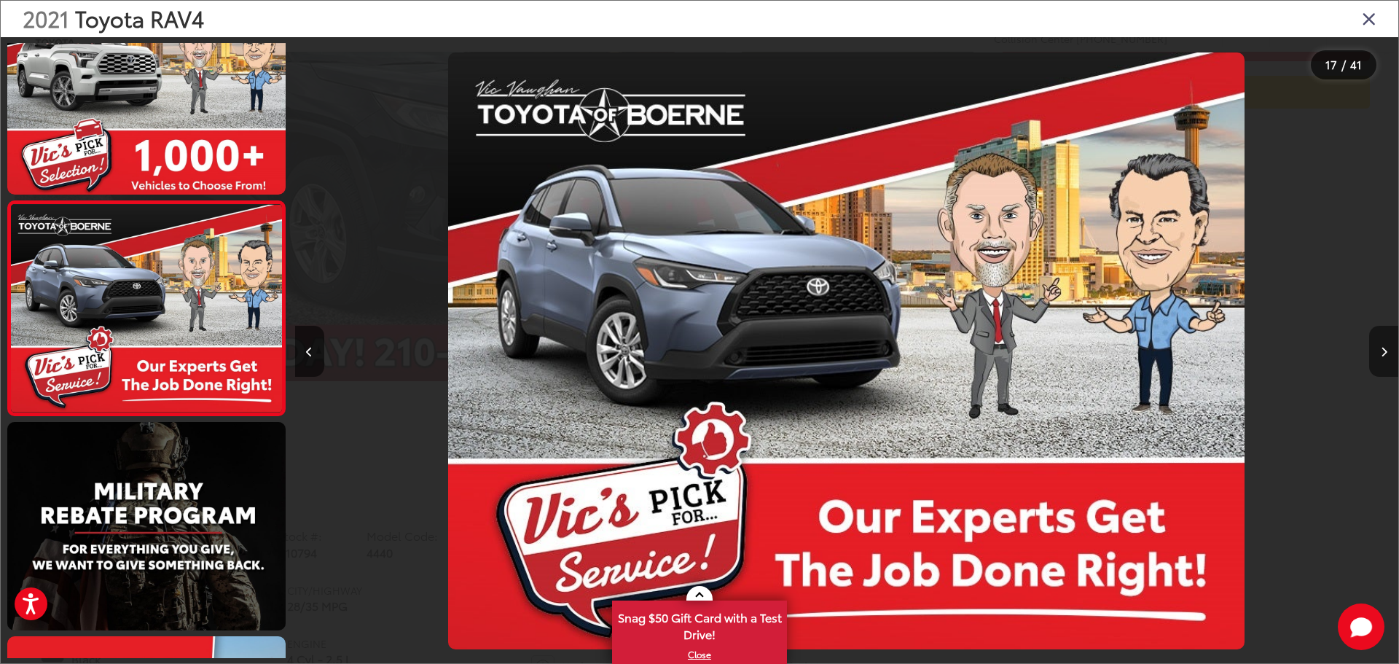
click at [1387, 349] on button "Next image" at bounding box center [1383, 351] width 29 height 51
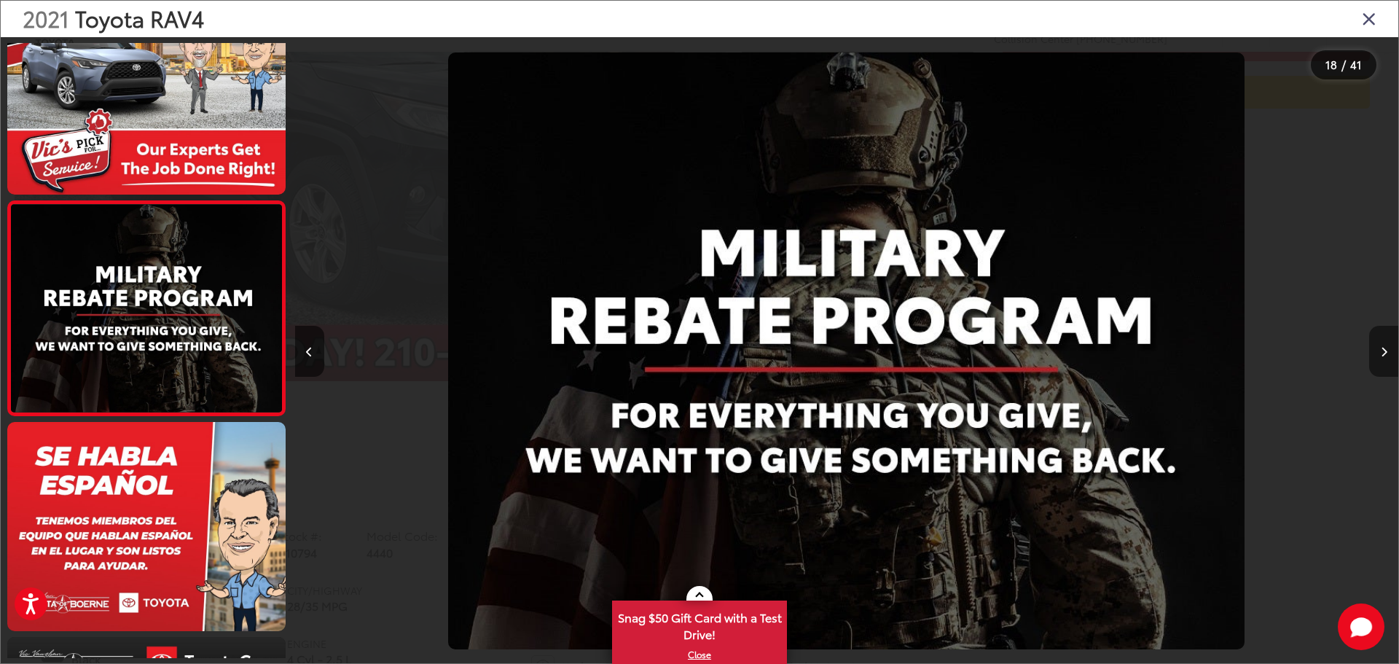
click at [1387, 349] on button "Next image" at bounding box center [1383, 351] width 29 height 51
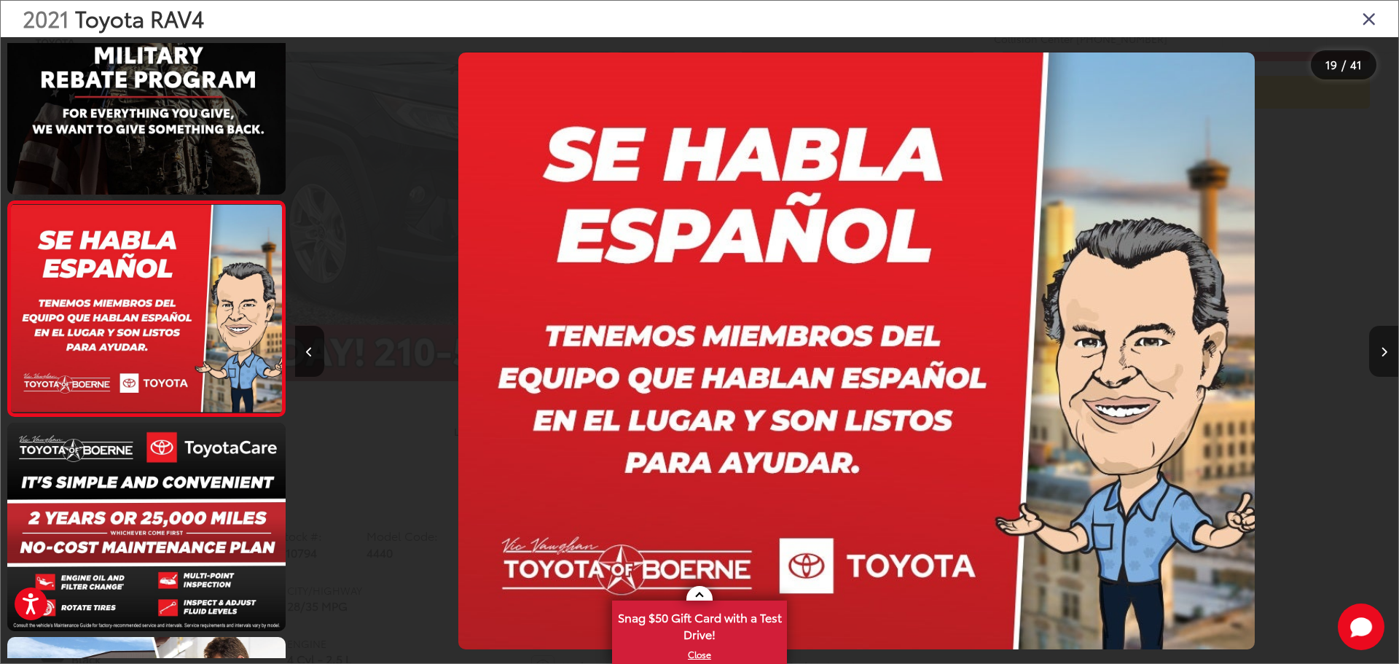
click at [1387, 349] on button "Next image" at bounding box center [1383, 351] width 29 height 51
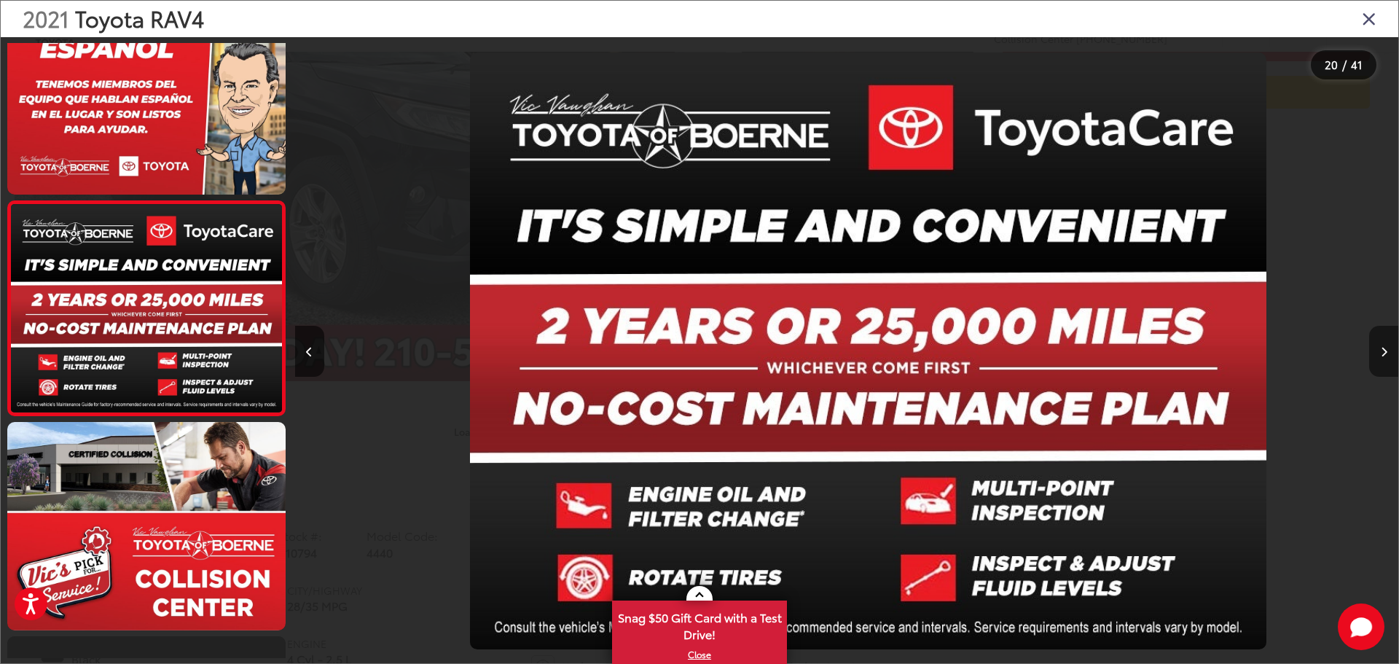
click at [1387, 349] on button "Next image" at bounding box center [1383, 351] width 29 height 51
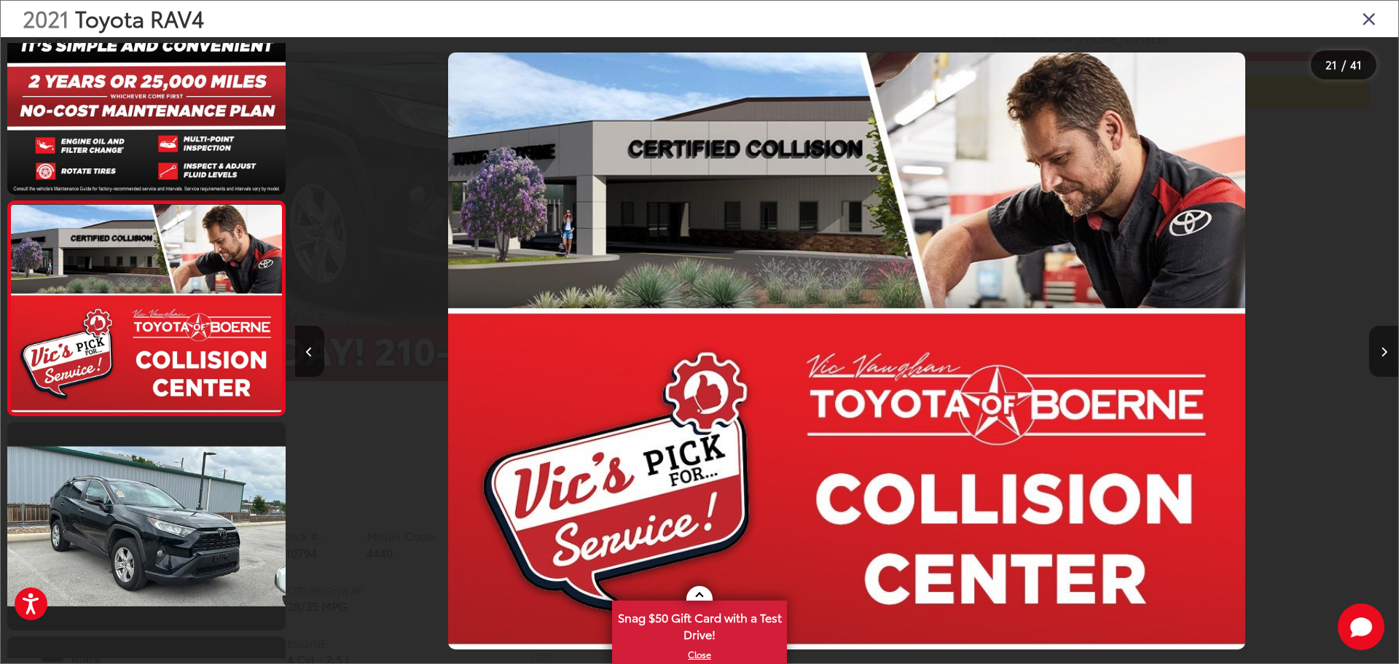
click at [1387, 349] on button "Next image" at bounding box center [1383, 351] width 29 height 51
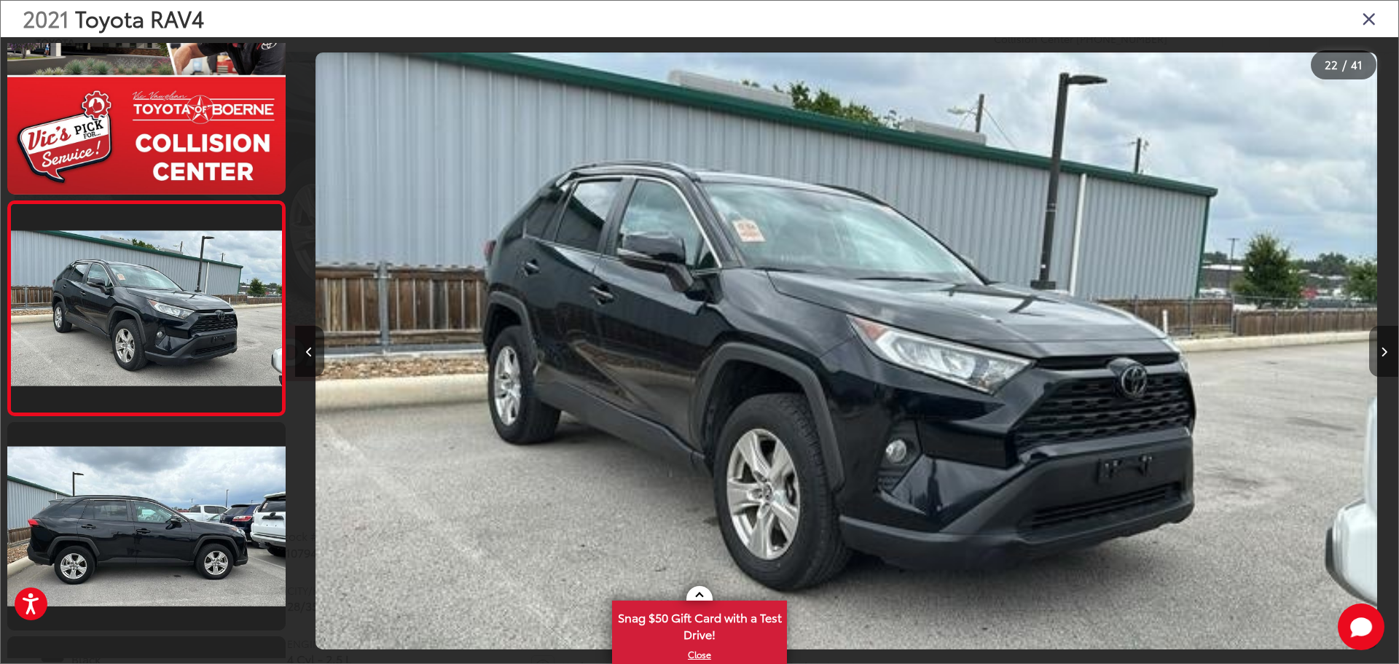
click at [1385, 353] on icon "Next image" at bounding box center [1384, 352] width 7 height 10
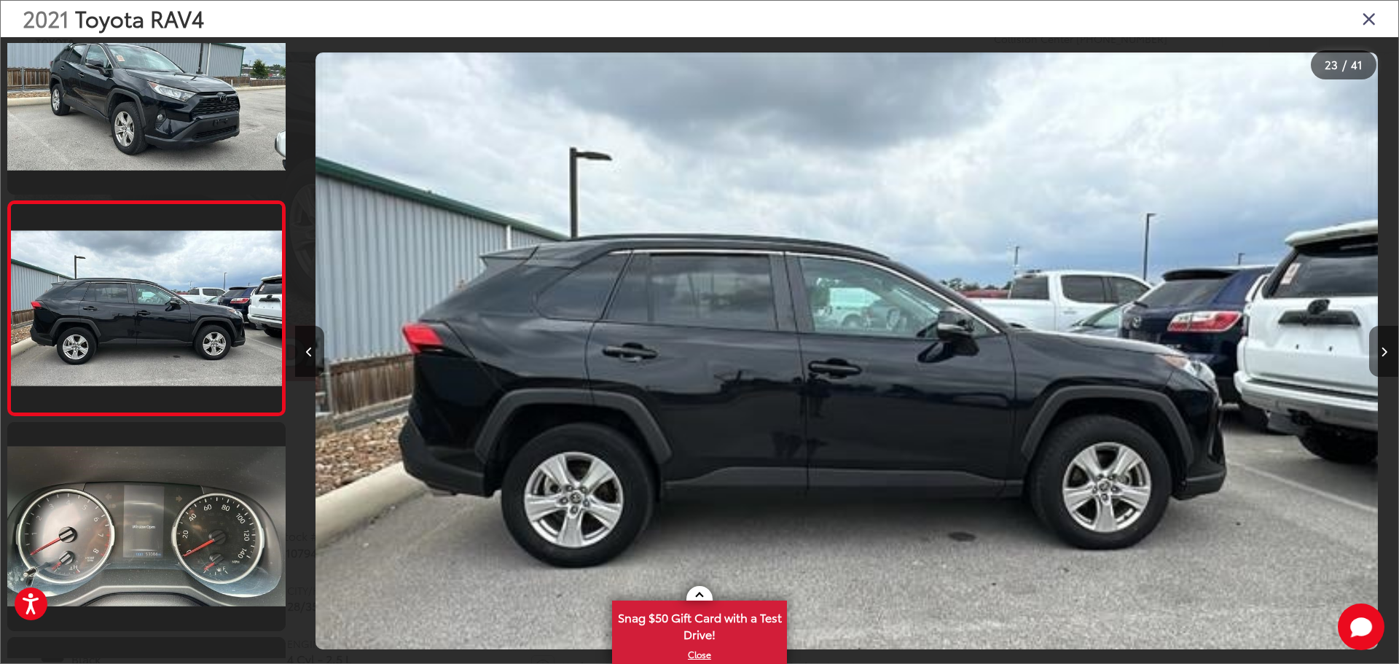
click at [1387, 351] on button "Next image" at bounding box center [1383, 351] width 29 height 51
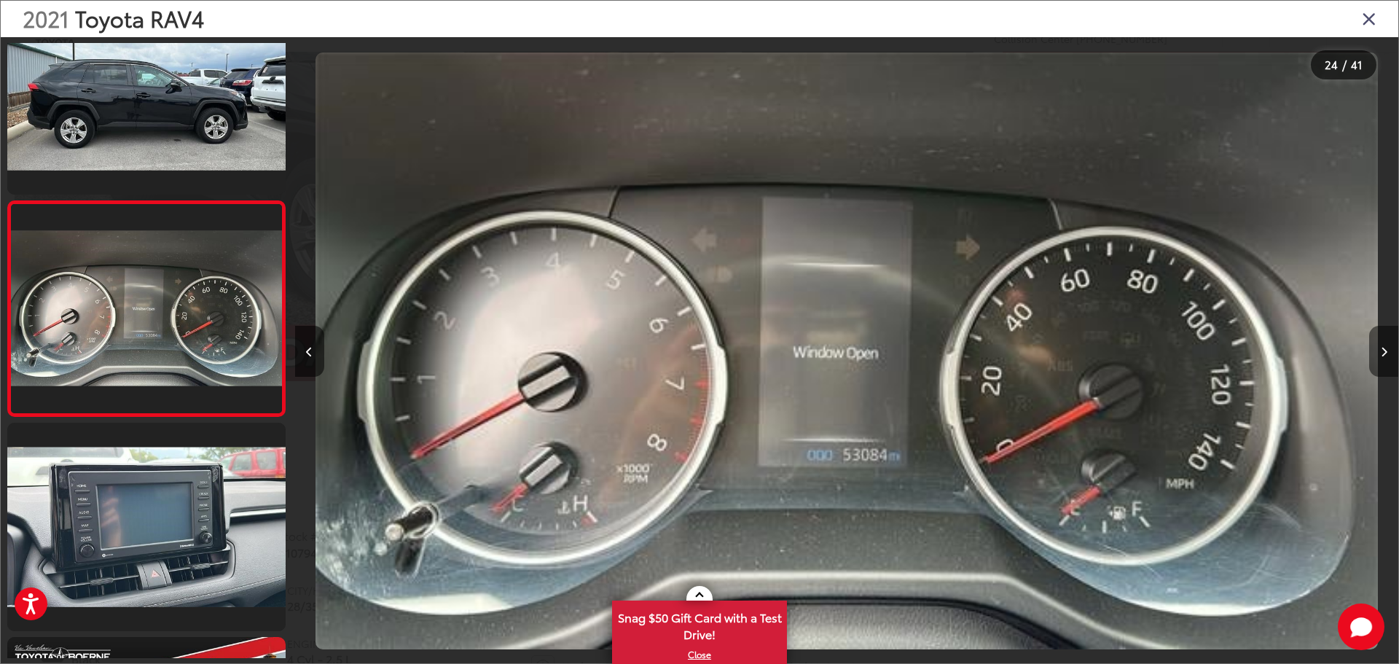
click at [1383, 349] on icon "Next image" at bounding box center [1384, 352] width 7 height 10
